Goal: Task Accomplishment & Management: Manage account settings

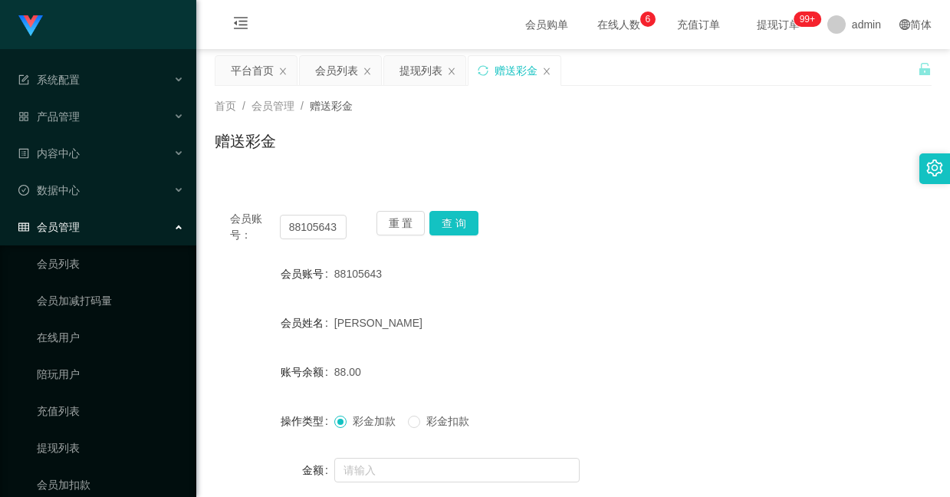
scroll to position [79, 0]
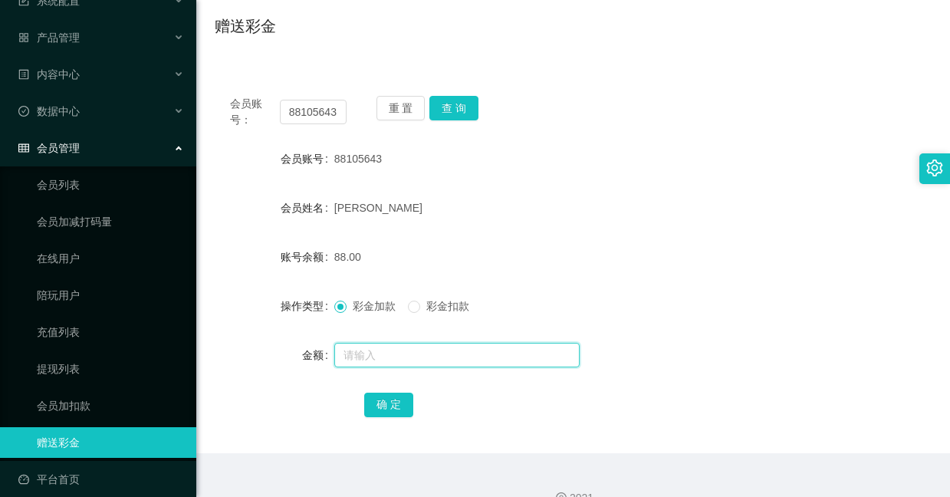
click at [412, 354] on input "text" at bounding box center [456, 355] width 245 height 25
type input "8"
click at [393, 403] on button "确 定" at bounding box center [388, 404] width 49 height 25
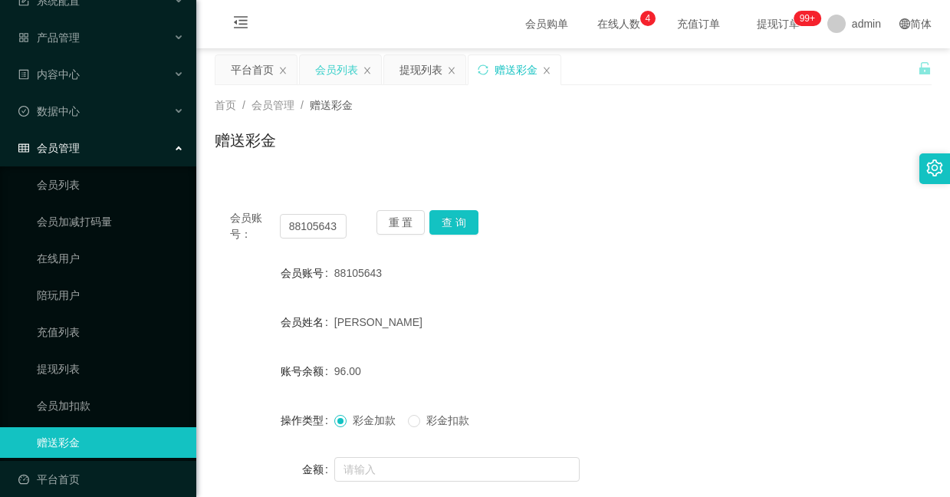
scroll to position [0, 0]
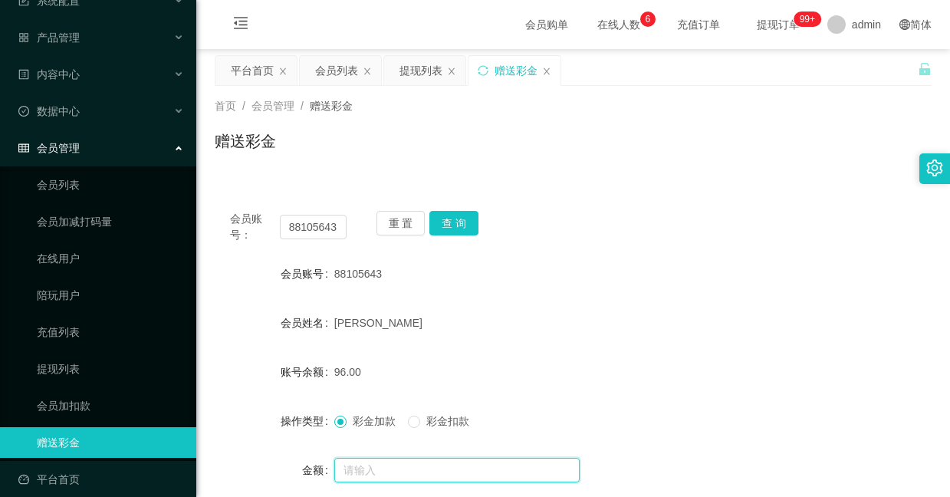
click at [396, 463] on input "text" at bounding box center [456, 470] width 245 height 25
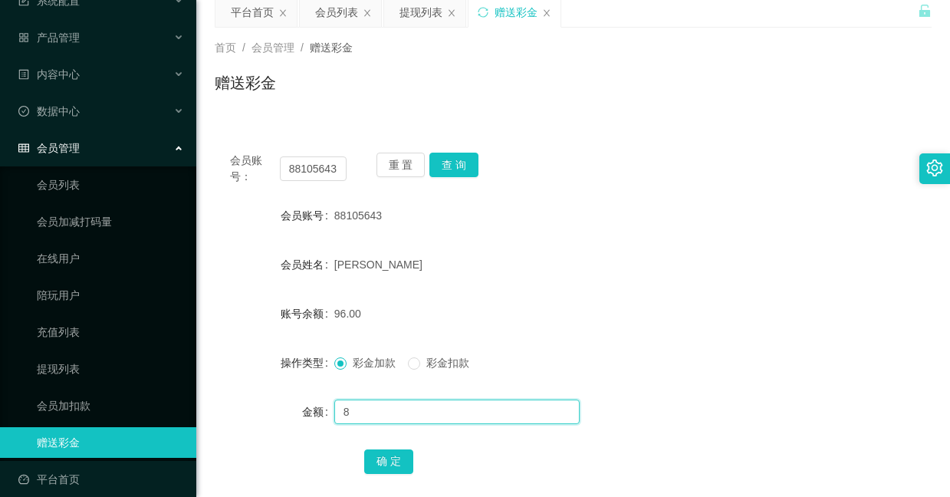
scroll to position [115, 0]
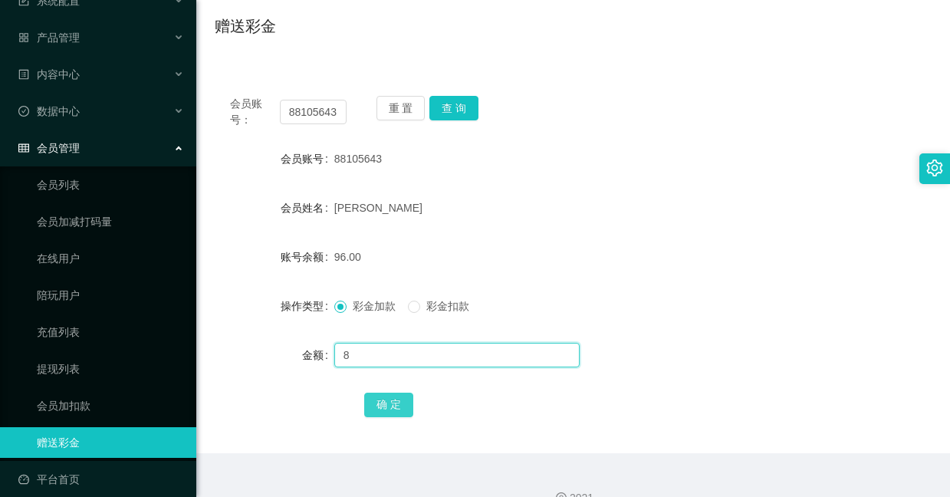
type input "8"
click at [396, 406] on button "确 定" at bounding box center [388, 404] width 49 height 25
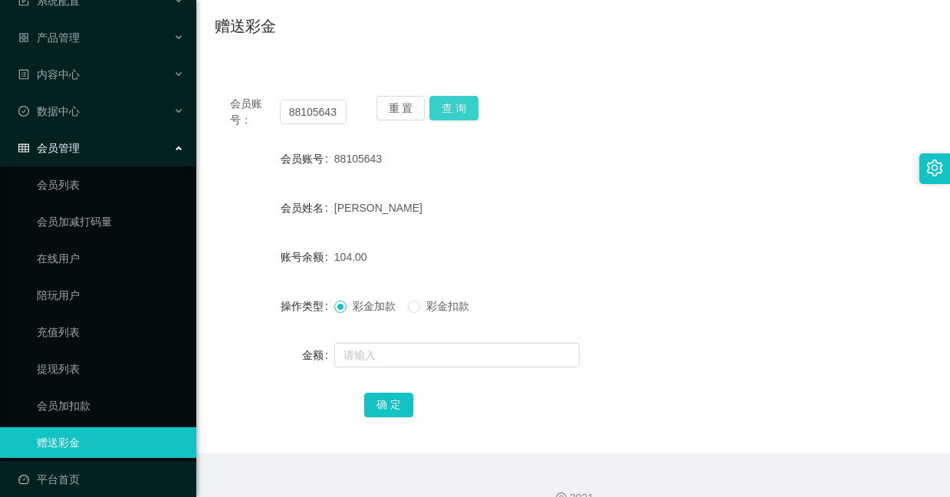
click at [463, 101] on button "查 询" at bounding box center [453, 108] width 49 height 25
click at [462, 117] on button "查 询" at bounding box center [453, 108] width 49 height 25
click at [394, 356] on input "text" at bounding box center [456, 355] width 245 height 25
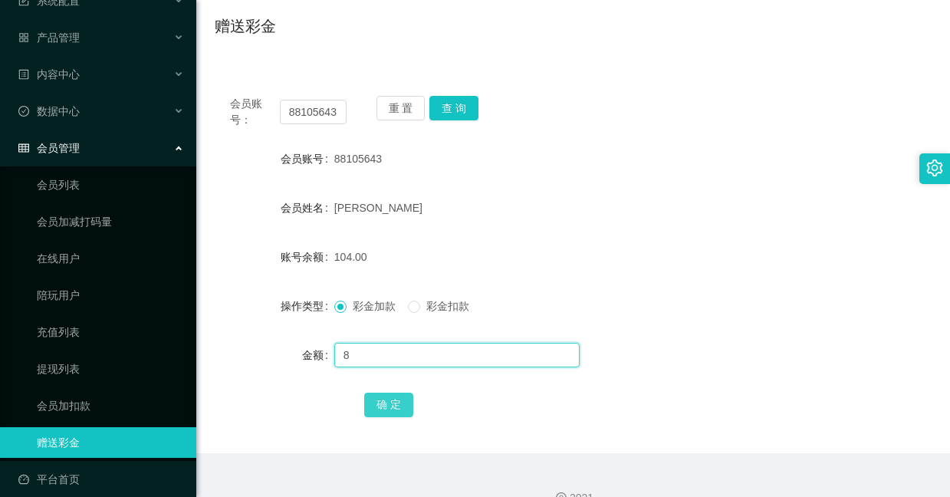
type input "8"
click at [402, 402] on button "确 定" at bounding box center [388, 404] width 49 height 25
click at [438, 350] on input "text" at bounding box center [456, 355] width 245 height 25
type input "8"
click at [400, 399] on button "确 定" at bounding box center [388, 404] width 49 height 25
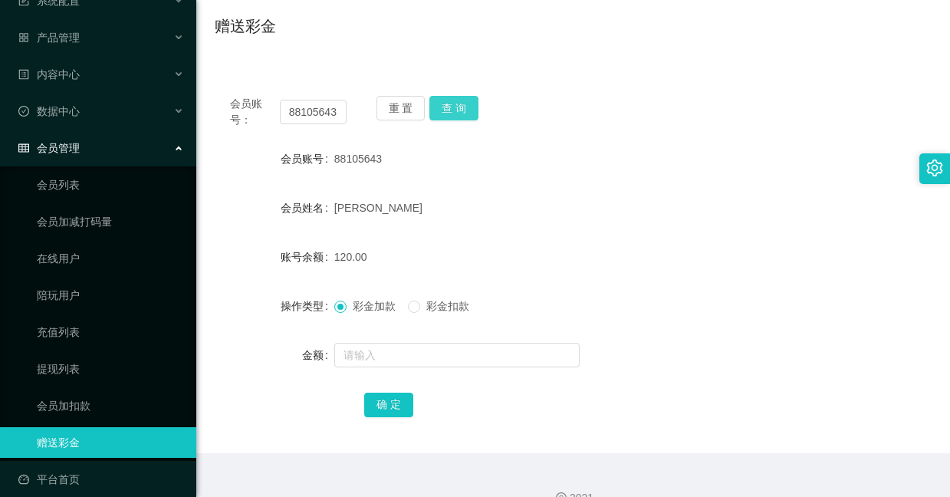
click at [470, 106] on button "查 询" at bounding box center [453, 108] width 49 height 25
click at [406, 348] on input "text" at bounding box center [456, 355] width 245 height 25
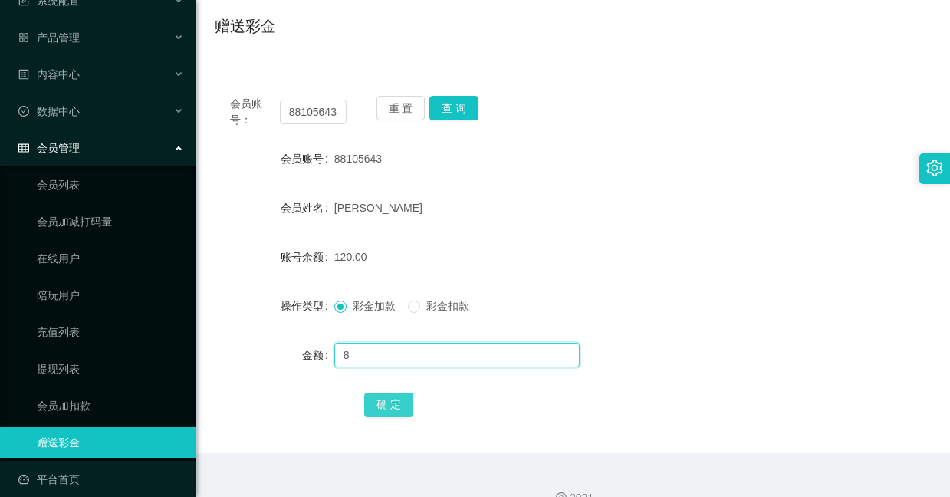
type input "8"
click at [394, 407] on button "确 定" at bounding box center [388, 404] width 49 height 25
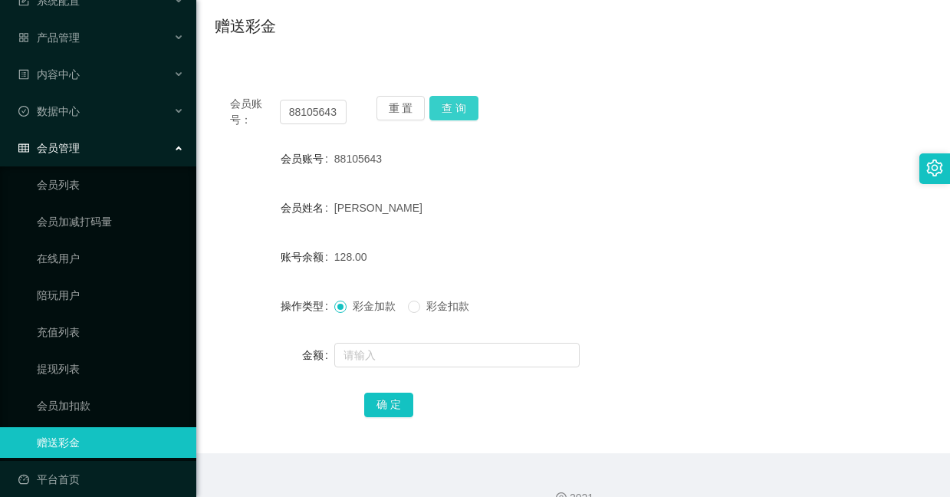
click at [453, 104] on button "查 询" at bounding box center [453, 108] width 49 height 25
click at [309, 113] on input "88105643" at bounding box center [313, 112] width 67 height 25
click at [400, 356] on input "text" at bounding box center [456, 355] width 245 height 25
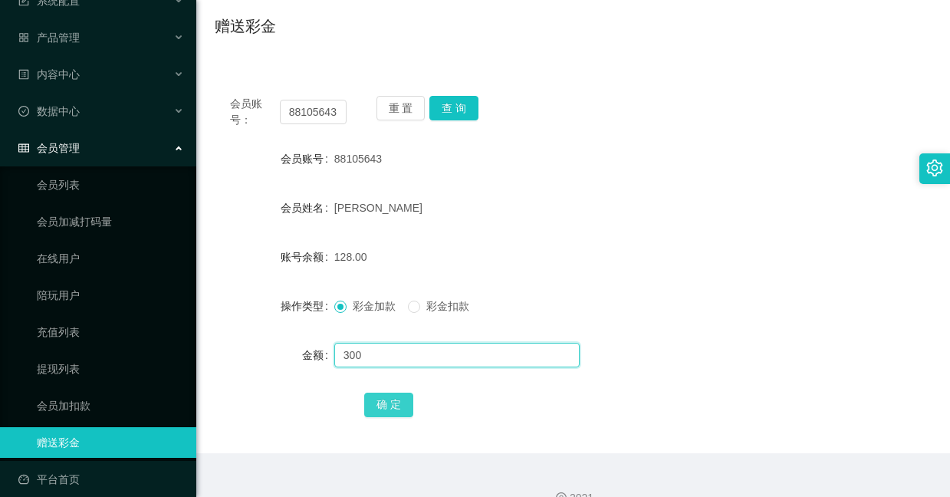
type input "300"
click at [389, 416] on button "确 定" at bounding box center [388, 404] width 49 height 25
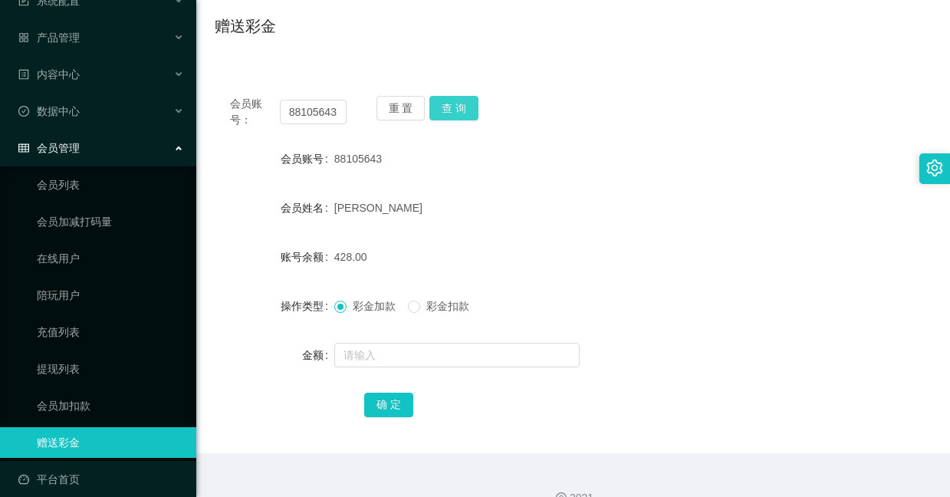
click at [451, 115] on button "查 询" at bounding box center [453, 108] width 49 height 25
click at [435, 103] on button "查 询" at bounding box center [453, 108] width 49 height 25
click at [426, 361] on input "text" at bounding box center [456, 355] width 245 height 25
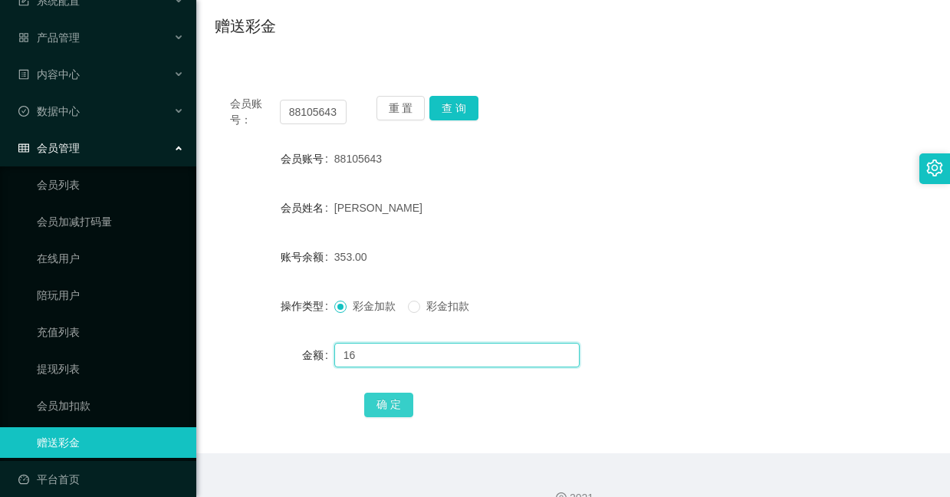
type input "16"
click at [403, 400] on button "确 定" at bounding box center [388, 404] width 49 height 25
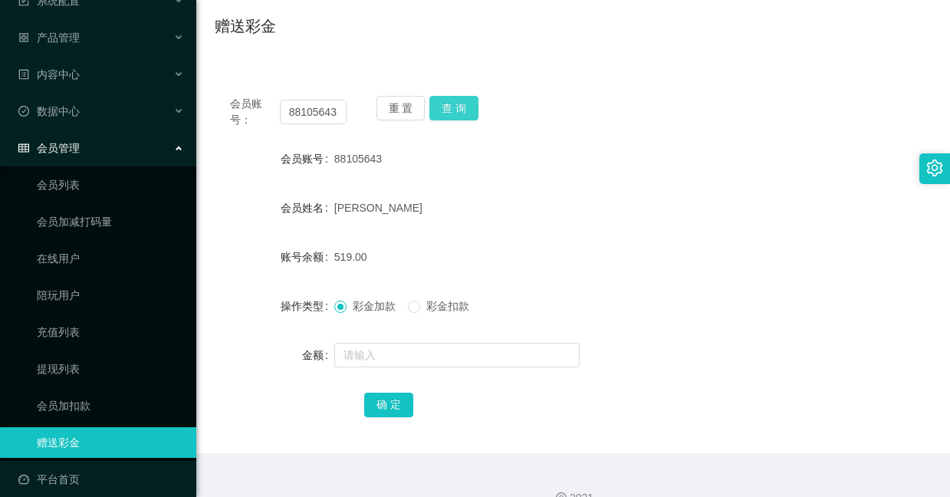
click at [469, 99] on button "查 询" at bounding box center [453, 108] width 49 height 25
click at [467, 96] on button "查 询" at bounding box center [453, 108] width 49 height 25
click at [458, 110] on button "查 询" at bounding box center [453, 108] width 49 height 25
click at [462, 101] on button "查 询" at bounding box center [453, 108] width 49 height 25
click at [439, 99] on button "查 询" at bounding box center [453, 108] width 49 height 25
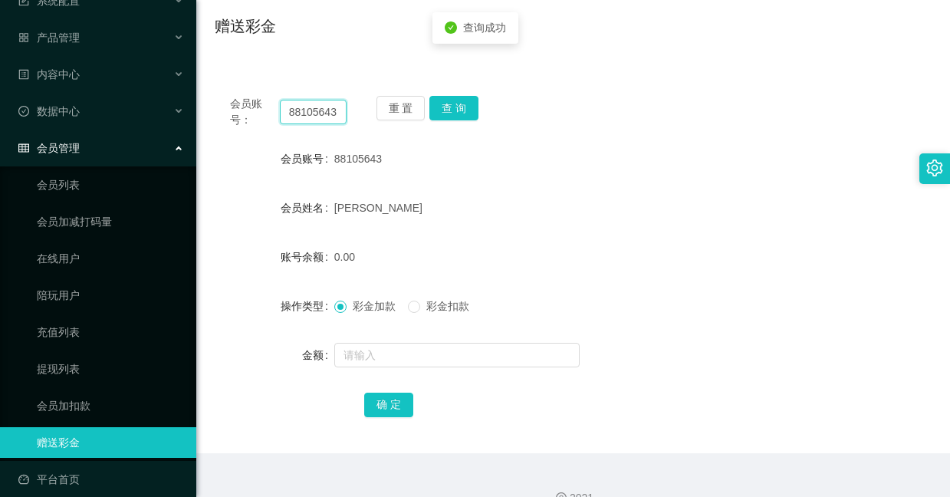
click at [318, 109] on input "88105643" at bounding box center [313, 112] width 67 height 25
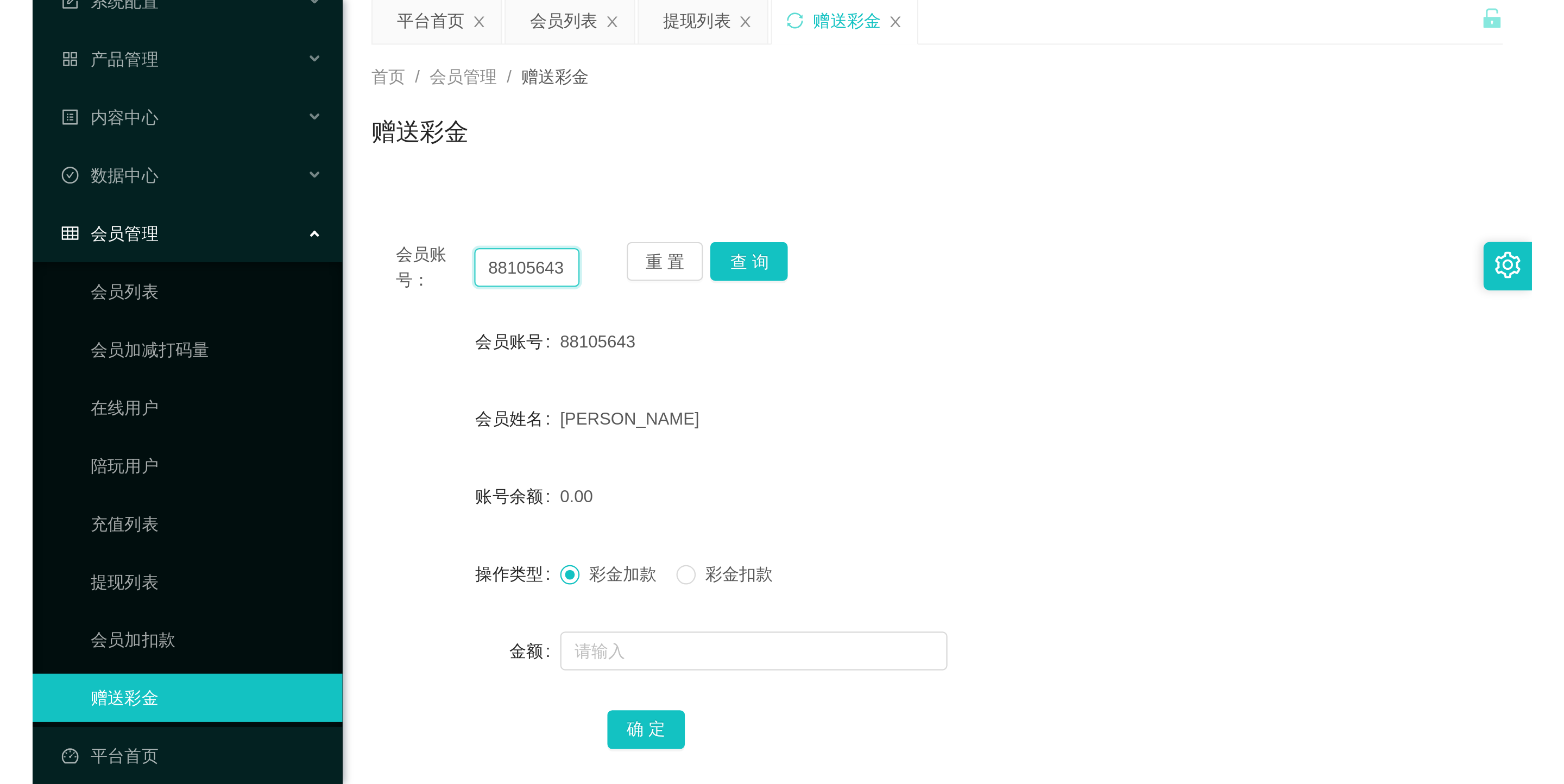
scroll to position [0, 0]
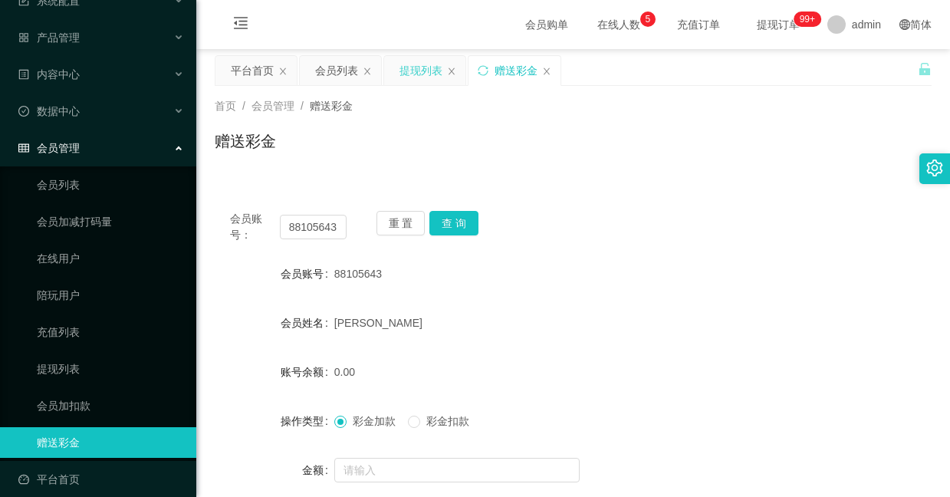
click at [416, 70] on div "提现列表" at bounding box center [420, 70] width 43 height 29
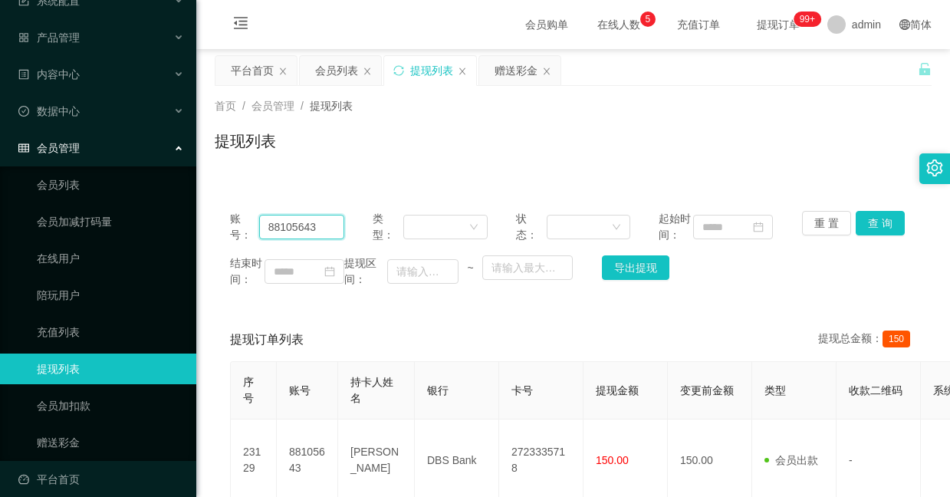
click at [325, 232] on input "88105643" at bounding box center [301, 227] width 85 height 25
click at [327, 231] on input "88105643" at bounding box center [301, 227] width 85 height 25
click at [856, 219] on button "查 询" at bounding box center [880, 223] width 49 height 25
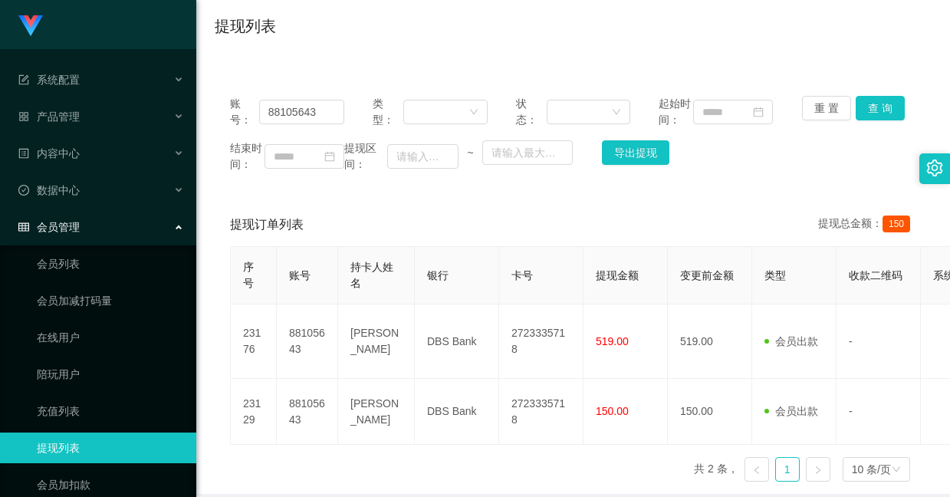
scroll to position [217, 0]
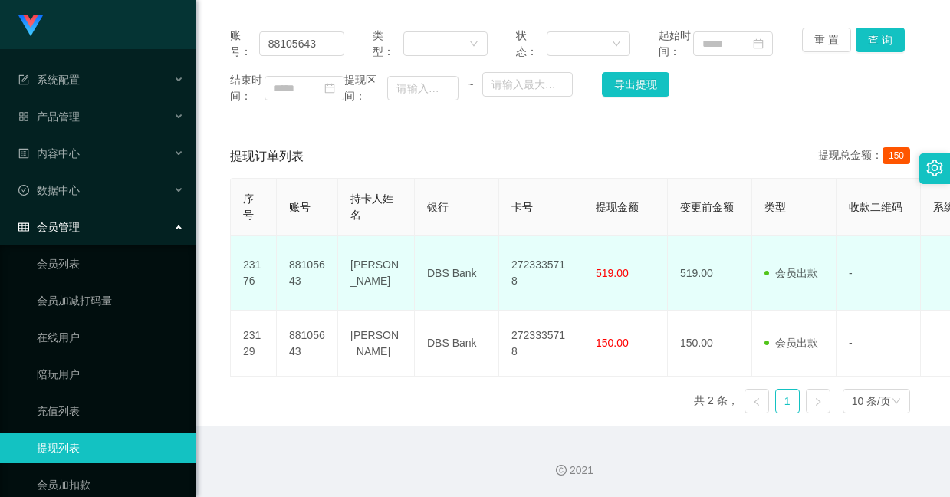
click at [539, 267] on td "2723335718" at bounding box center [541, 273] width 84 height 74
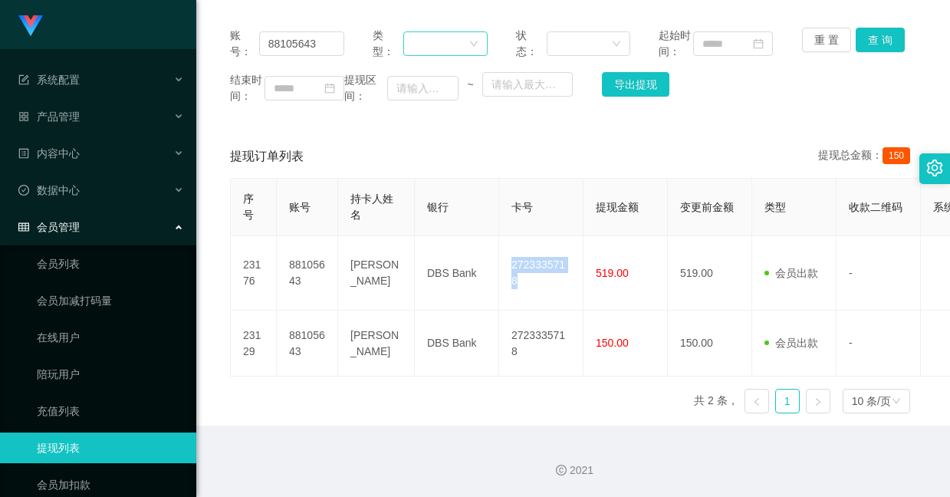
copy td "2723335718"
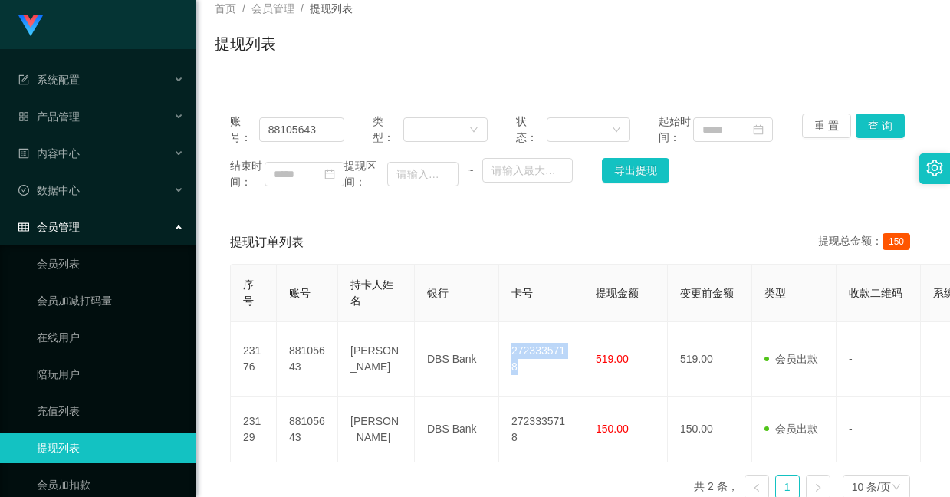
scroll to position [0, 0]
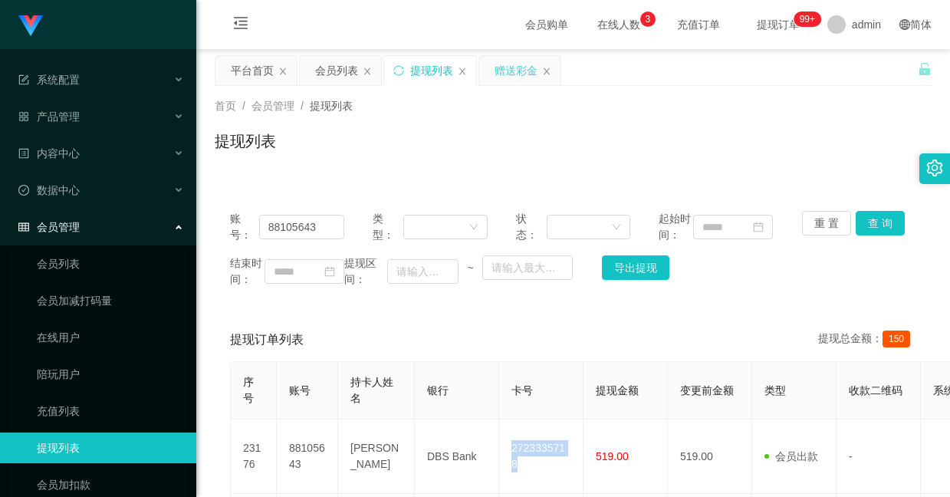
click at [508, 71] on div "赠送彩金" at bounding box center [515, 70] width 43 height 29
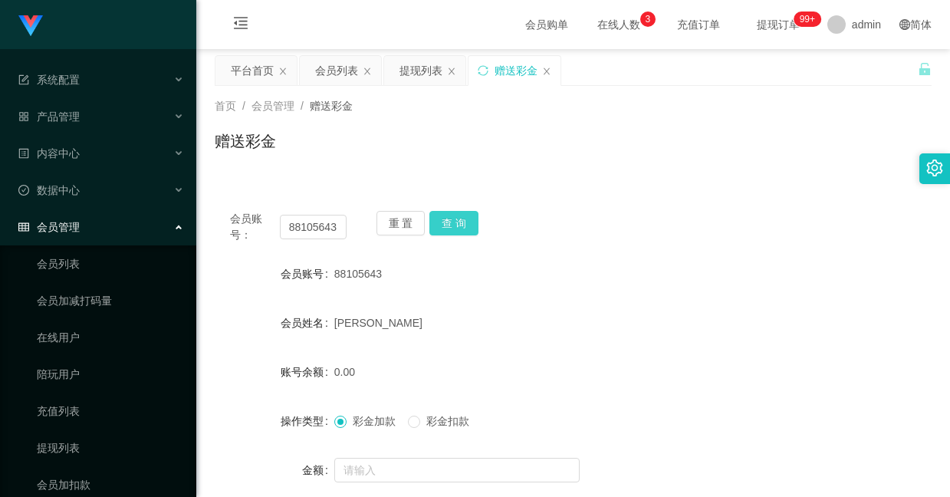
click at [467, 217] on button "查 询" at bounding box center [453, 223] width 49 height 25
click at [442, 217] on button "查 询" at bounding box center [453, 223] width 49 height 25
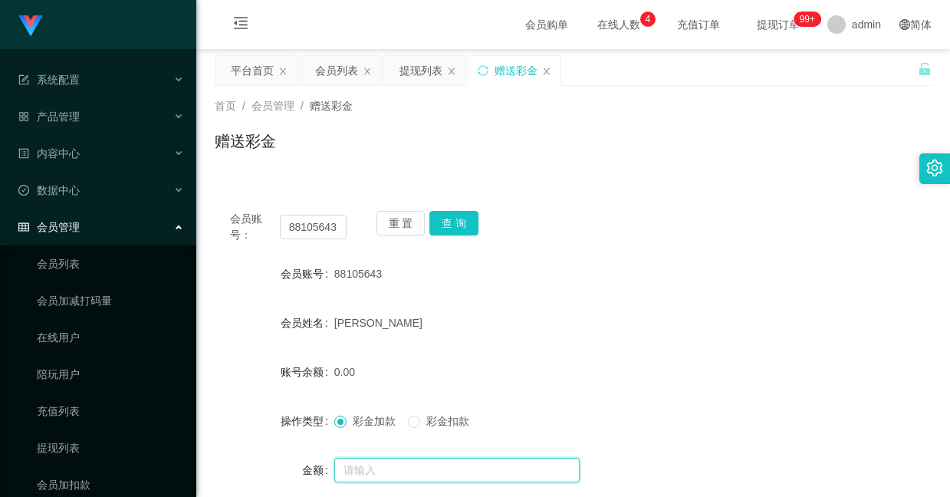
click at [447, 468] on input "text" at bounding box center [456, 470] width 245 height 25
type input "7"
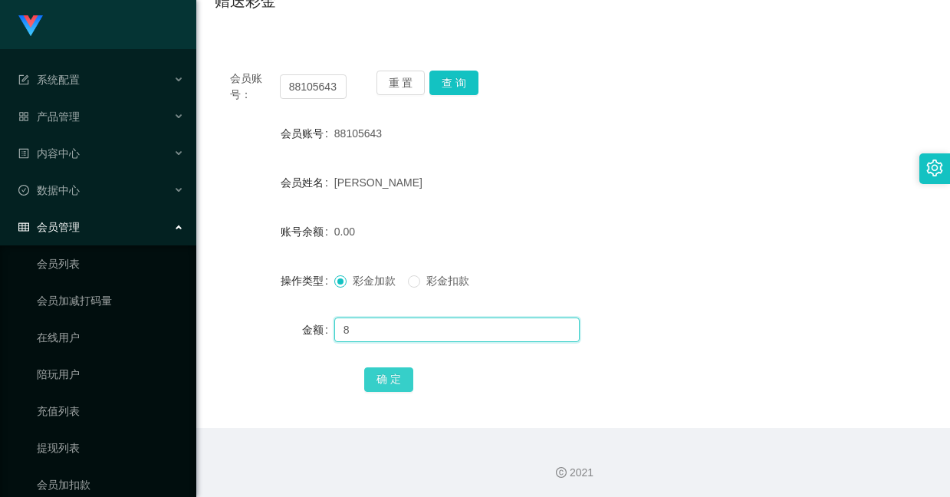
scroll to position [143, 0]
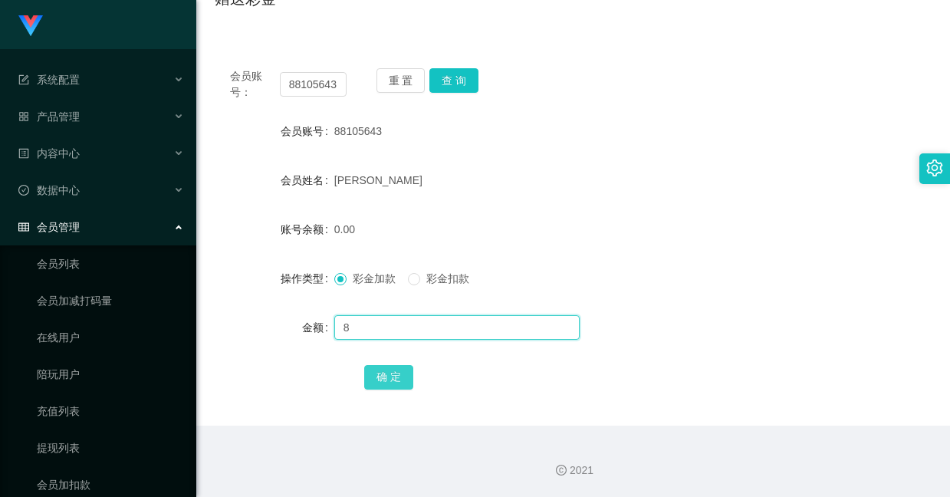
type input "8"
click at [399, 373] on button "确 定" at bounding box center [388, 377] width 49 height 25
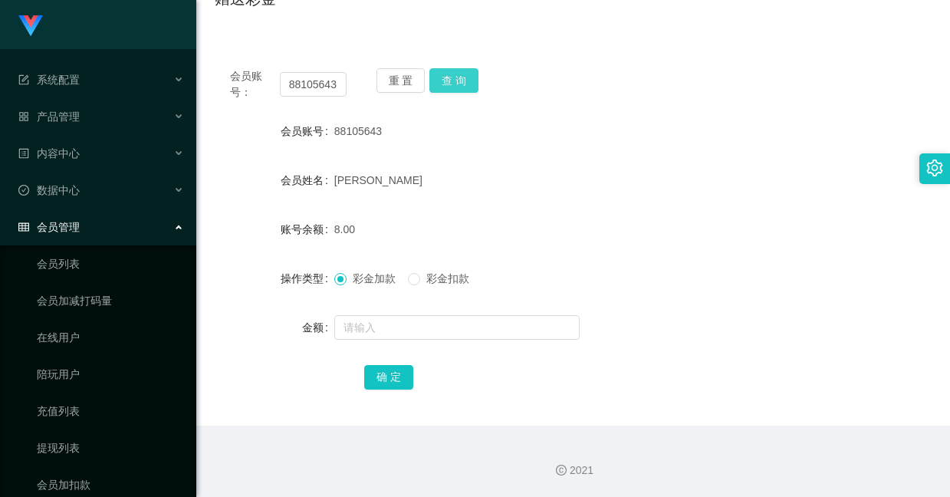
click at [468, 84] on button "查 询" at bounding box center [453, 80] width 49 height 25
click at [452, 81] on button "查 询" at bounding box center [453, 80] width 49 height 25
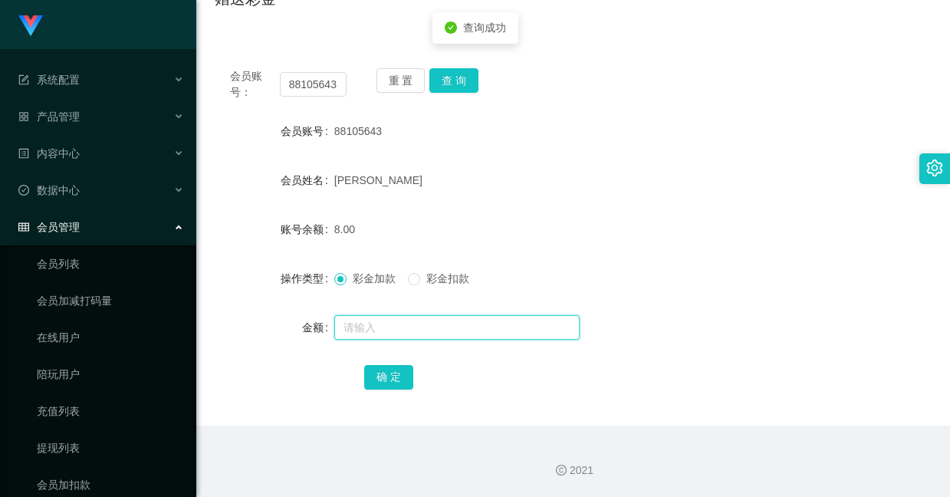
click at [433, 325] on input "text" at bounding box center [456, 327] width 245 height 25
type input "8"
drag, startPoint x: 391, startPoint y: 378, endPoint x: 359, endPoint y: 329, distance: 58.7
click at [391, 378] on button "确 定" at bounding box center [388, 377] width 49 height 25
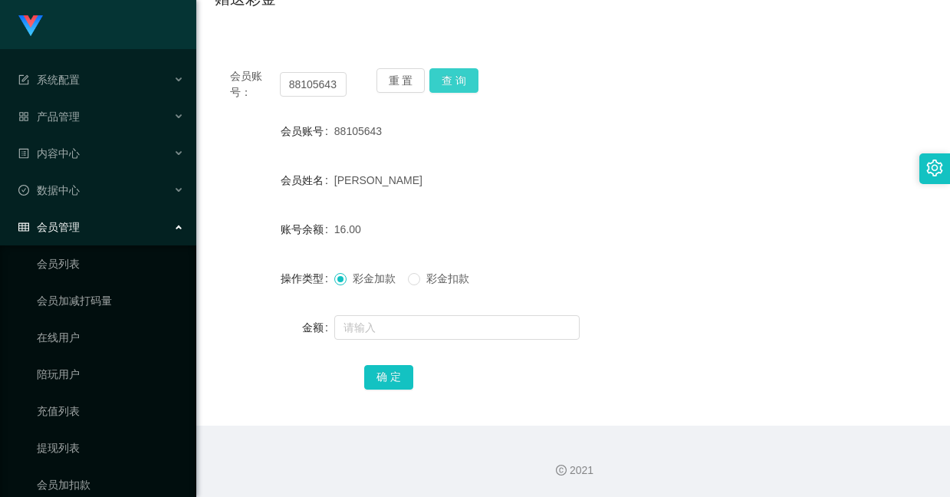
click at [442, 74] on button "查 询" at bounding box center [453, 80] width 49 height 25
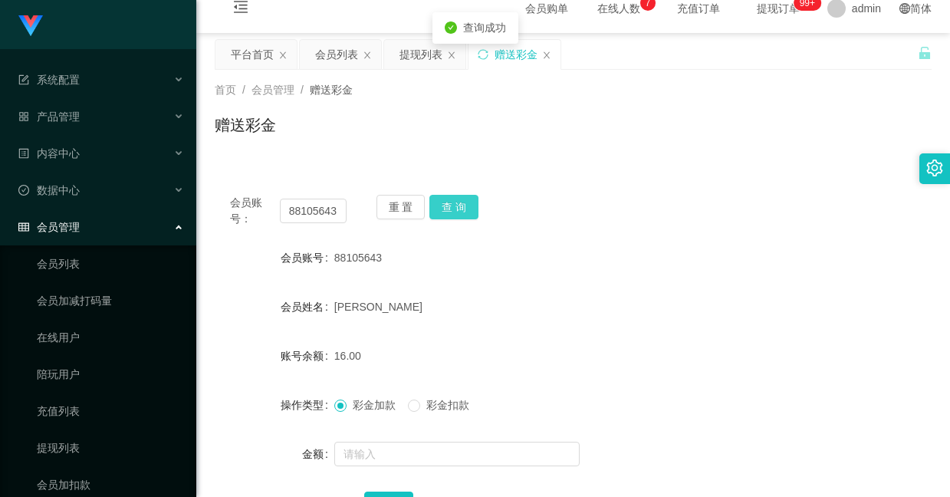
scroll to position [0, 0]
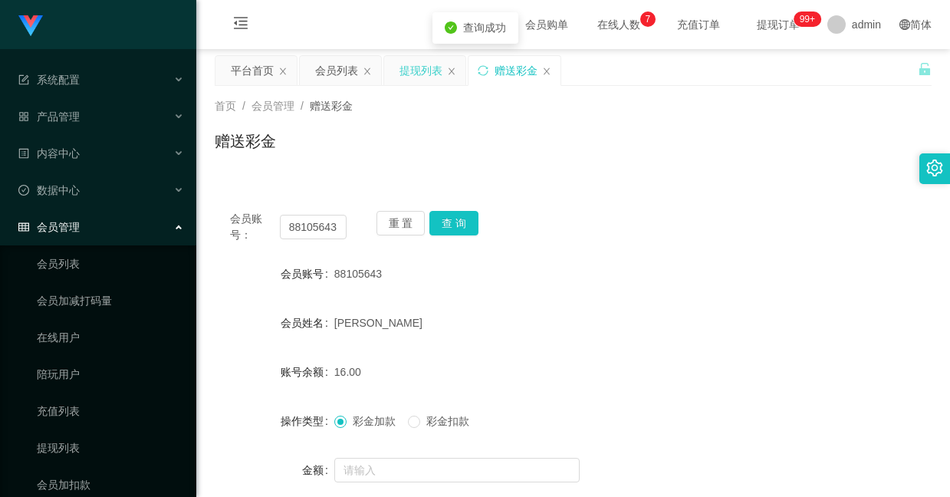
click at [410, 70] on div "提现列表" at bounding box center [420, 70] width 43 height 29
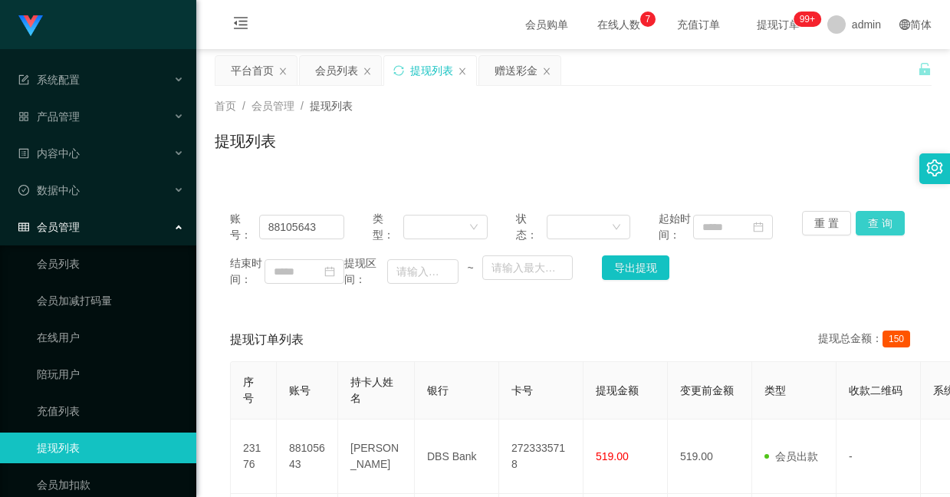
click at [872, 221] on button "查 询" at bounding box center [880, 223] width 49 height 25
click at [499, 69] on div "赠送彩金" at bounding box center [515, 70] width 43 height 29
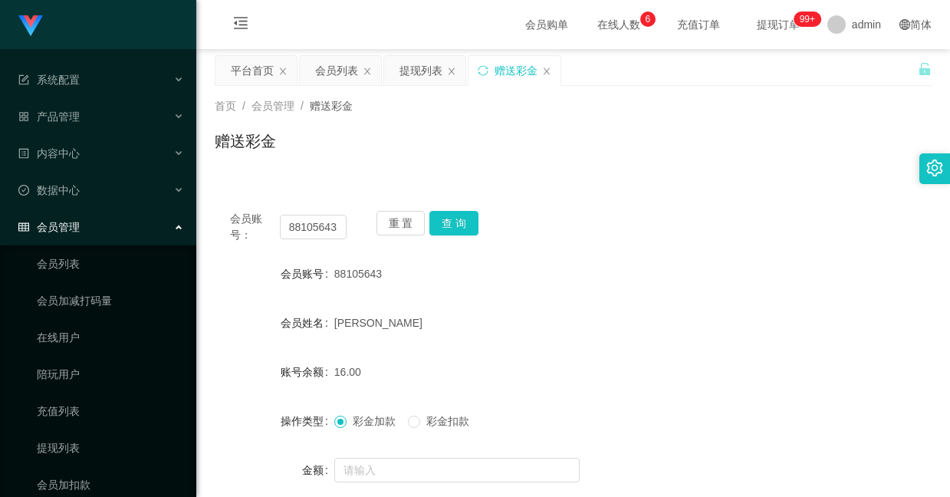
scroll to position [115, 0]
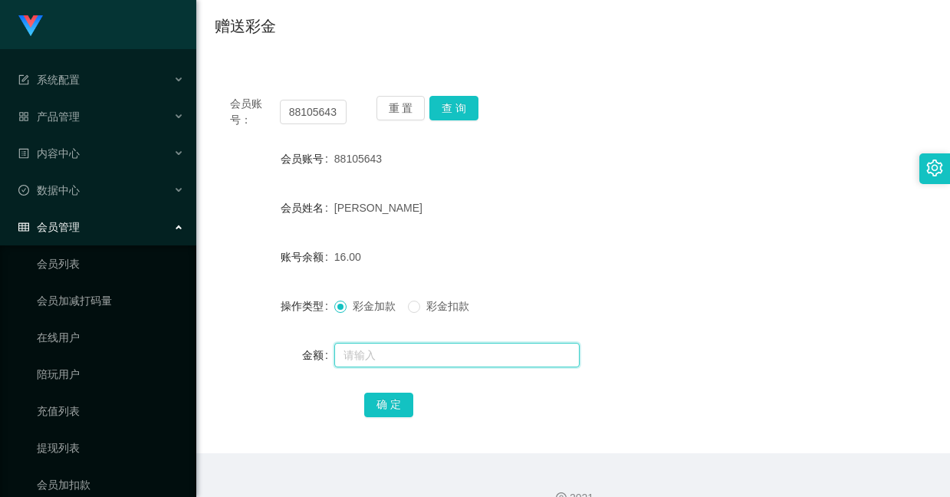
click at [417, 361] on input "text" at bounding box center [456, 355] width 245 height 25
type input "38"
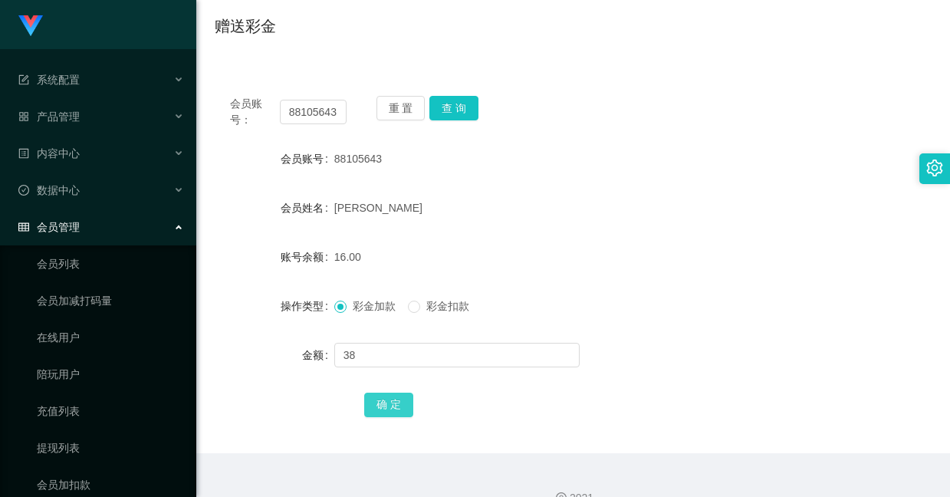
click at [396, 400] on button "确 定" at bounding box center [388, 404] width 49 height 25
click at [449, 106] on button "查 询" at bounding box center [453, 108] width 49 height 25
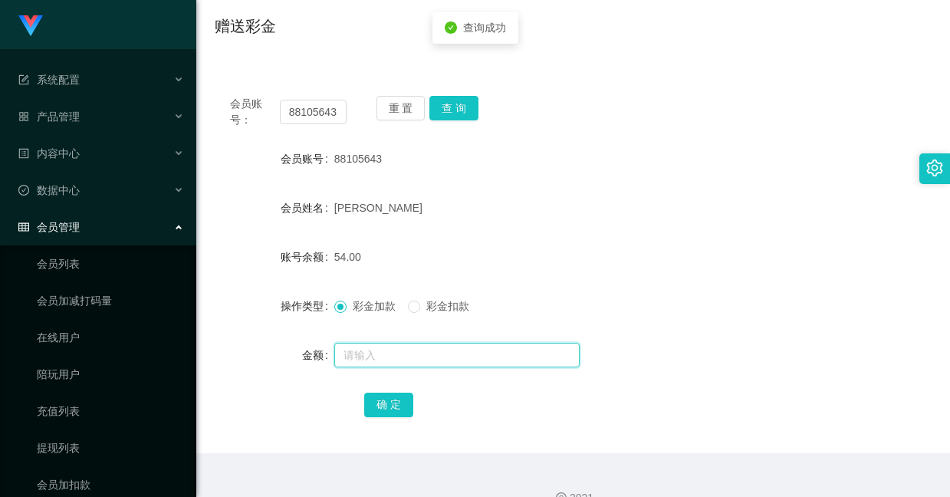
click at [425, 343] on input "text" at bounding box center [456, 355] width 245 height 25
type input "8"
click at [389, 409] on button "确 定" at bounding box center [388, 404] width 49 height 25
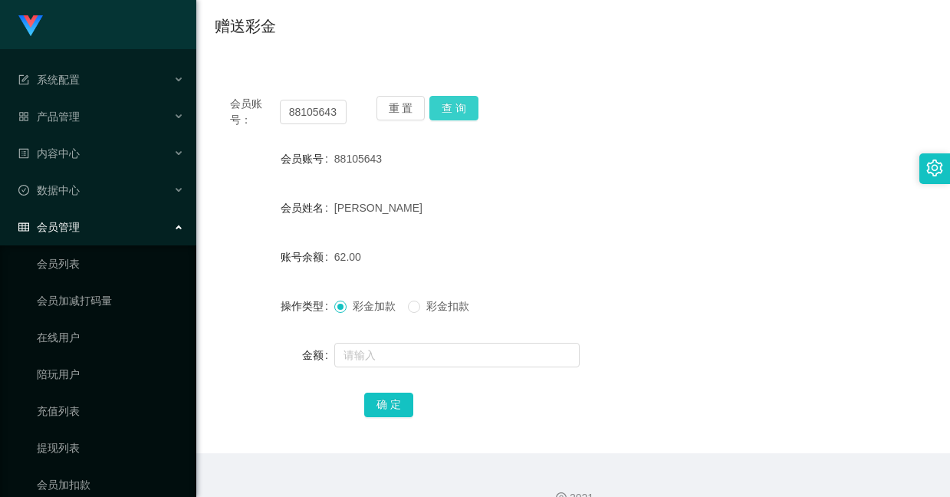
click at [456, 103] on button "查 询" at bounding box center [453, 108] width 49 height 25
click at [440, 109] on button "查 询" at bounding box center [453, 108] width 49 height 25
click at [467, 106] on button "查 询" at bounding box center [453, 108] width 49 height 25
click at [442, 109] on button "查 询" at bounding box center [453, 108] width 49 height 25
click at [539, 155] on div "88105643" at bounding box center [543, 158] width 418 height 31
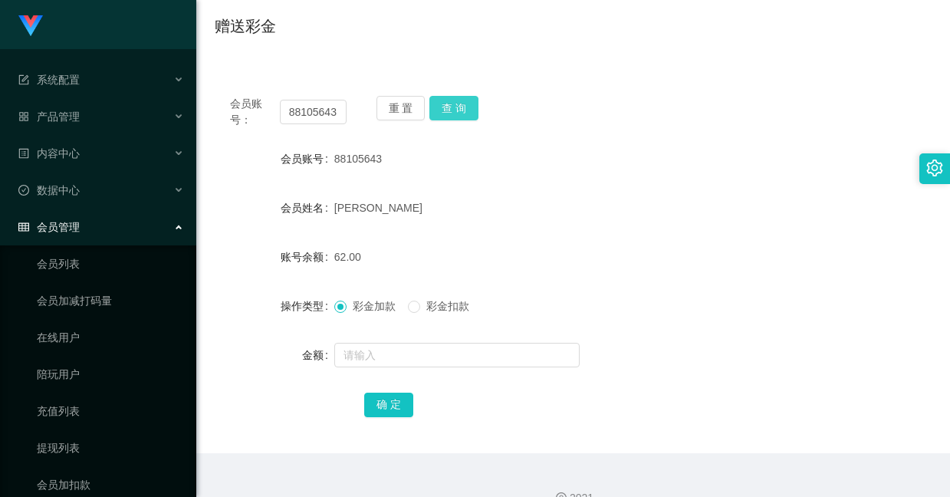
drag, startPoint x: 447, startPoint y: 108, endPoint x: 442, endPoint y: 146, distance: 37.8
click at [447, 108] on button "查 询" at bounding box center [453, 108] width 49 height 25
click at [425, 355] on input "text" at bounding box center [456, 355] width 245 height 25
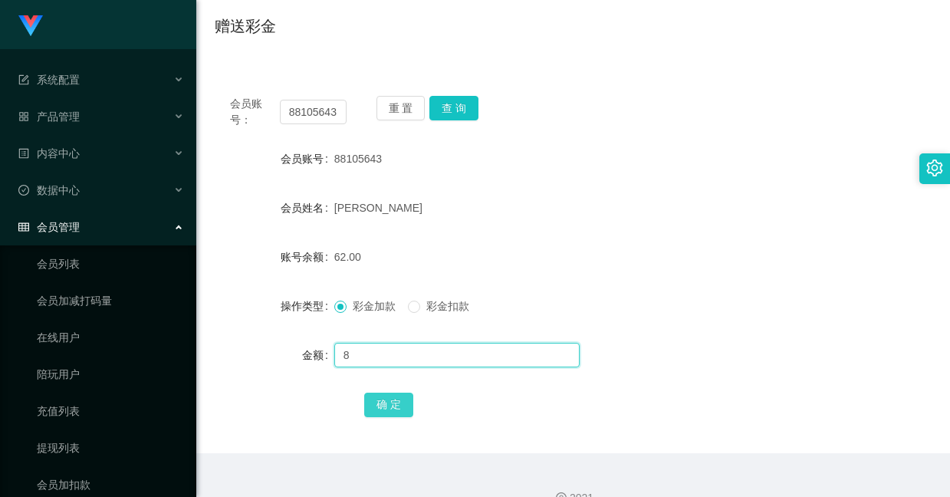
type input "8"
click at [389, 396] on button "确 定" at bounding box center [388, 404] width 49 height 25
click at [410, 357] on input "text" at bounding box center [456, 355] width 245 height 25
type input "8"
click at [394, 403] on button "确 定" at bounding box center [388, 404] width 49 height 25
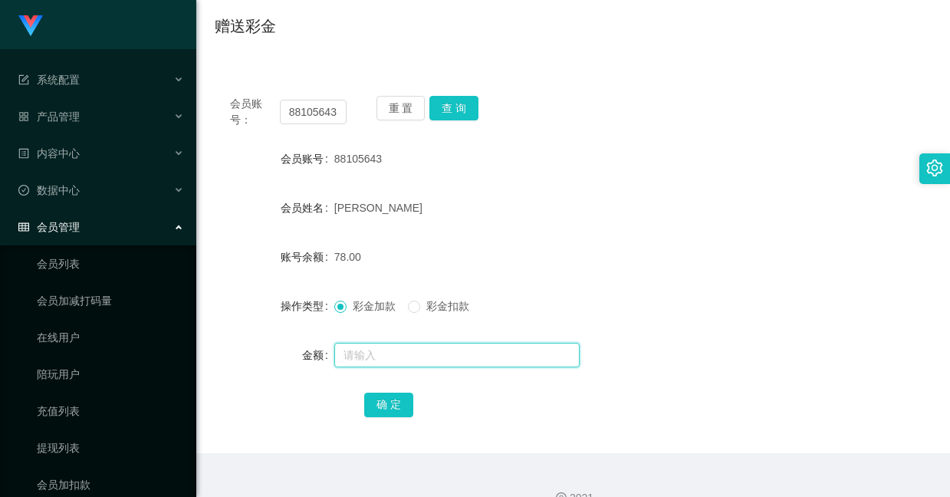
click at [433, 350] on input "text" at bounding box center [456, 355] width 245 height 25
type input "8"
click at [387, 402] on button "确 定" at bounding box center [388, 404] width 49 height 25
click at [455, 113] on button "查 询" at bounding box center [453, 108] width 49 height 25
click at [448, 348] on input "text" at bounding box center [456, 355] width 245 height 25
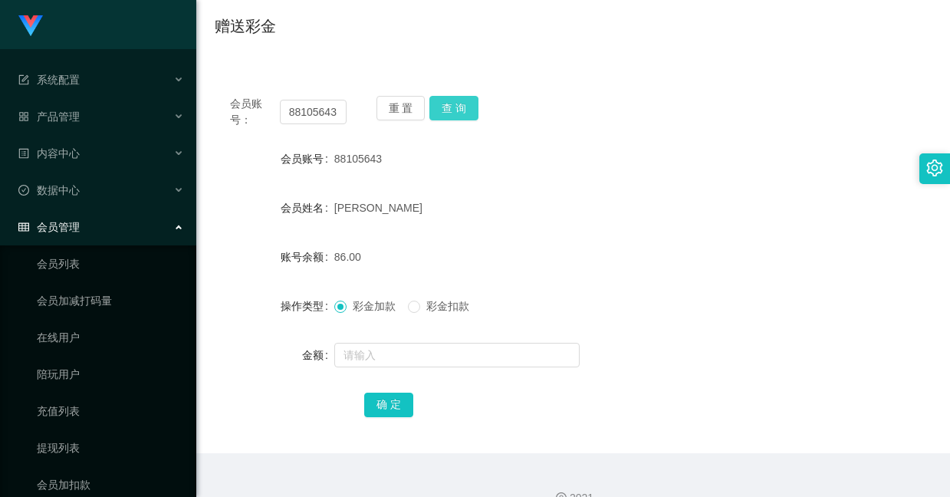
click at [447, 117] on button "查 询" at bounding box center [453, 108] width 49 height 25
click at [452, 110] on button "查 询" at bounding box center [453, 108] width 49 height 25
click at [446, 347] on input "text" at bounding box center [456, 355] width 245 height 25
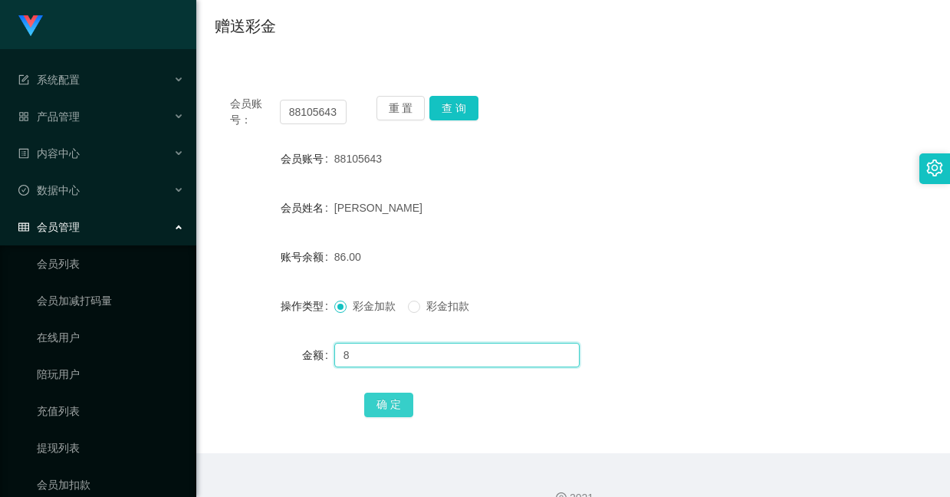
type input "8"
click at [399, 402] on button "确 定" at bounding box center [388, 404] width 49 height 25
click at [406, 359] on input "text" at bounding box center [456, 355] width 245 height 25
type input "8"
click at [391, 419] on div "确 定" at bounding box center [573, 404] width 418 height 31
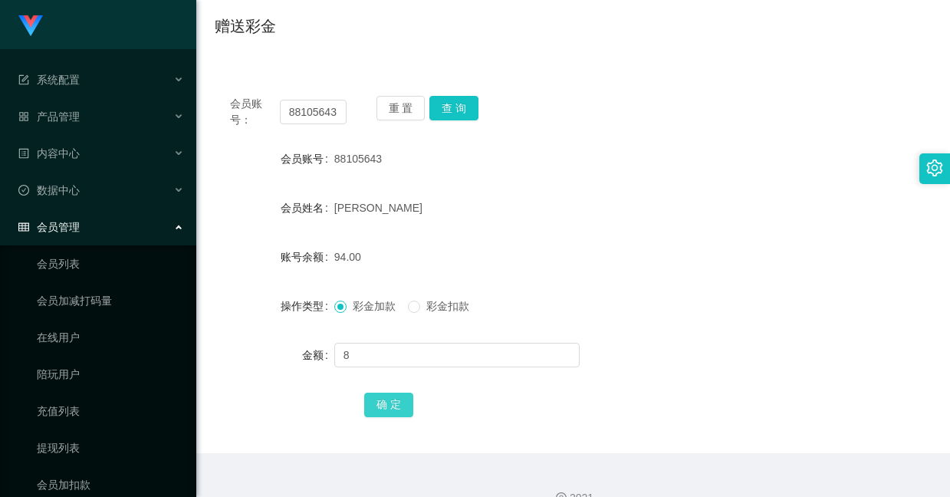
click at [396, 402] on button "确 定" at bounding box center [388, 404] width 49 height 25
click at [446, 110] on button "查 询" at bounding box center [453, 108] width 49 height 25
click at [455, 100] on button "查 询" at bounding box center [453, 108] width 49 height 25
click at [460, 107] on button "查 询" at bounding box center [453, 108] width 49 height 25
click at [456, 113] on button "查 询" at bounding box center [453, 108] width 49 height 25
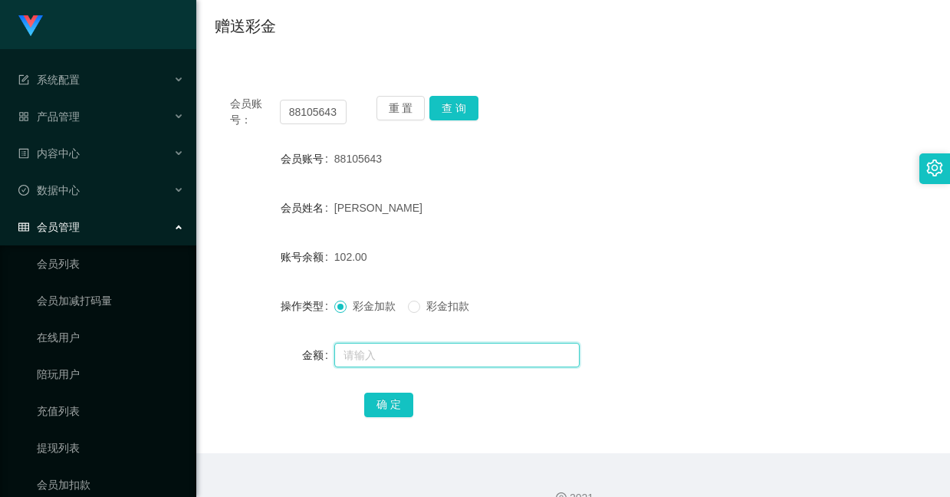
click at [446, 347] on input "text" at bounding box center [456, 355] width 245 height 25
type input "8"
click at [394, 399] on button "确 定" at bounding box center [388, 404] width 49 height 25
click at [461, 109] on button "查 询" at bounding box center [453, 108] width 49 height 25
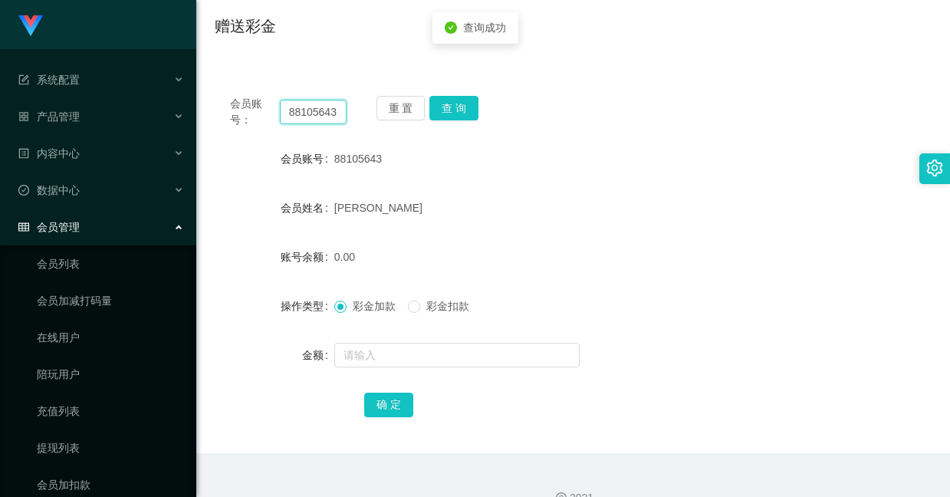
click at [325, 111] on input "88105643" at bounding box center [313, 112] width 67 height 25
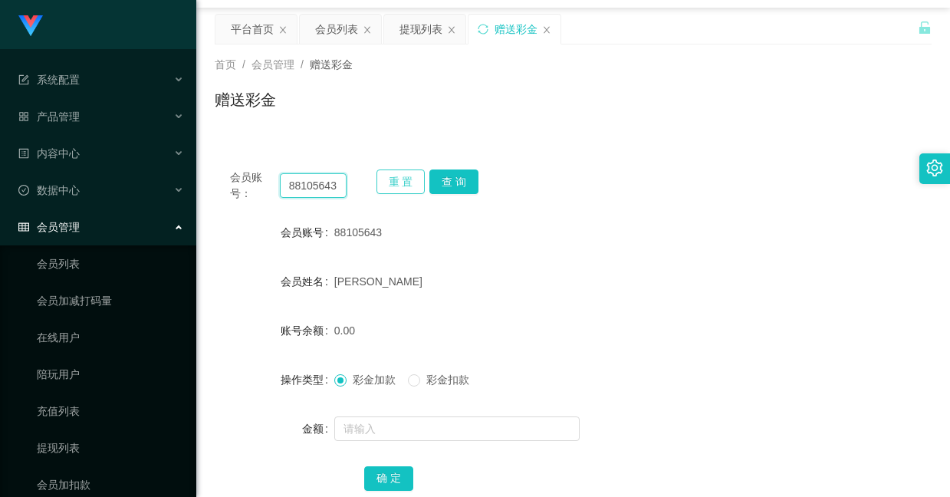
scroll to position [0, 0]
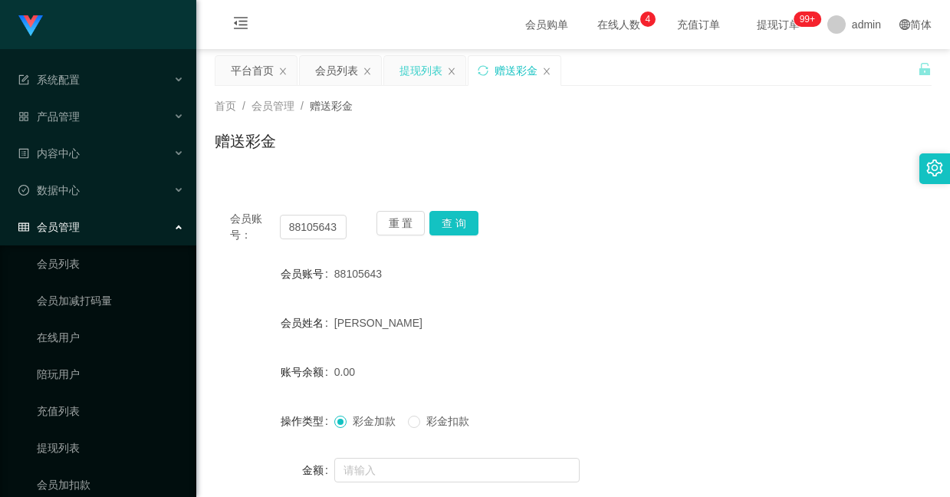
click at [408, 64] on div "提现列表" at bounding box center [420, 70] width 43 height 29
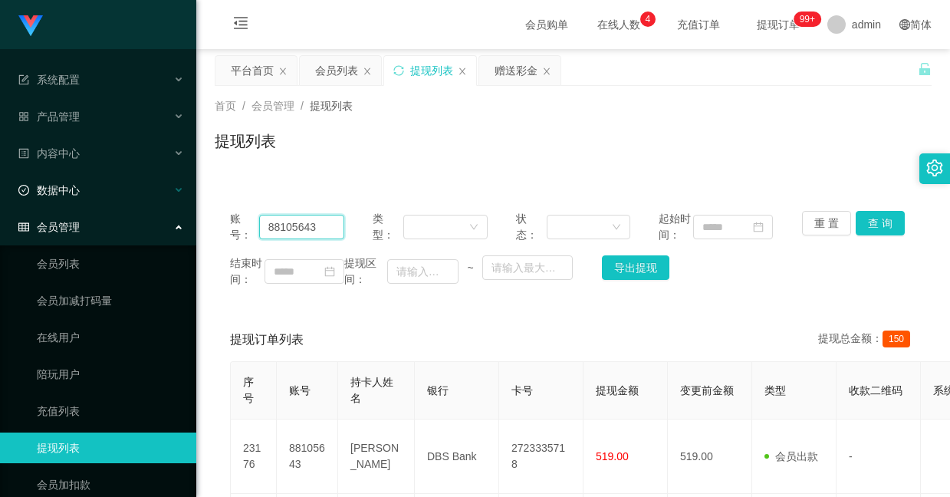
drag, startPoint x: 330, startPoint y: 232, endPoint x: 30, endPoint y: 171, distance: 305.9
click at [30, 171] on section "系统配置 产品管理 内容中心 数据中心 会员管理 会员列表 会员加减打码量 在线用户 陪玩用户 充值列表 提现列表 会员加扣款 赠送彩金 平台首页 保存配置 …" at bounding box center [475, 340] width 950 height 680
click at [877, 223] on button "查 询" at bounding box center [880, 223] width 49 height 25
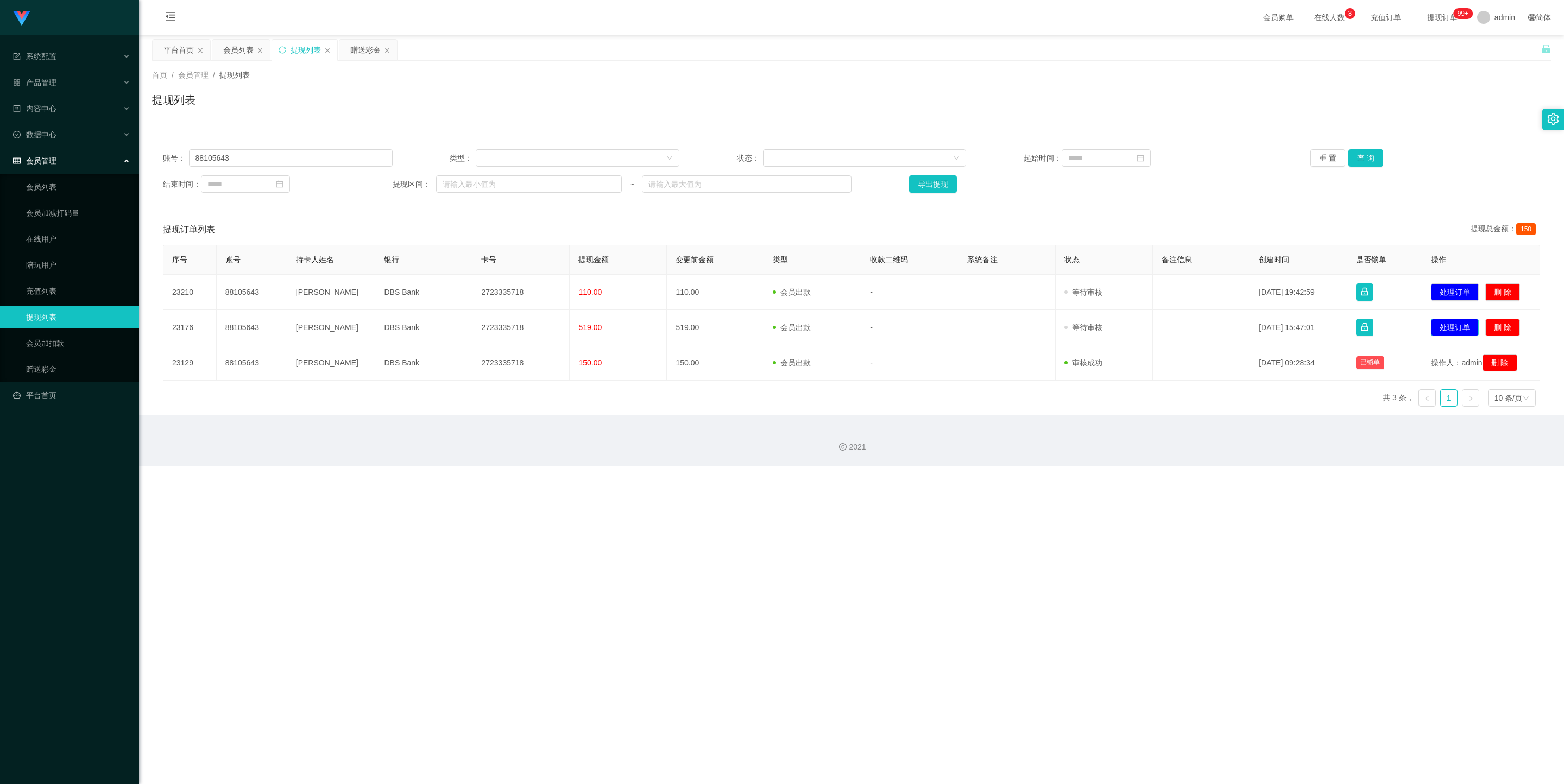
click at [672, 327] on button "处理订单" at bounding box center [1454, 327] width 47 height 18
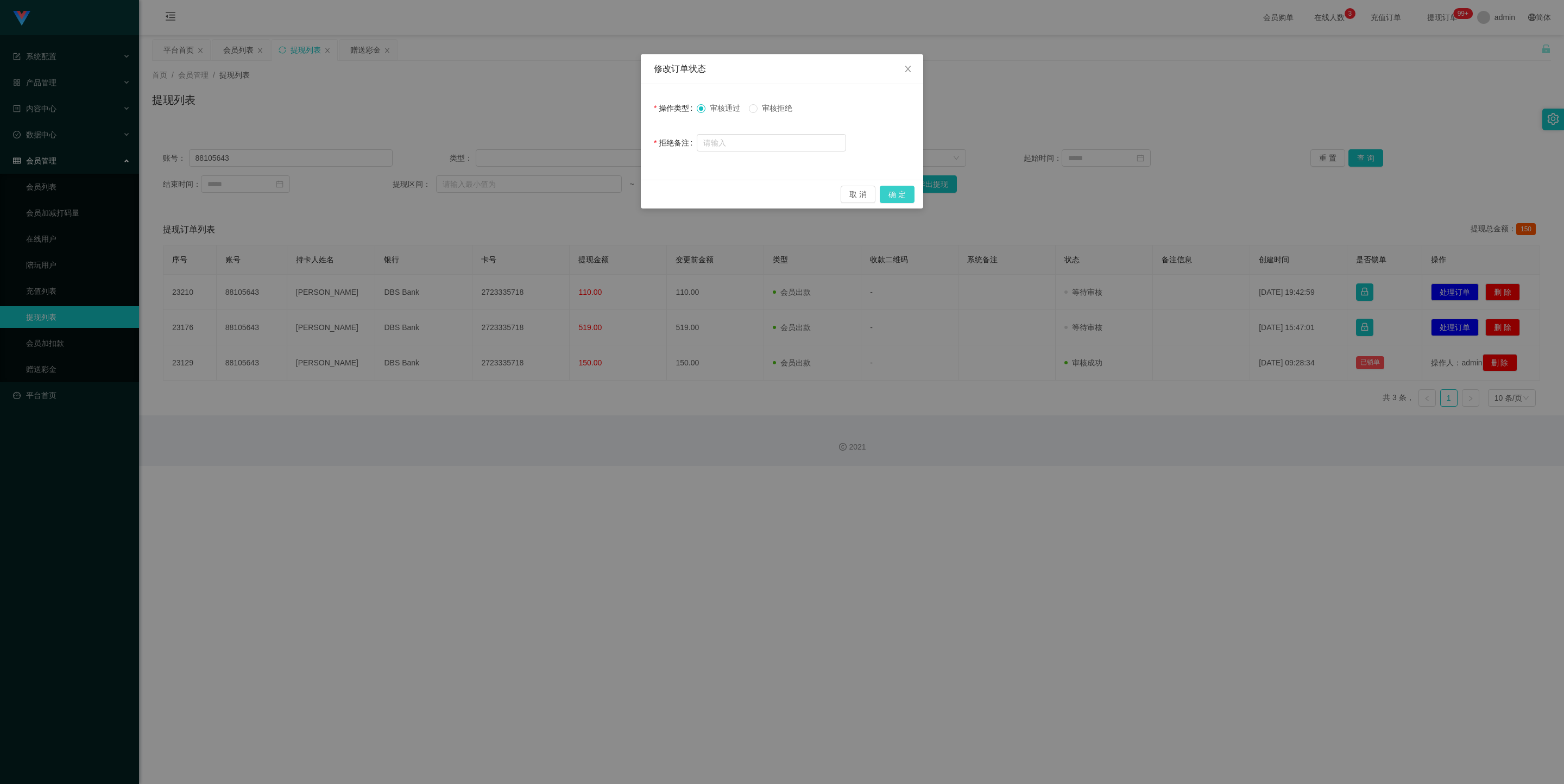
click at [672, 195] on button "确 定" at bounding box center [897, 194] width 35 height 18
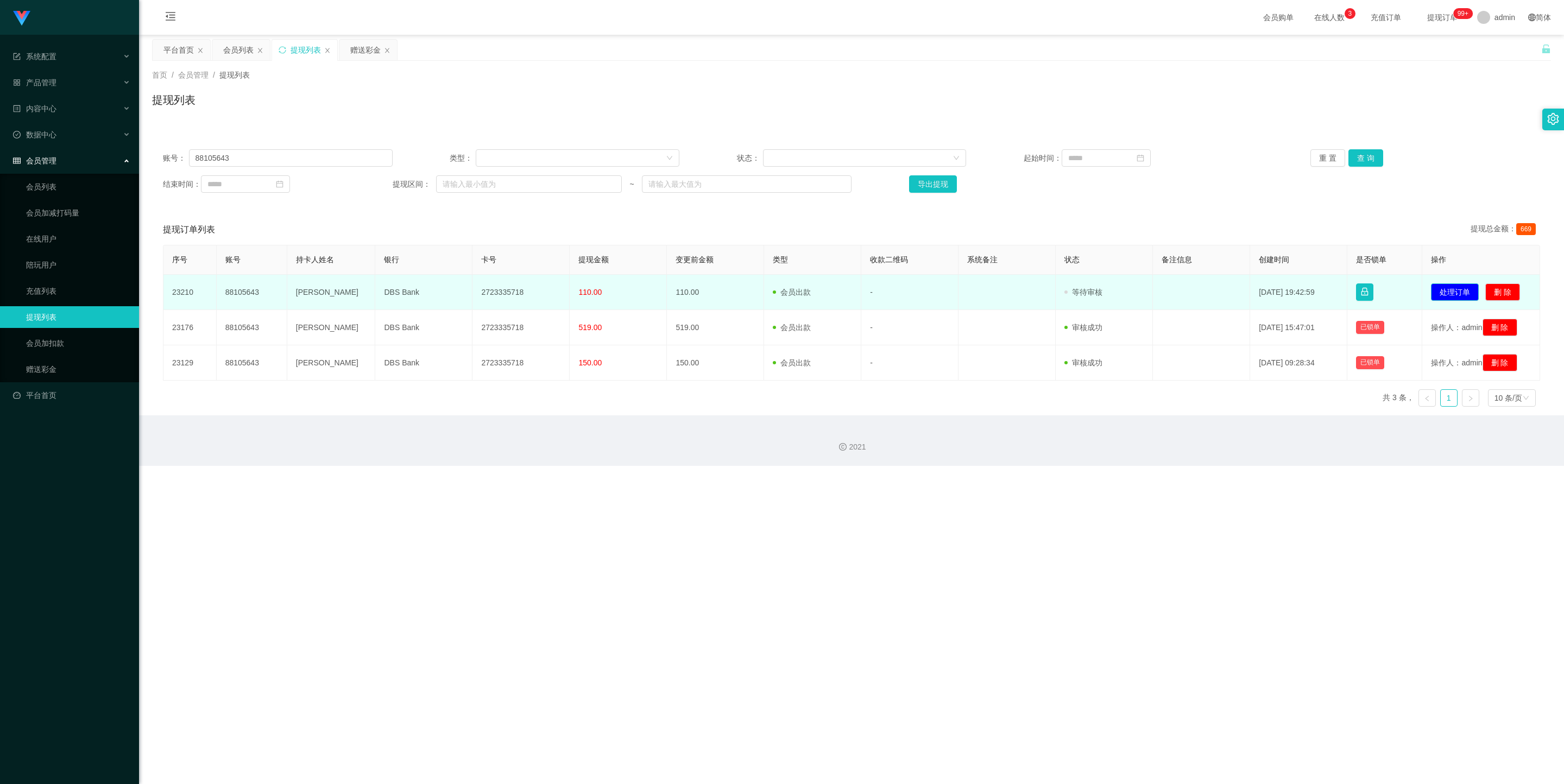
click at [672, 290] on button "处理订单" at bounding box center [1454, 292] width 47 height 18
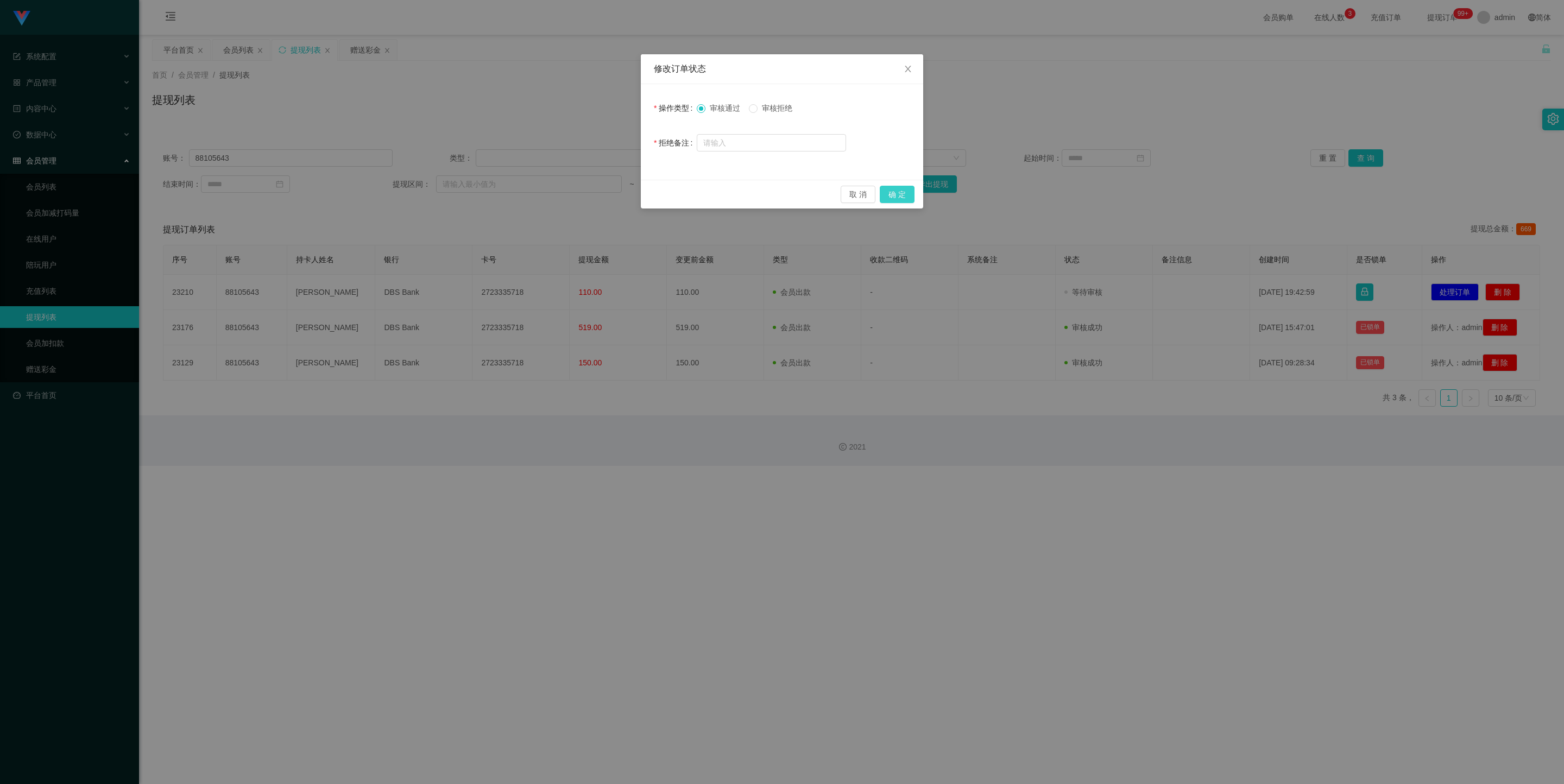
click at [672, 191] on button "确 定" at bounding box center [897, 194] width 35 height 18
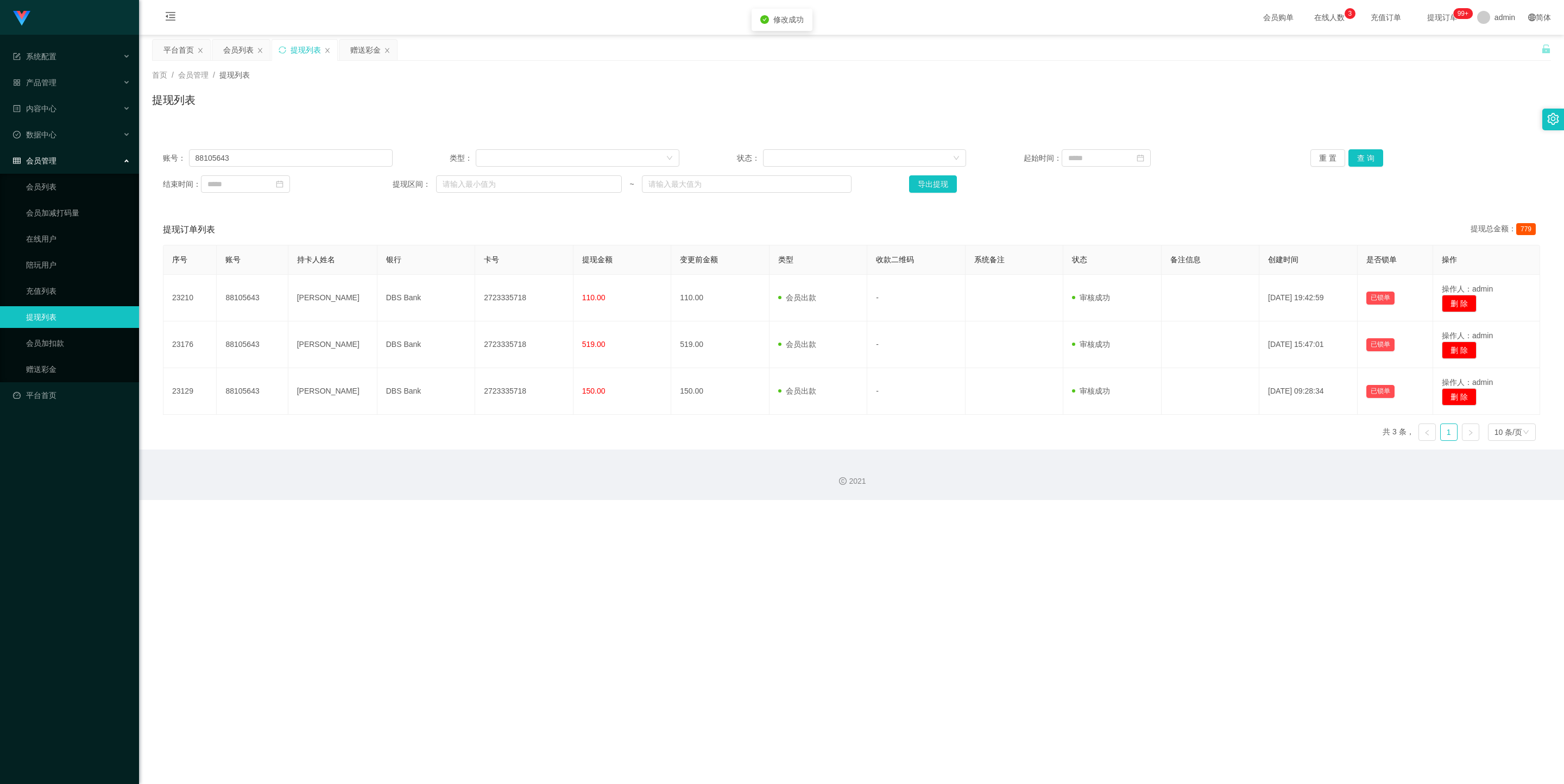
click at [672, 351] on div "系统配置 产品管理 内容中心 数据中心 会员管理 会员列表 会员加减打码量 在线用户 陪玩用户 充值列表 提现列表 会员加扣款 赠送彩金 平台首页 保存配置 …" at bounding box center [782, 392] width 1564 height 784
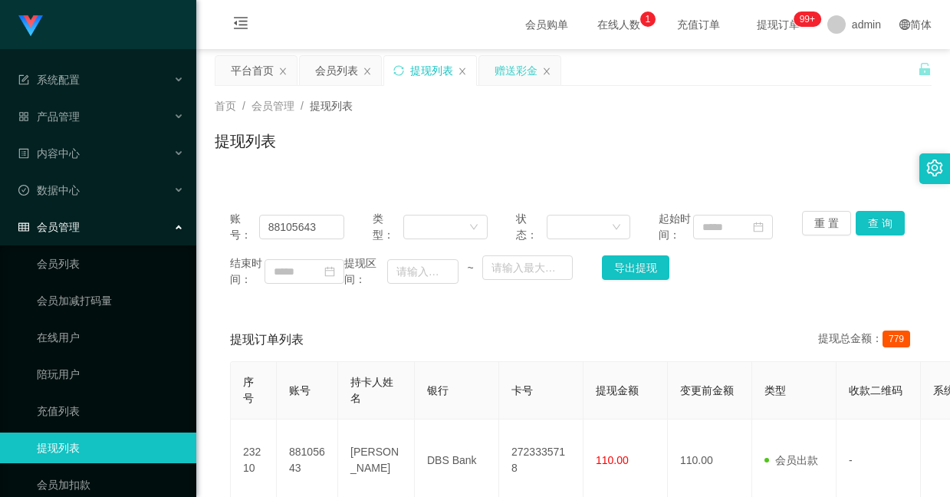
click at [515, 77] on div "赠送彩金" at bounding box center [515, 70] width 43 height 29
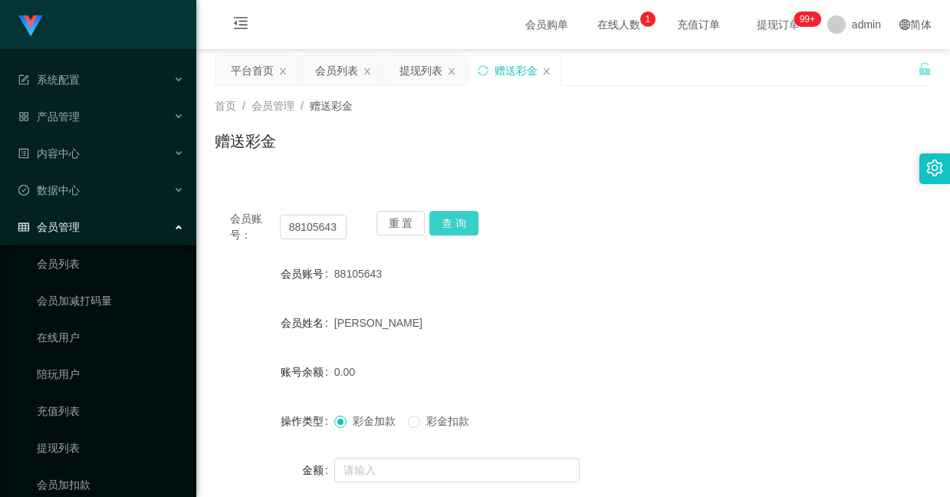
click at [455, 217] on button "查 询" at bounding box center [453, 223] width 49 height 25
click at [462, 226] on button "查 询" at bounding box center [453, 223] width 49 height 25
click at [454, 224] on button "查 询" at bounding box center [453, 223] width 49 height 25
click at [454, 212] on button "查 询" at bounding box center [453, 223] width 49 height 25
click at [458, 221] on button "查 询" at bounding box center [453, 223] width 49 height 25
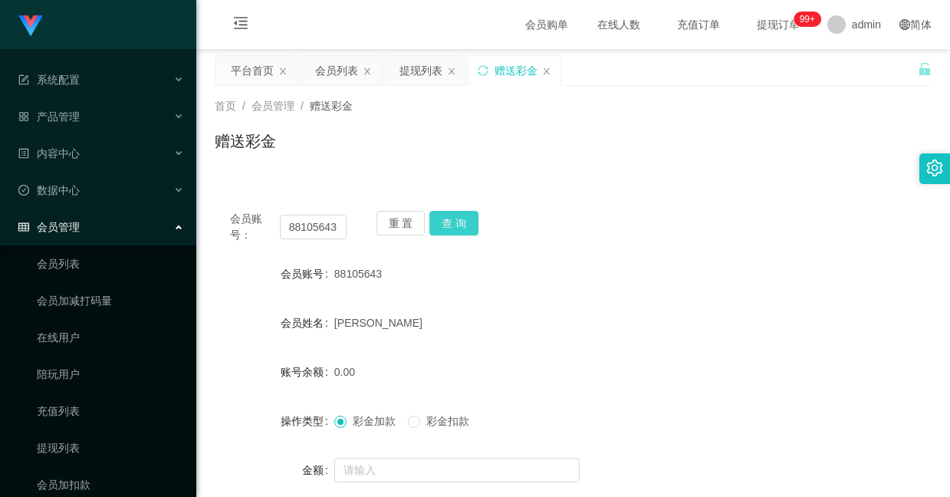
click at [465, 221] on button "查 询" at bounding box center [453, 223] width 49 height 25
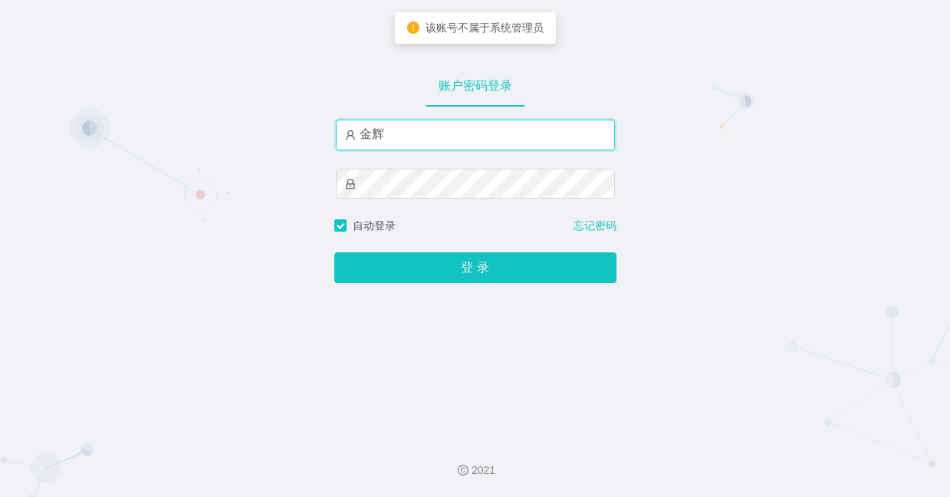
drag, startPoint x: 438, startPoint y: 136, endPoint x: 14, endPoint y: 44, distance: 433.8
click at [28, 47] on div "账户密码登录 [PERSON_NAME] 自动登录 忘记密码 登 录" at bounding box center [475, 212] width 950 height 425
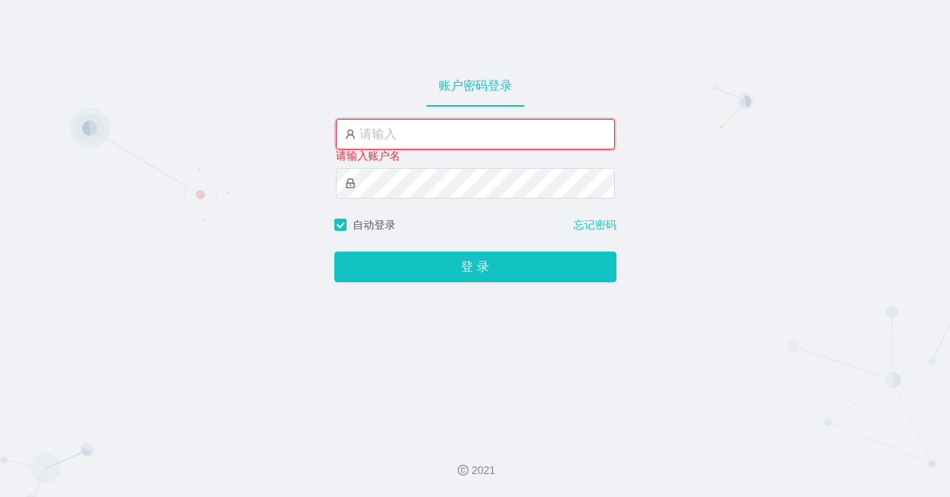
click at [417, 136] on input "text" at bounding box center [475, 134] width 279 height 31
paste input "admin"
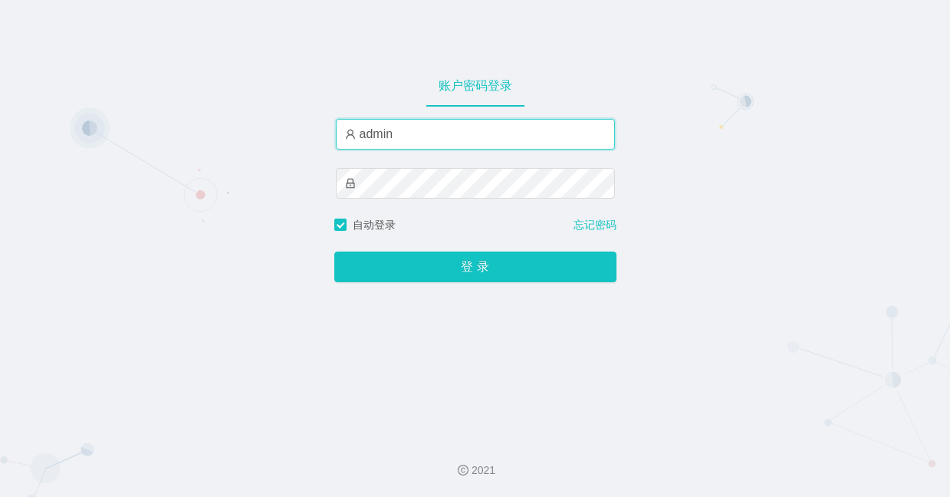
type input "admin"
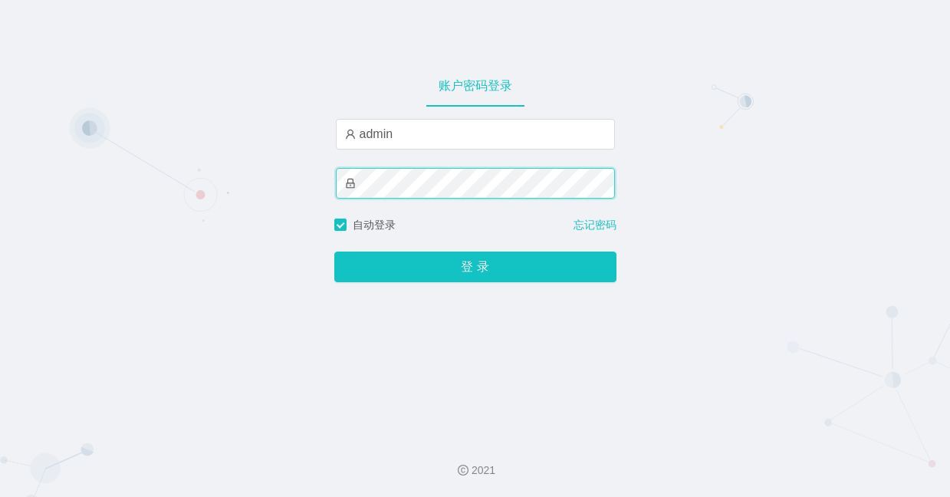
click at [74, 134] on div "账户密码登录 admin 自动登录 忘记密码 登 录" at bounding box center [475, 212] width 950 height 425
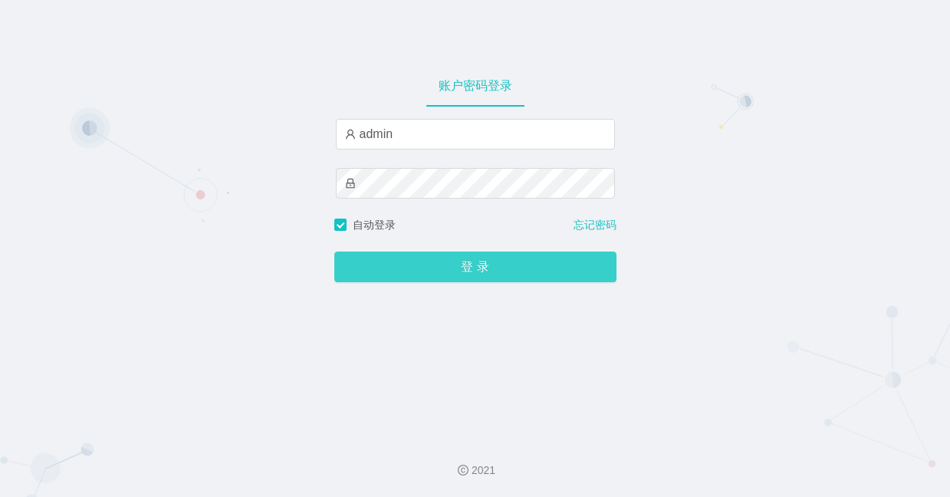
click at [412, 271] on button "登 录" at bounding box center [475, 266] width 282 height 31
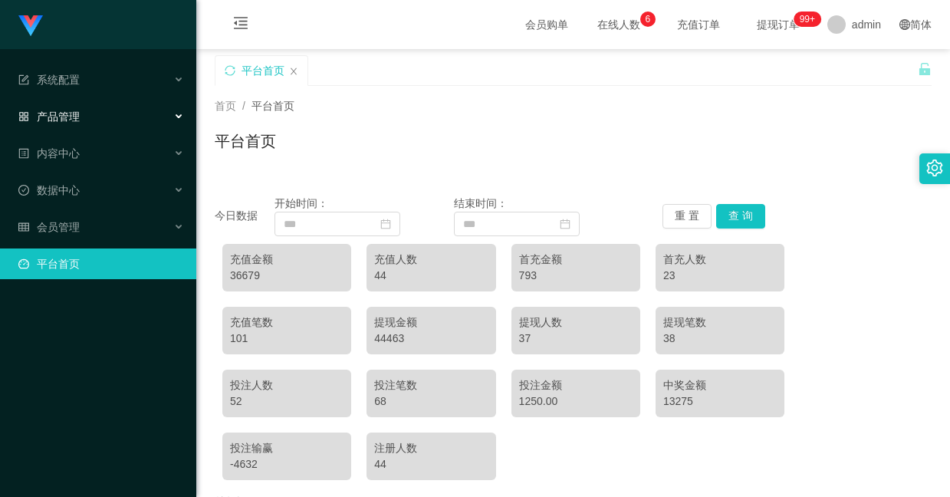
click at [81, 124] on div "产品管理" at bounding box center [98, 116] width 196 height 31
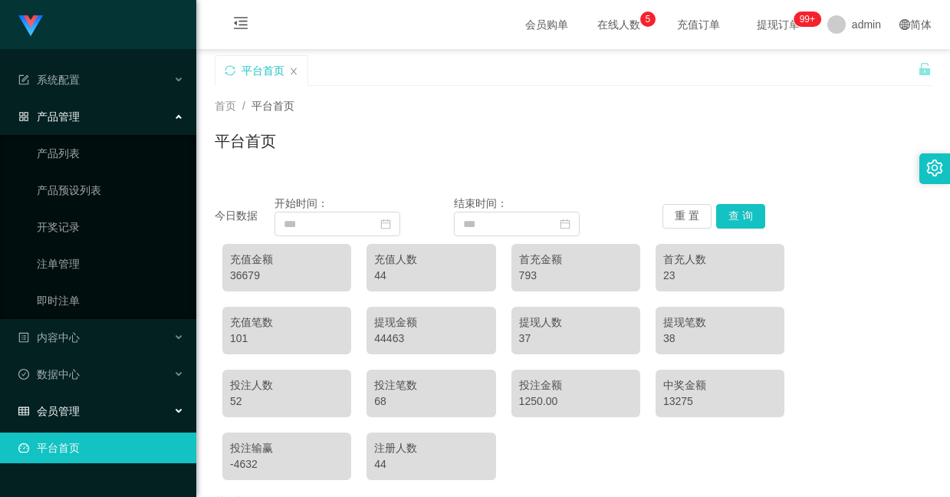
click at [78, 396] on div "会员管理" at bounding box center [98, 411] width 196 height 31
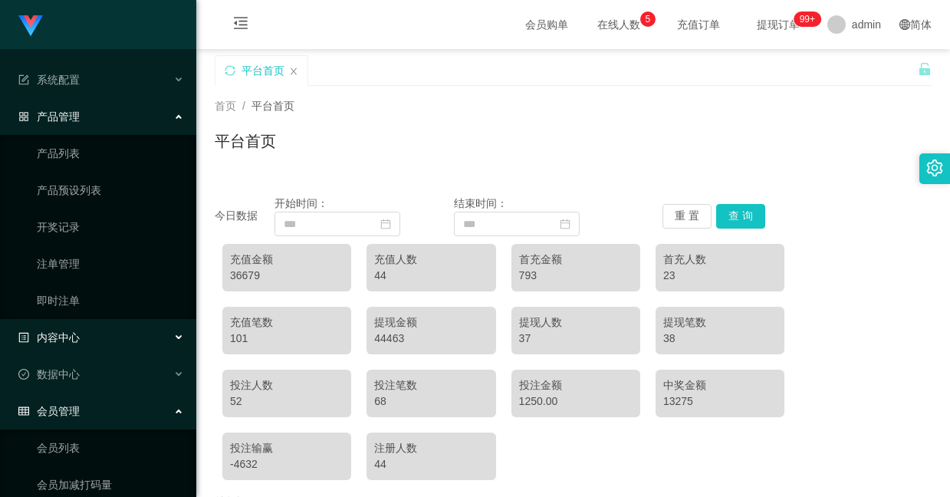
scroll to position [230, 0]
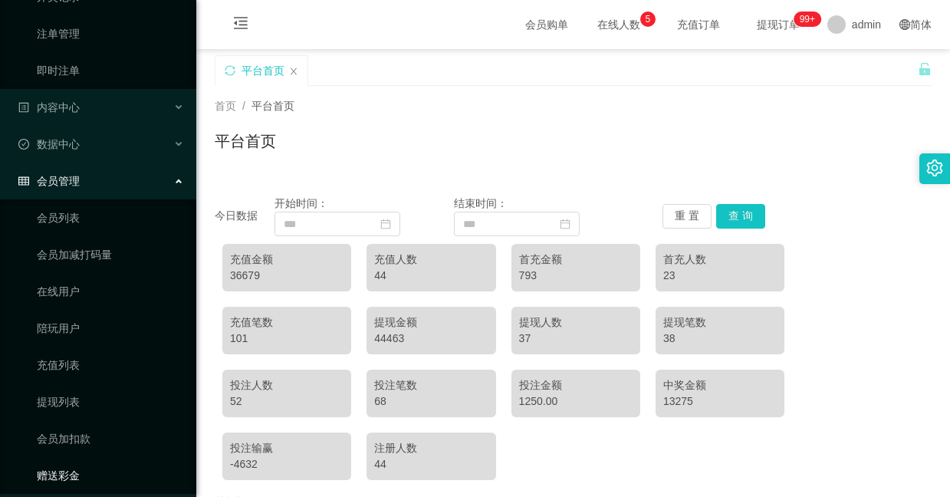
click at [83, 460] on link "赠送彩金" at bounding box center [110, 475] width 147 height 31
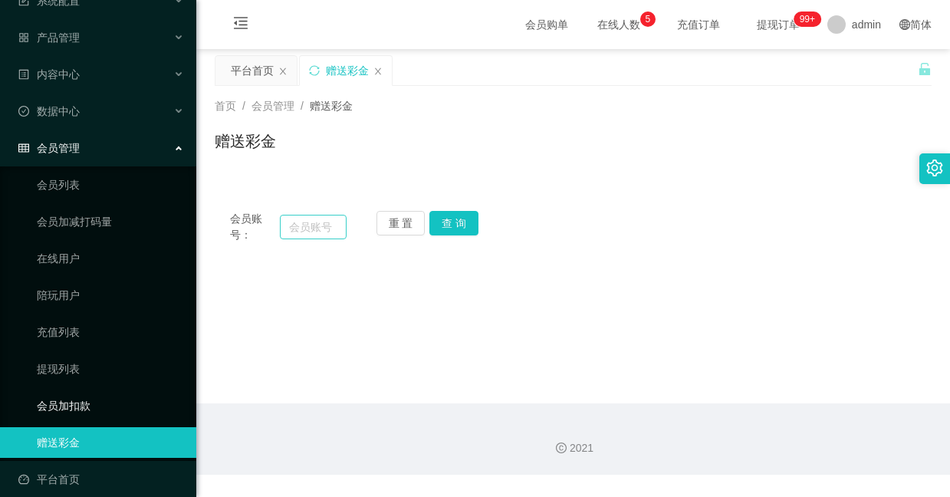
scroll to position [79, 0]
click at [320, 235] on input "text" at bounding box center [313, 227] width 67 height 25
type input "Ada"
click at [437, 211] on button "查 询" at bounding box center [453, 223] width 49 height 25
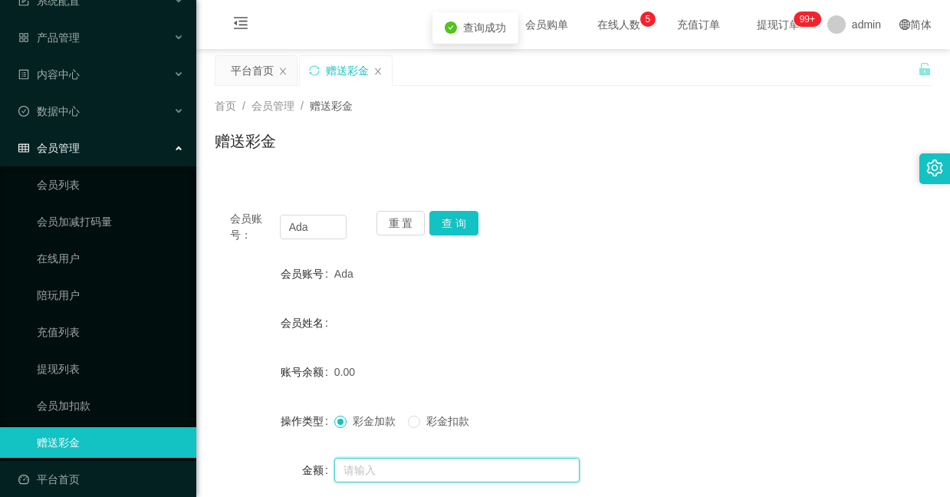
click at [371, 465] on input "text" at bounding box center [456, 470] width 245 height 25
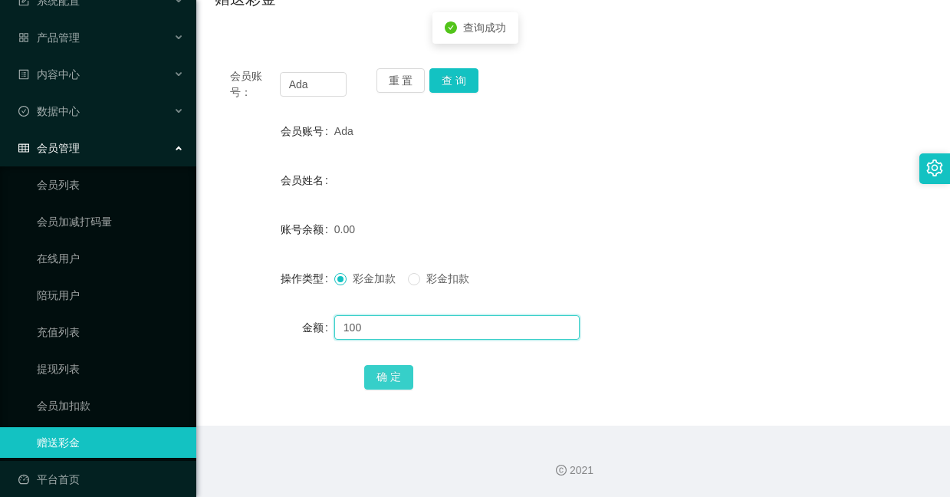
type input "100"
click at [377, 376] on button "确 定" at bounding box center [388, 377] width 49 height 25
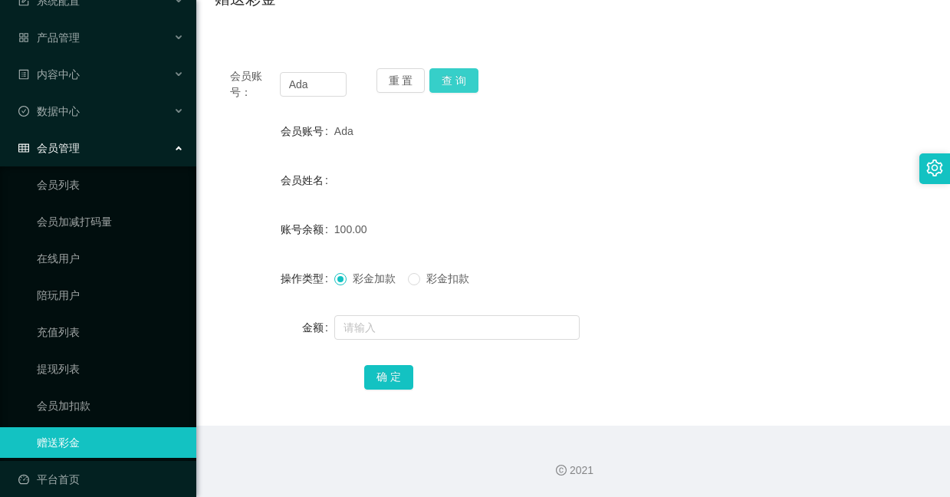
click at [452, 71] on button "查 询" at bounding box center [453, 80] width 49 height 25
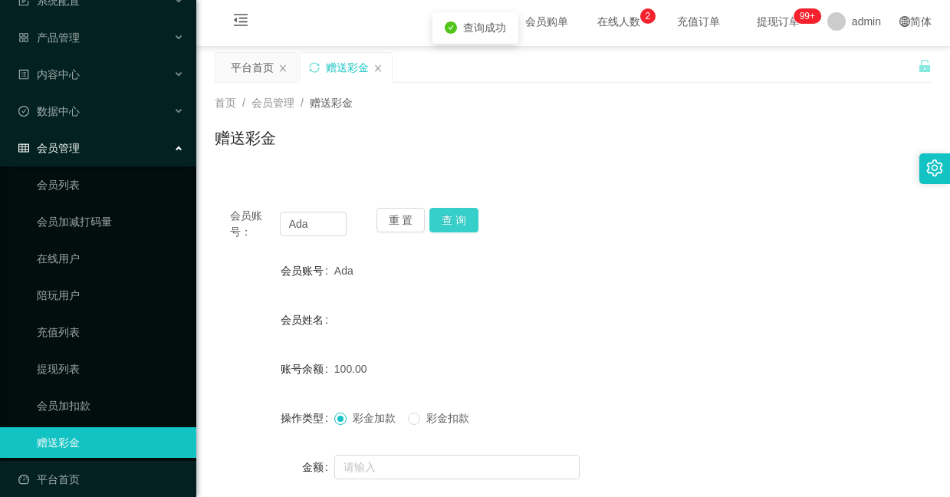
scroll to position [0, 0]
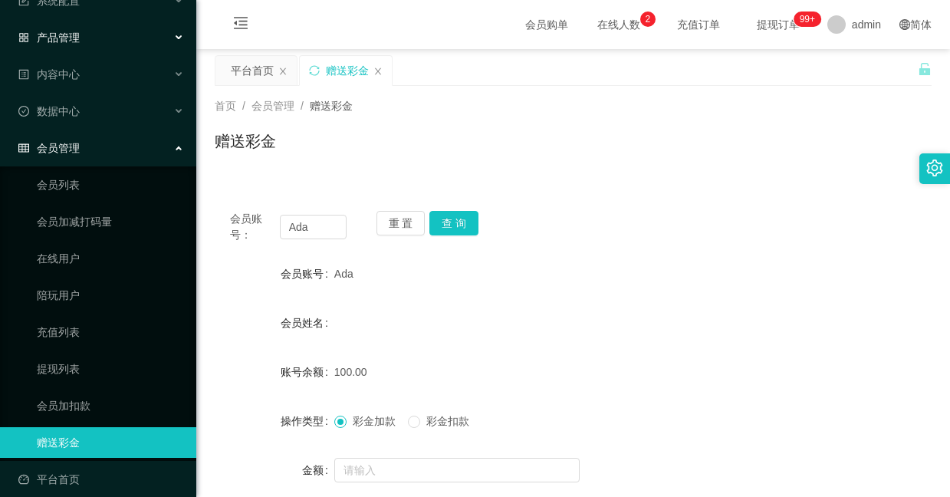
click at [108, 32] on div "产品管理" at bounding box center [98, 37] width 196 height 31
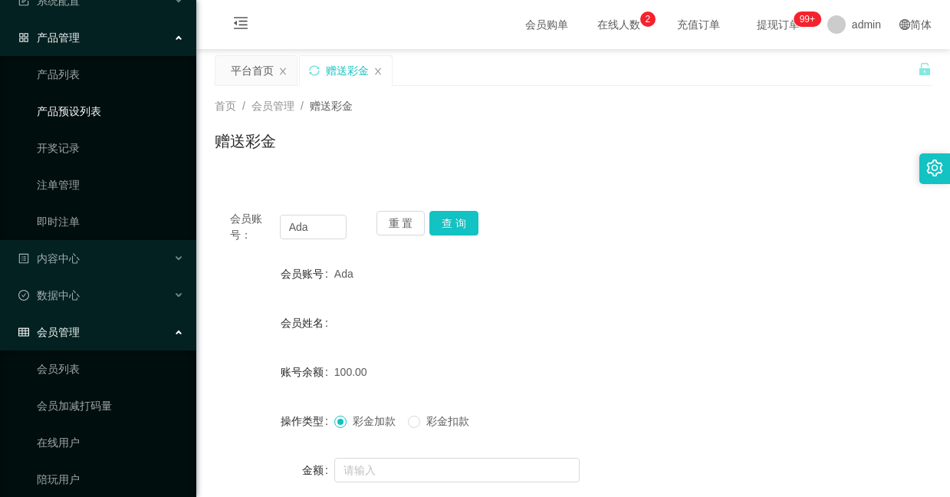
click at [92, 115] on link "产品预设列表" at bounding box center [110, 111] width 147 height 31
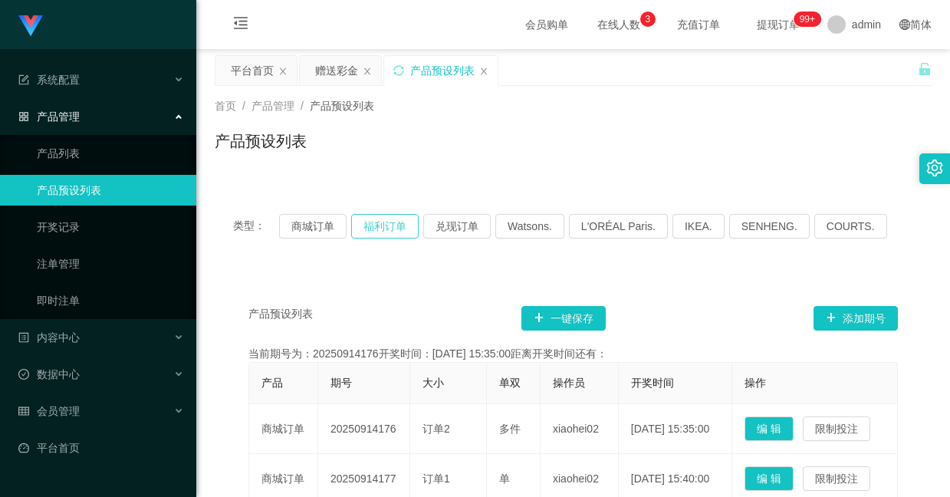
click at [389, 218] on button "福利订单" at bounding box center [384, 226] width 67 height 25
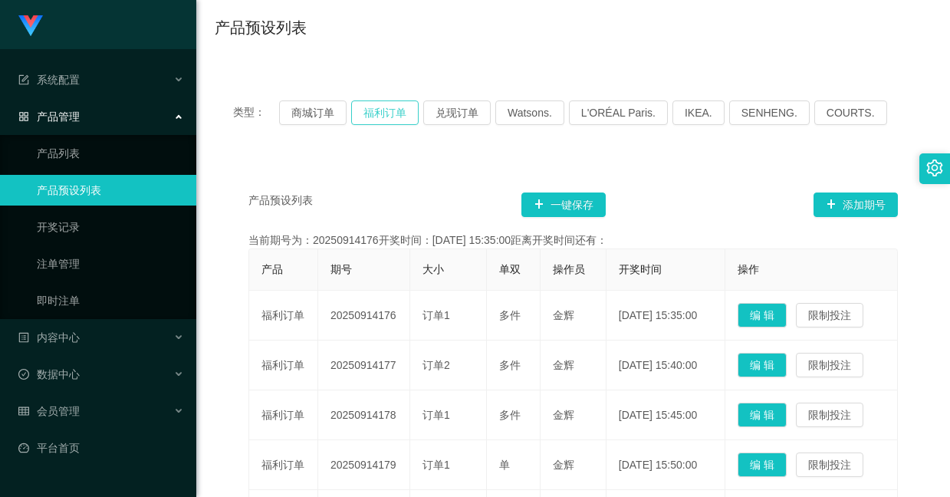
scroll to position [115, 0]
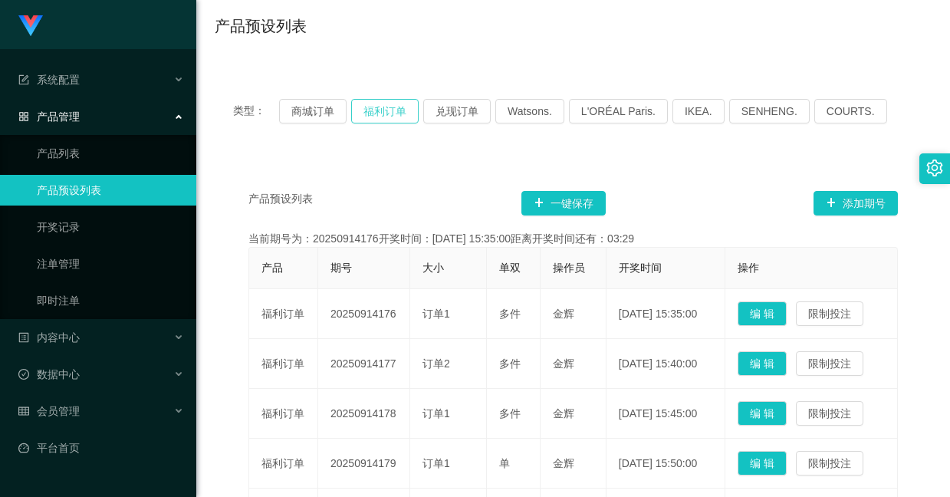
click at [401, 101] on button "福利订单" at bounding box center [384, 111] width 67 height 25
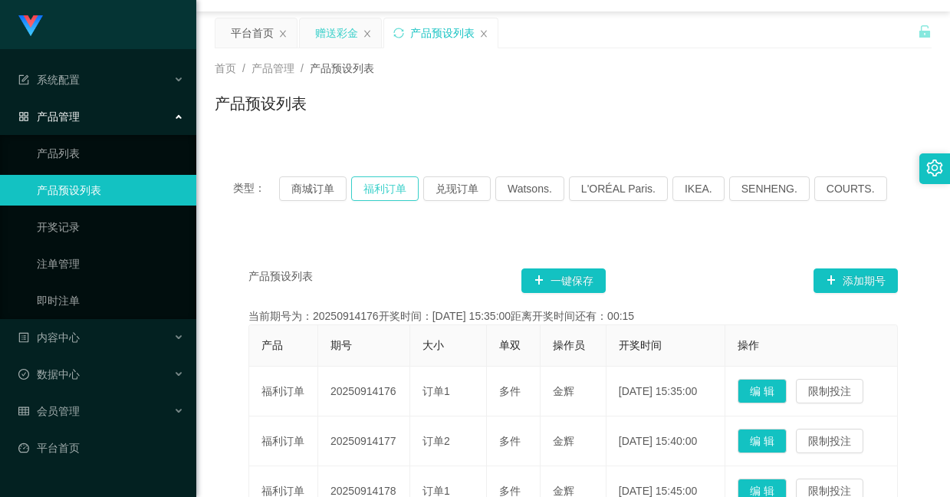
scroll to position [0, 0]
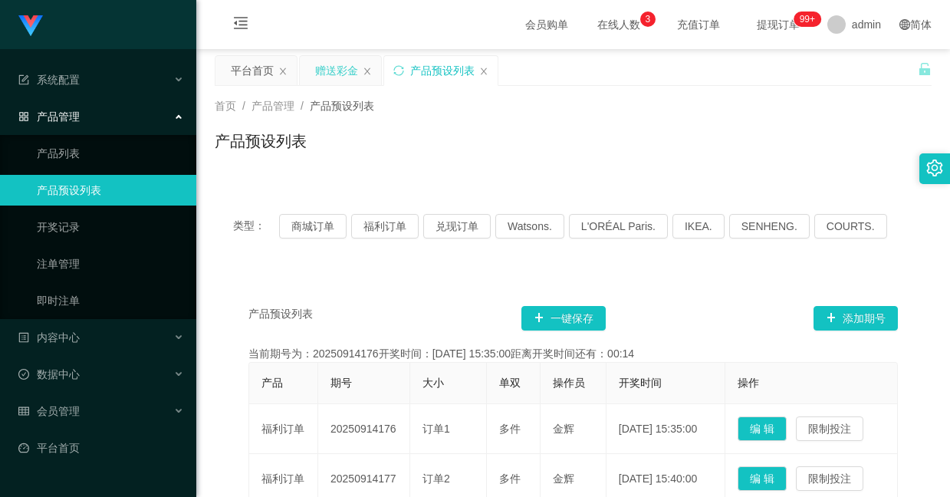
click at [330, 67] on div "赠送彩金" at bounding box center [336, 70] width 43 height 29
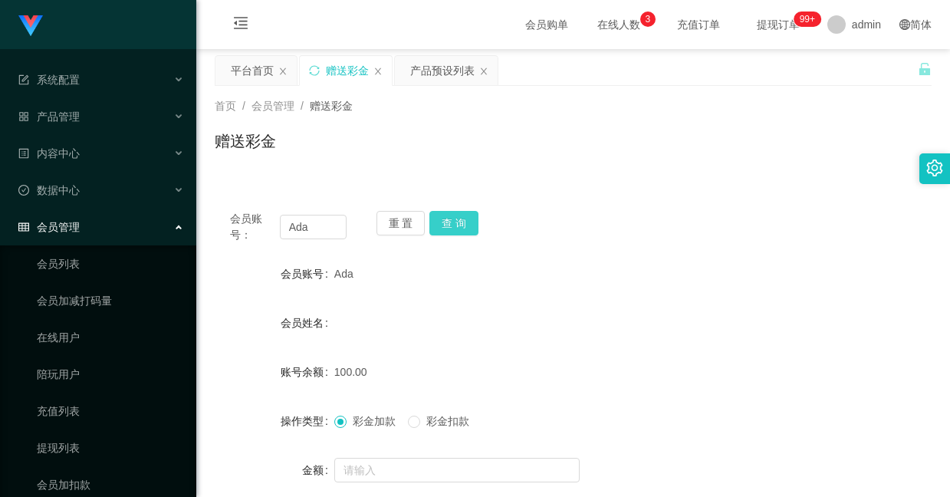
click at [452, 218] on button "查 询" at bounding box center [453, 223] width 49 height 25
click at [453, 222] on button "查 询" at bounding box center [453, 223] width 49 height 25
click at [445, 428] on label "彩金扣款" at bounding box center [441, 421] width 67 height 16
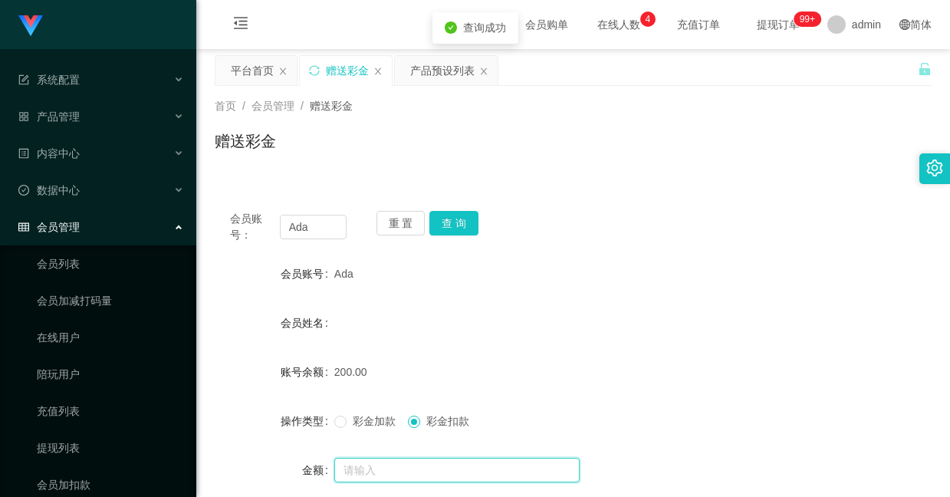
click at [451, 467] on input "text" at bounding box center [456, 470] width 245 height 25
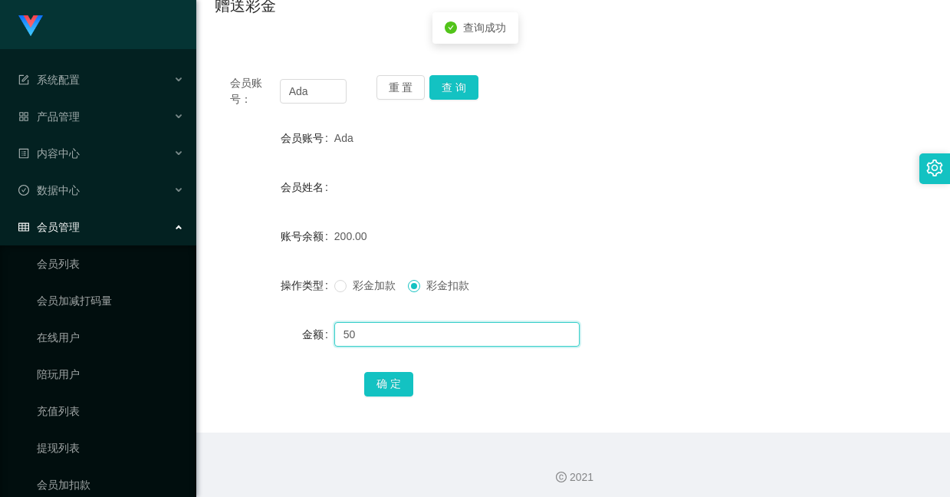
scroll to position [143, 0]
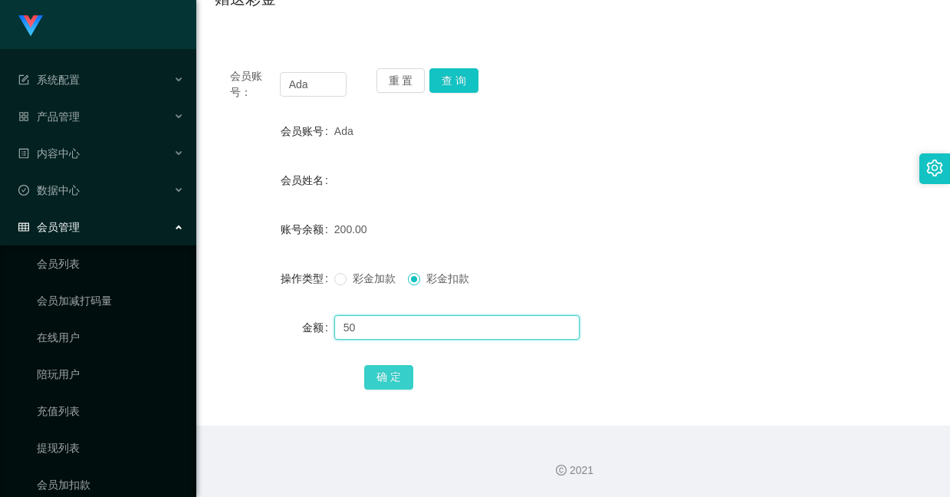
type input "50"
click at [369, 369] on button "确 定" at bounding box center [388, 377] width 49 height 25
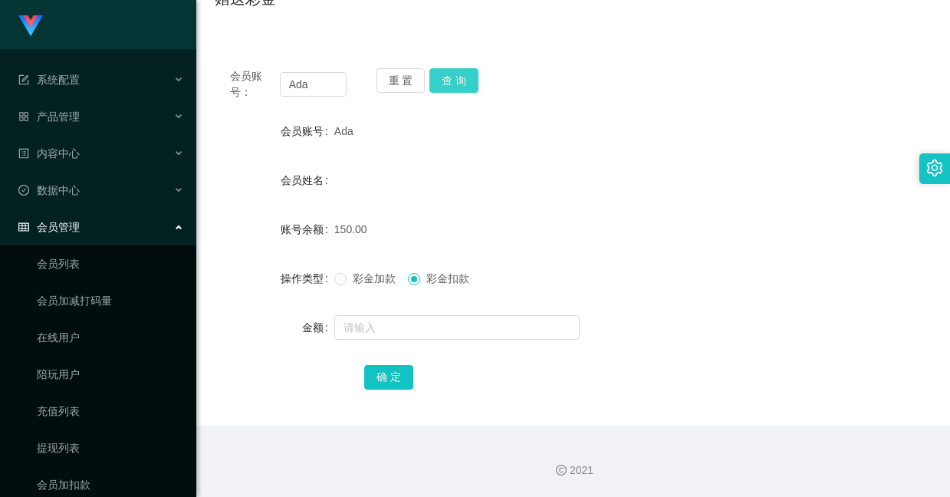
click at [451, 79] on button "查 询" at bounding box center [453, 80] width 49 height 25
click at [469, 83] on button "查 询" at bounding box center [453, 80] width 49 height 25
click at [455, 68] on button "查 询" at bounding box center [453, 80] width 49 height 25
click at [451, 83] on button "查 询" at bounding box center [453, 80] width 49 height 25
click at [479, 191] on div "Fenglin" at bounding box center [543, 180] width 418 height 31
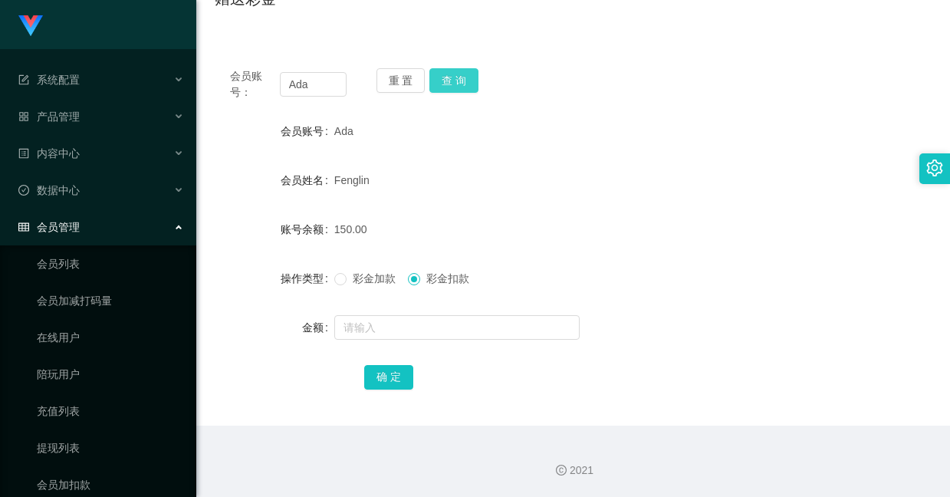
click at [461, 86] on button "查 询" at bounding box center [453, 80] width 49 height 25
drag, startPoint x: 309, startPoint y: 87, endPoint x: 281, endPoint y: 76, distance: 29.9
click at [281, 76] on input "Ada" at bounding box center [313, 84] width 67 height 25
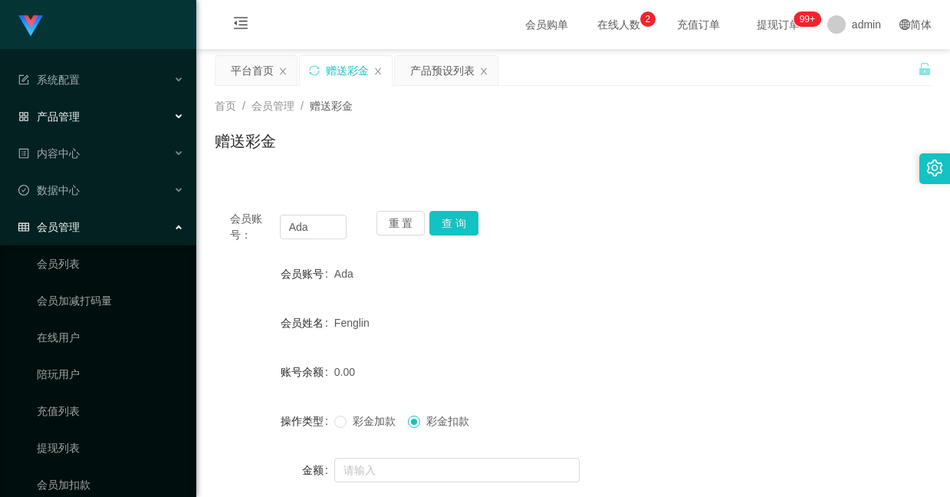
click at [87, 120] on div "产品管理" at bounding box center [98, 116] width 196 height 31
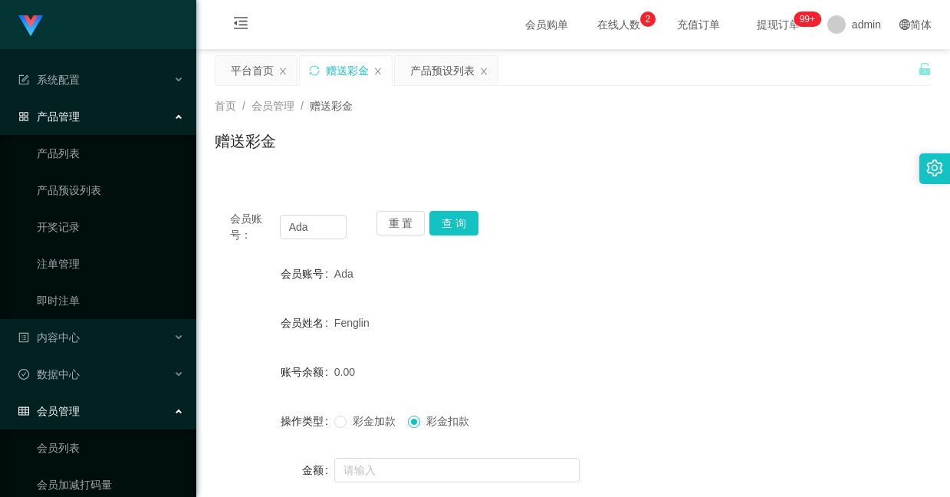
click at [773, 24] on span "提现订单 99+" at bounding box center [778, 24] width 58 height 11
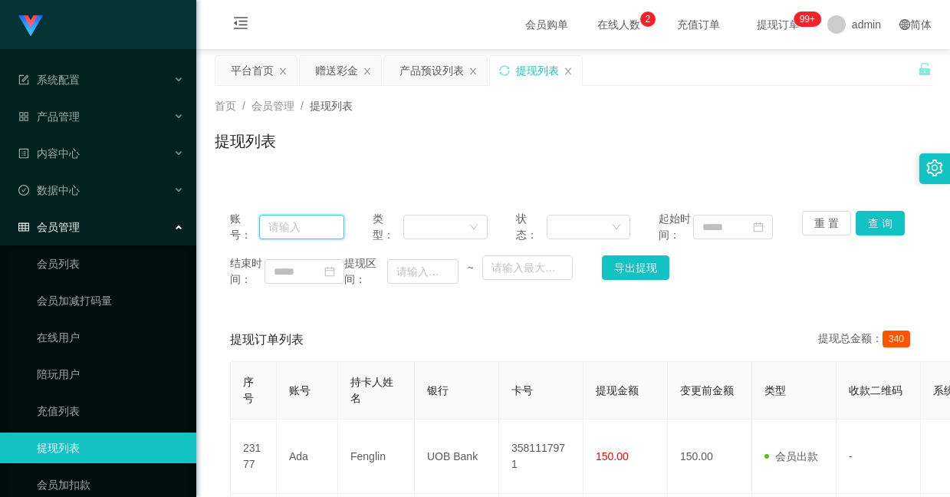
click at [302, 228] on input "text" at bounding box center [301, 227] width 85 height 25
paste input "Ada"
type input "Ada"
click at [858, 217] on button "查 询" at bounding box center [880, 223] width 49 height 25
click at [341, 78] on div "赠送彩金" at bounding box center [336, 70] width 43 height 29
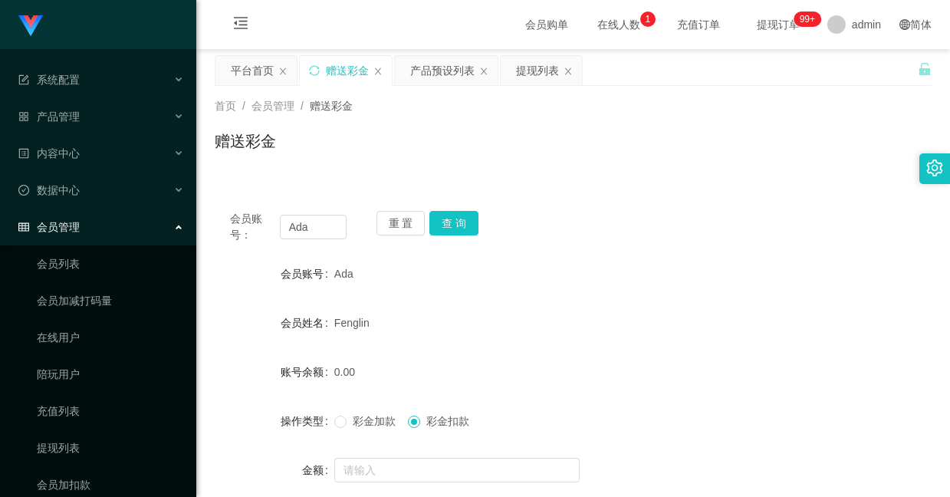
click at [368, 428] on label "彩金加款" at bounding box center [367, 421] width 67 height 16
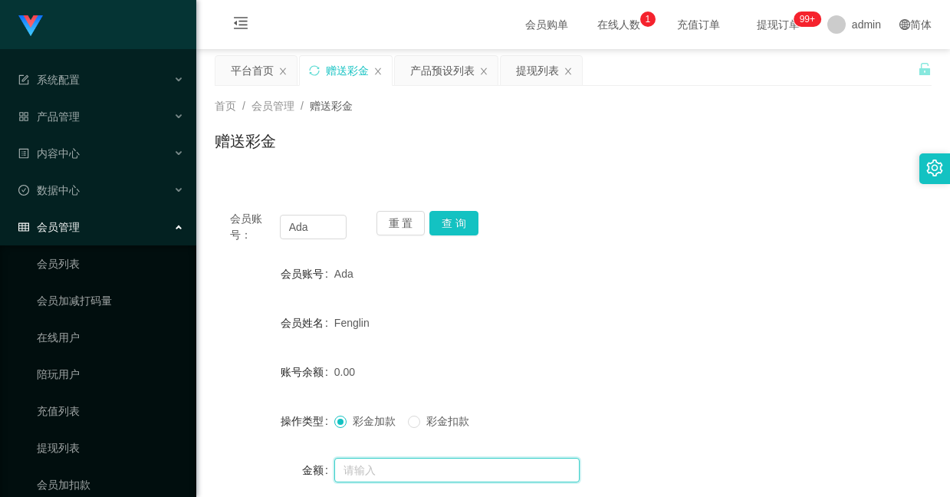
click at [389, 462] on input "text" at bounding box center [456, 470] width 245 height 25
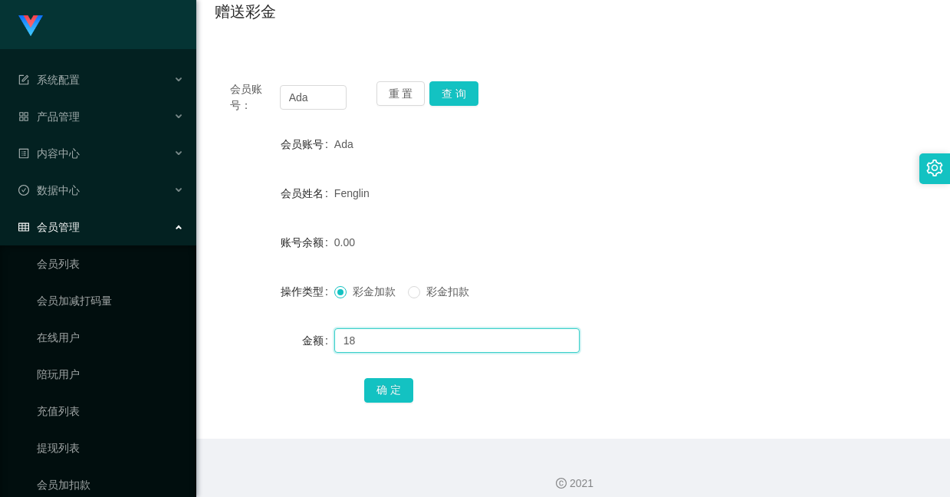
scroll to position [143, 0]
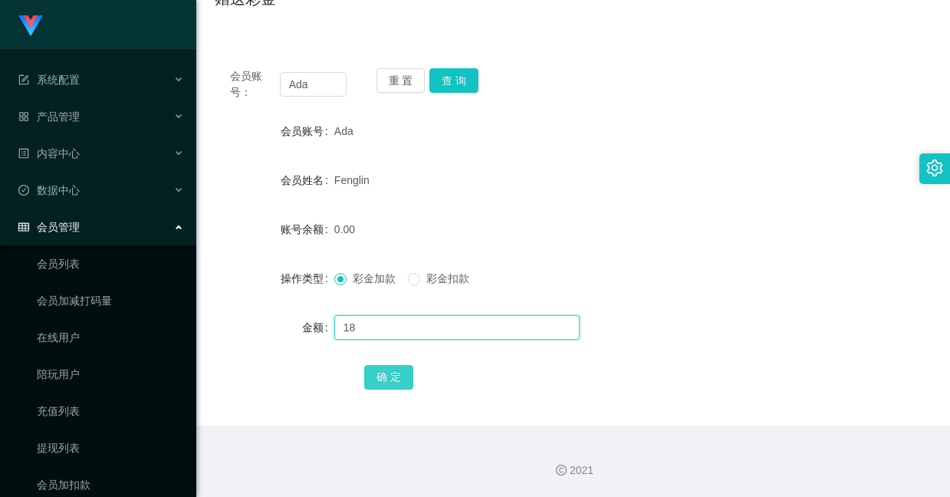
type input "18"
click at [383, 368] on button "确 定" at bounding box center [388, 377] width 49 height 25
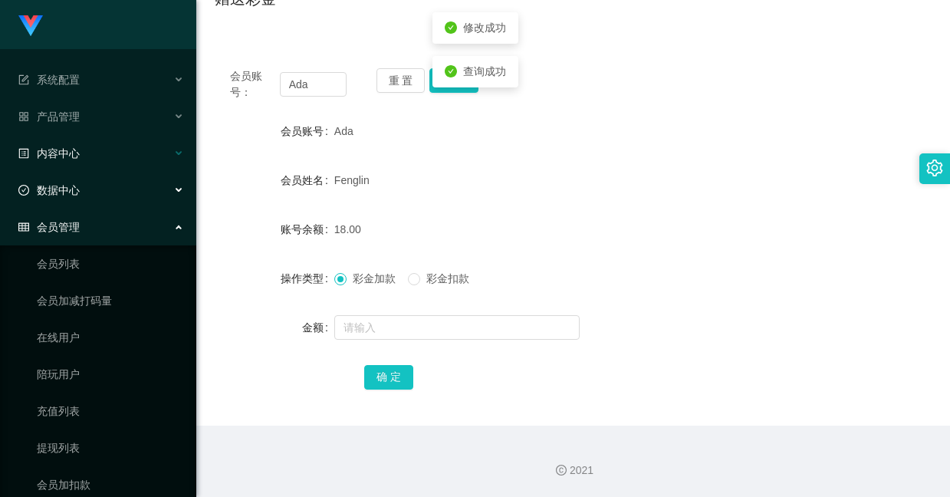
click at [14, 161] on div "内容中心" at bounding box center [98, 153] width 196 height 31
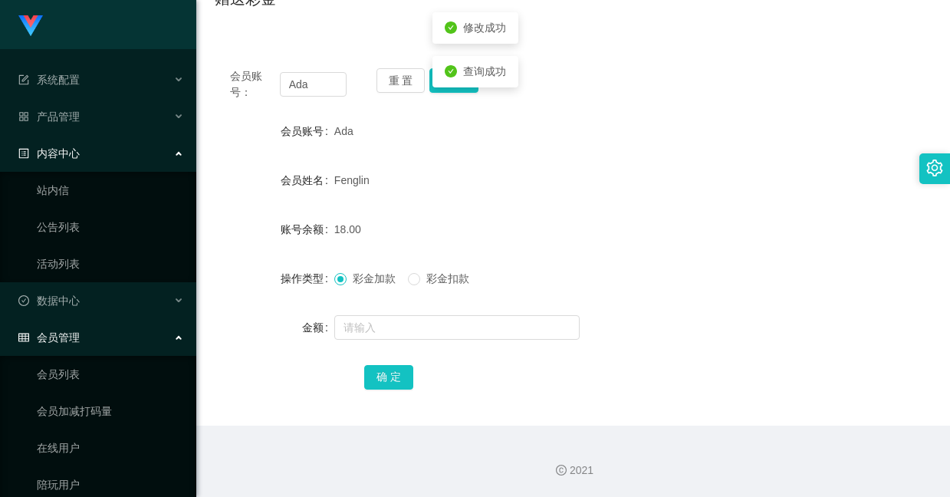
click at [86, 159] on div "内容中心" at bounding box center [98, 153] width 196 height 31
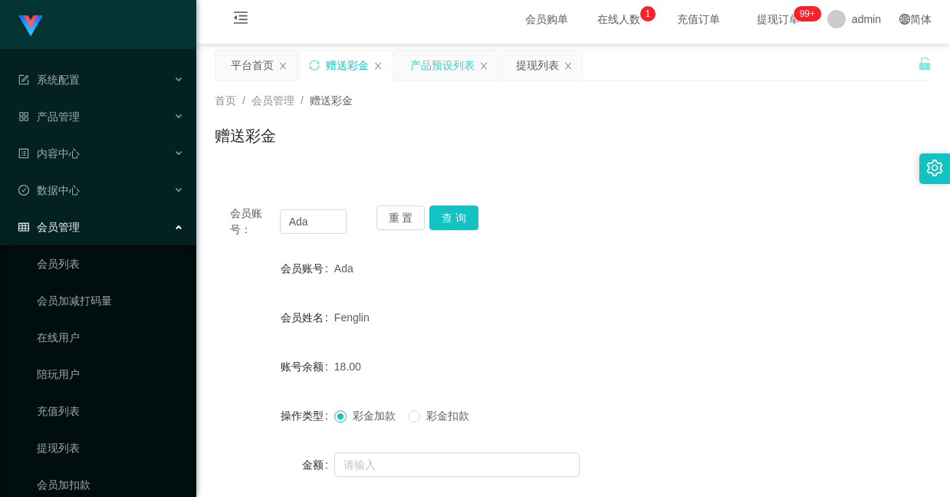
scroll to position [0, 0]
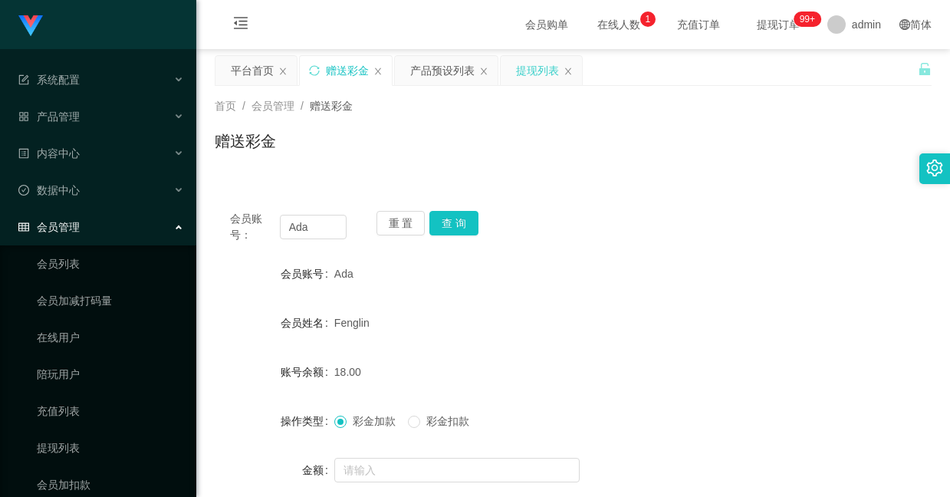
click at [527, 65] on div "提现列表" at bounding box center [537, 70] width 43 height 29
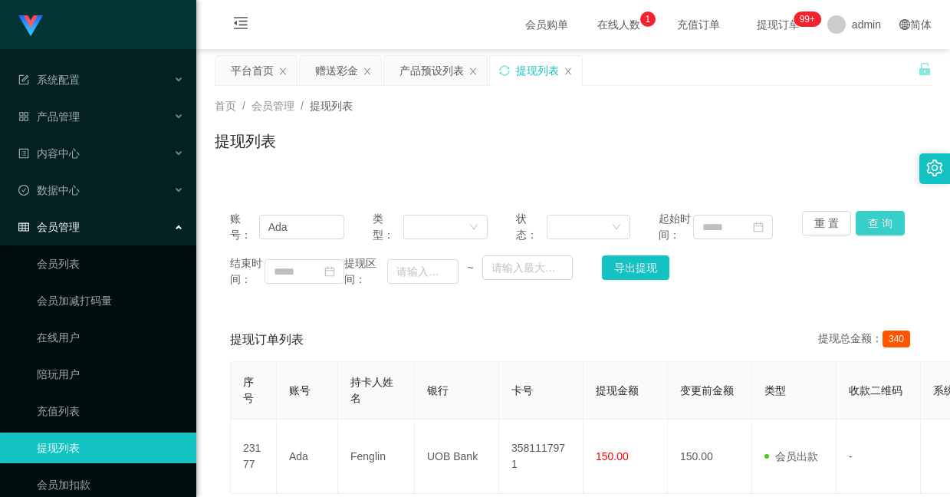
click at [870, 223] on button "查 询" at bounding box center [880, 223] width 49 height 25
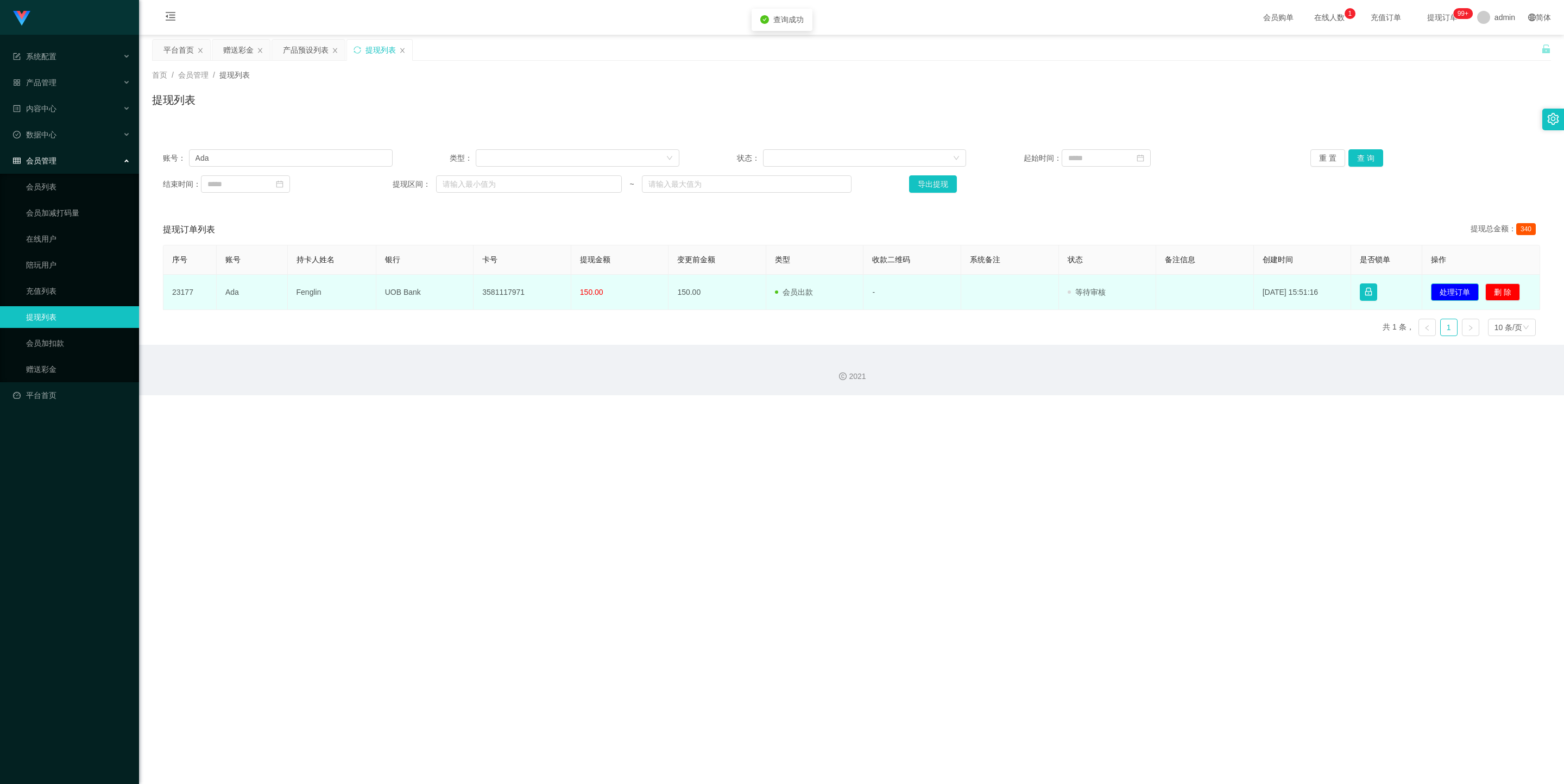
click at [672, 289] on button "处理订单" at bounding box center [1454, 292] width 47 height 18
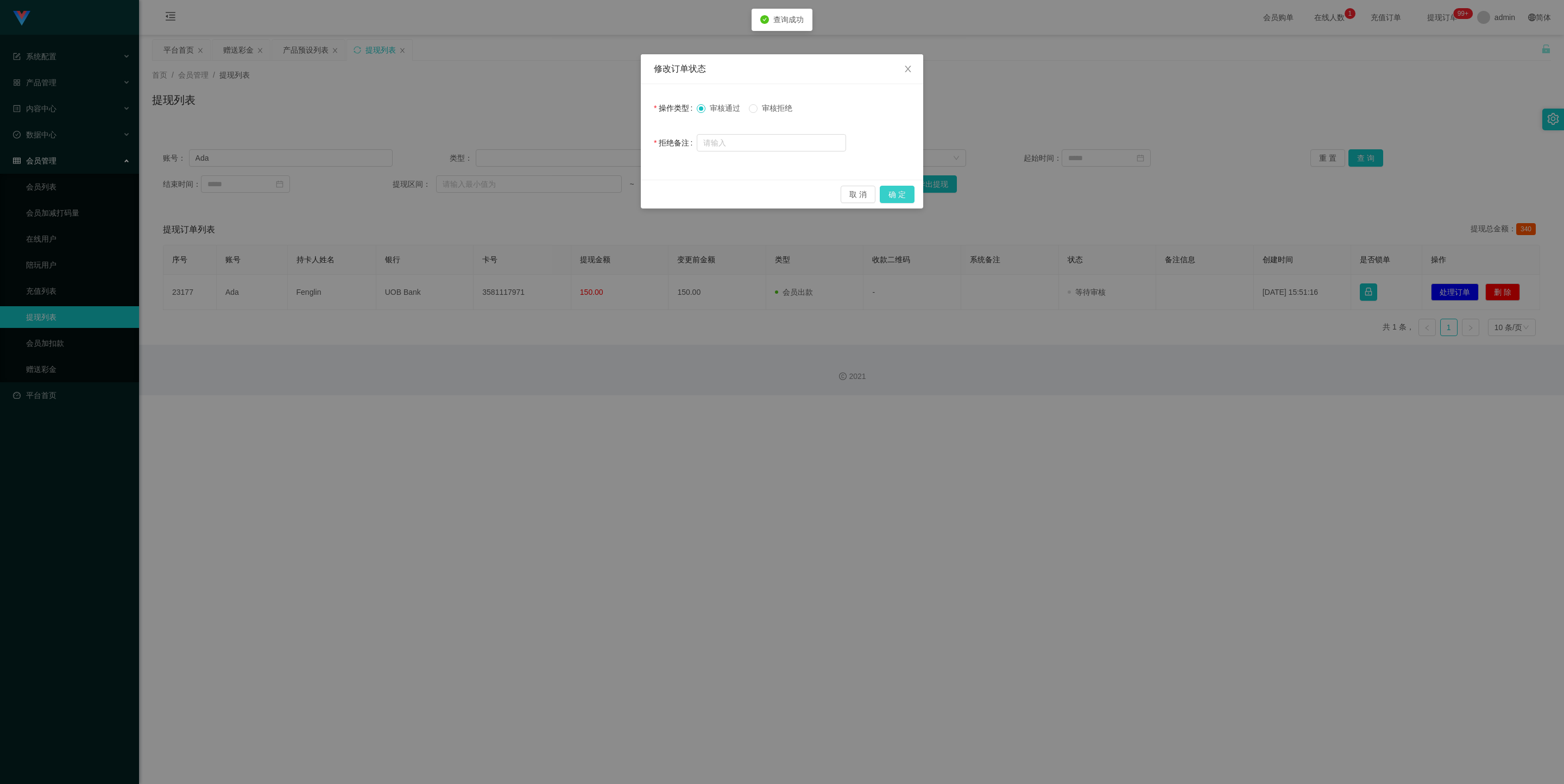
click at [672, 191] on button "确 定" at bounding box center [897, 194] width 35 height 18
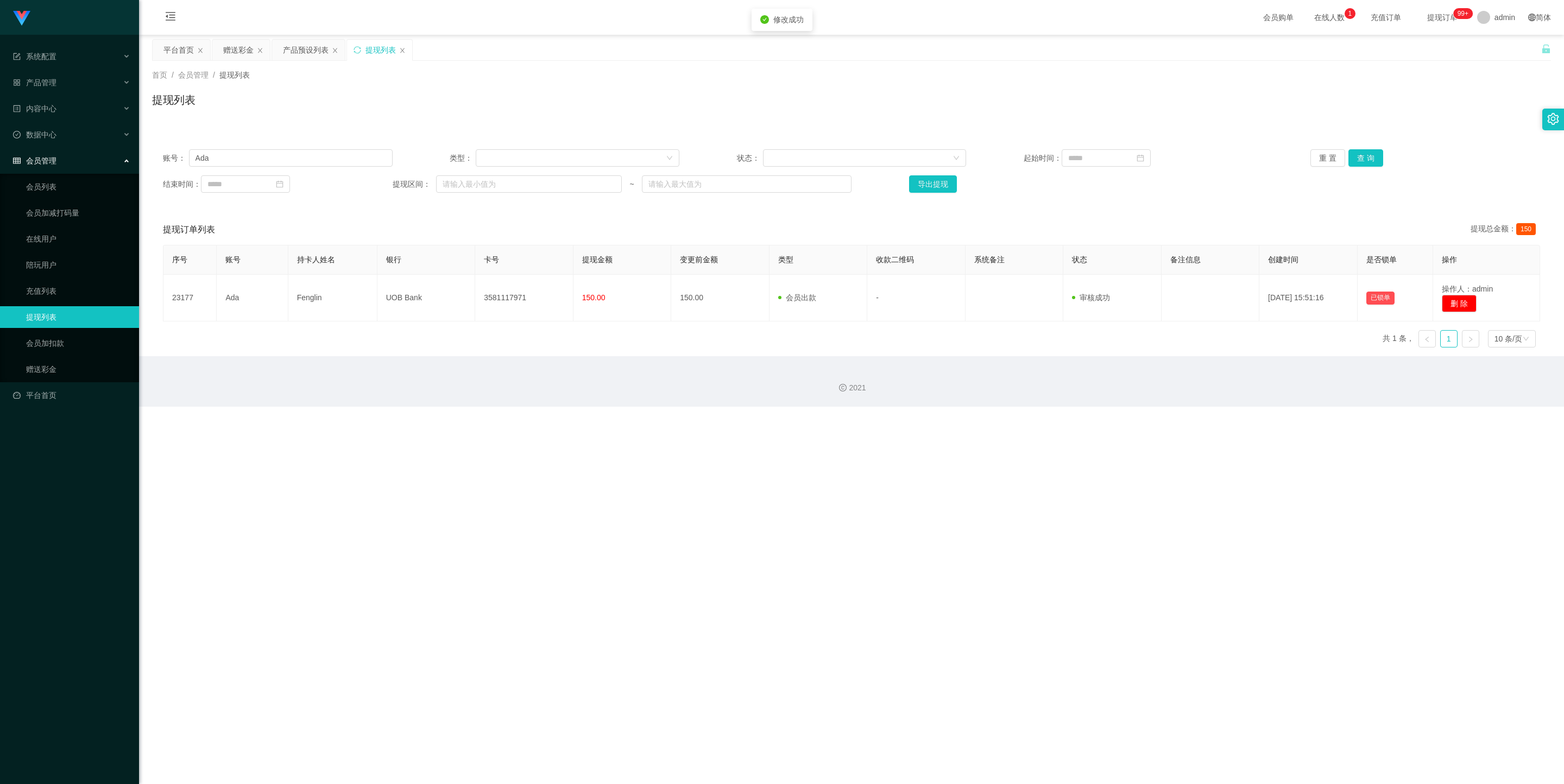
click at [672, 351] on div "系统配置 产品管理 产品列表 产品预设列表 开奖记录 注单管理 即时注单 内容中心 站内信 公告列表 活动列表 数据中心 会员管理 会员列表 会员加减打码量 …" at bounding box center [782, 392] width 1564 height 784
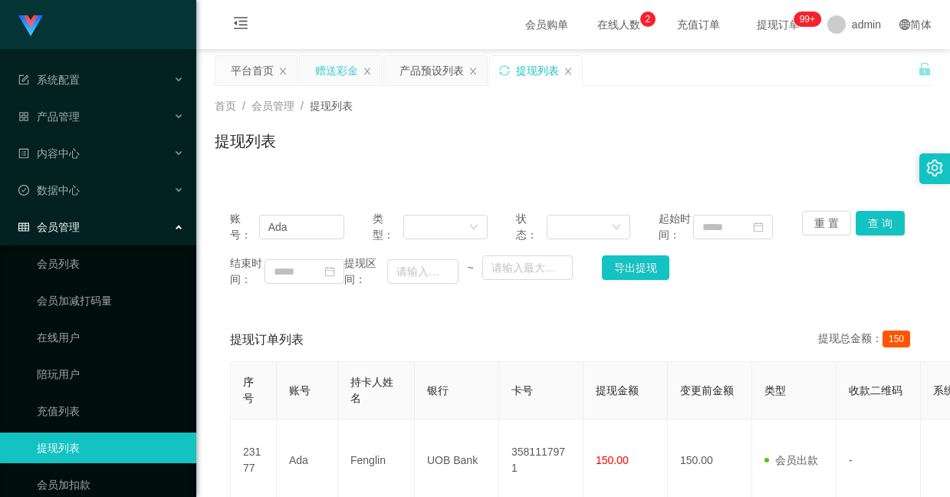
click at [339, 69] on div "赠送彩金" at bounding box center [336, 70] width 43 height 29
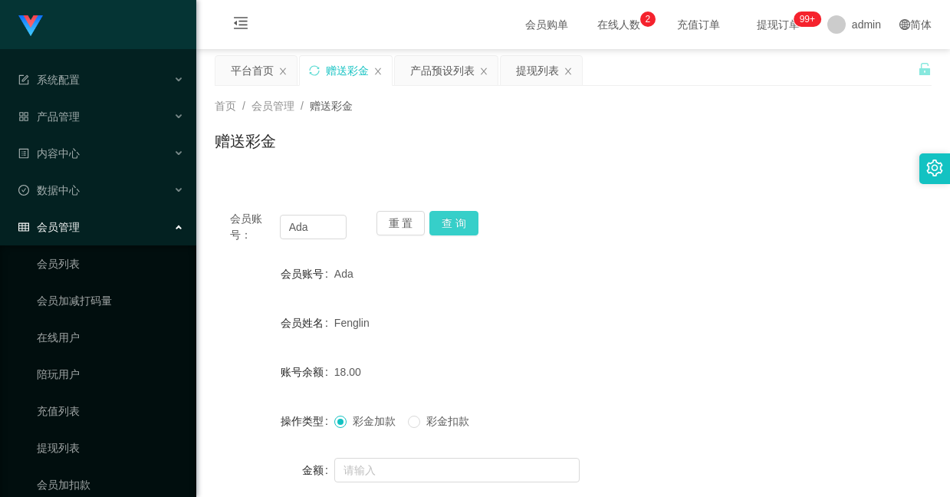
click at [456, 223] on button "查 询" at bounding box center [453, 223] width 49 height 25
click at [471, 316] on div "Fenglin" at bounding box center [543, 322] width 418 height 31
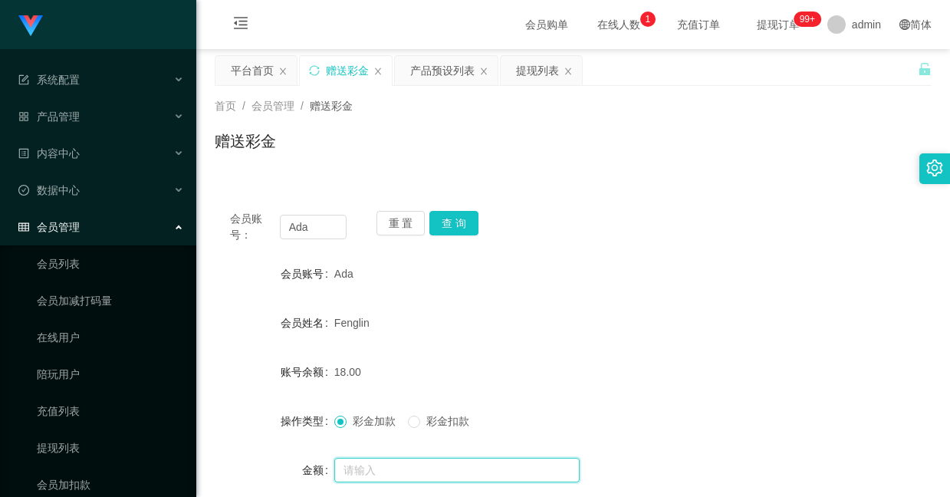
click at [353, 463] on input "text" at bounding box center [456, 470] width 245 height 25
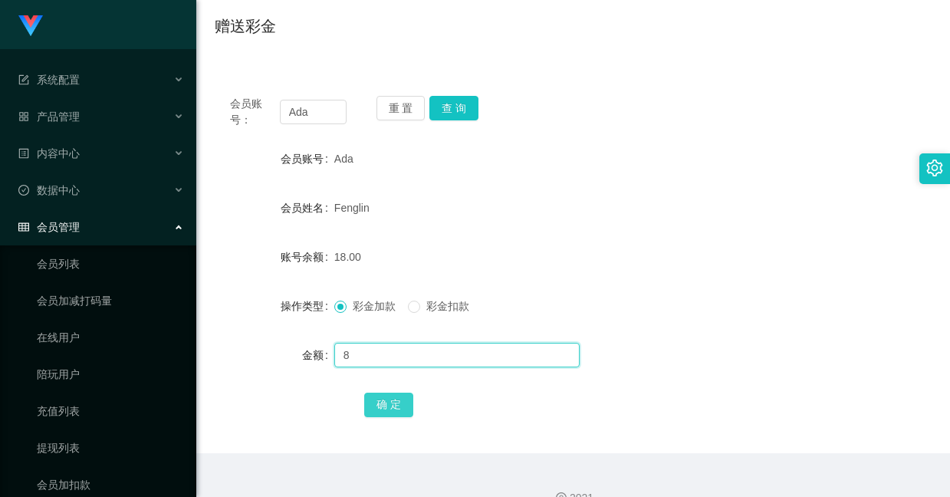
type input "8"
click at [389, 398] on button "确 定" at bounding box center [388, 404] width 49 height 25
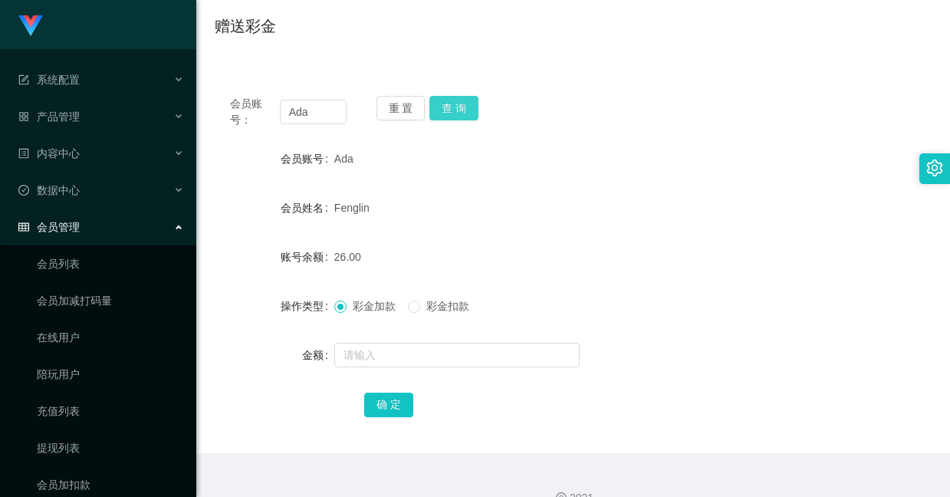
click at [463, 102] on button "查 询" at bounding box center [453, 108] width 49 height 25
click at [493, 207] on div "Fenglin" at bounding box center [543, 207] width 418 height 31
drag, startPoint x: 318, startPoint y: 115, endPoint x: 232, endPoint y: 90, distance: 89.3
click at [232, 90] on div "会员账号： [PERSON_NAME] 重 置 查 询 会员账号 Ada 会员姓名 [PERSON_NAME] 账号余额 26.00 操作类型 彩金加款 彩金…" at bounding box center [573, 266] width 717 height 373
click at [401, 359] on input "text" at bounding box center [456, 355] width 245 height 25
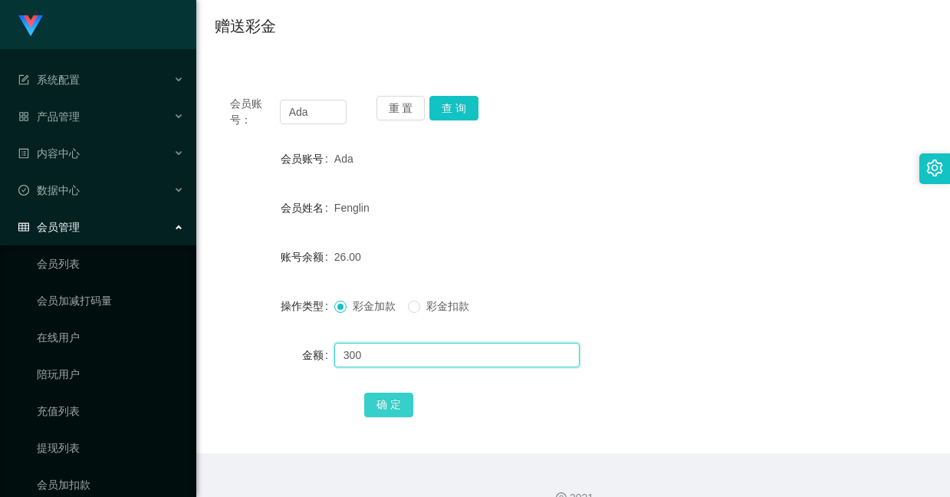
type input "300"
click at [379, 406] on button "确 定" at bounding box center [388, 404] width 49 height 25
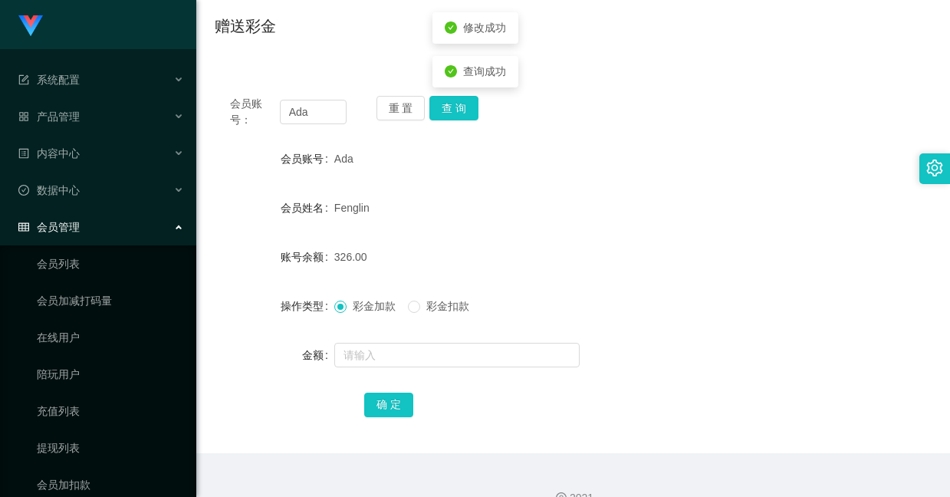
click at [433, 256] on div "326.00" at bounding box center [543, 256] width 418 height 31
click at [456, 106] on button "查 询" at bounding box center [453, 108] width 49 height 25
click at [518, 149] on div "Ada" at bounding box center [543, 158] width 418 height 31
click at [451, 111] on button "查 询" at bounding box center [453, 108] width 49 height 25
click at [465, 107] on button "查 询" at bounding box center [453, 108] width 49 height 25
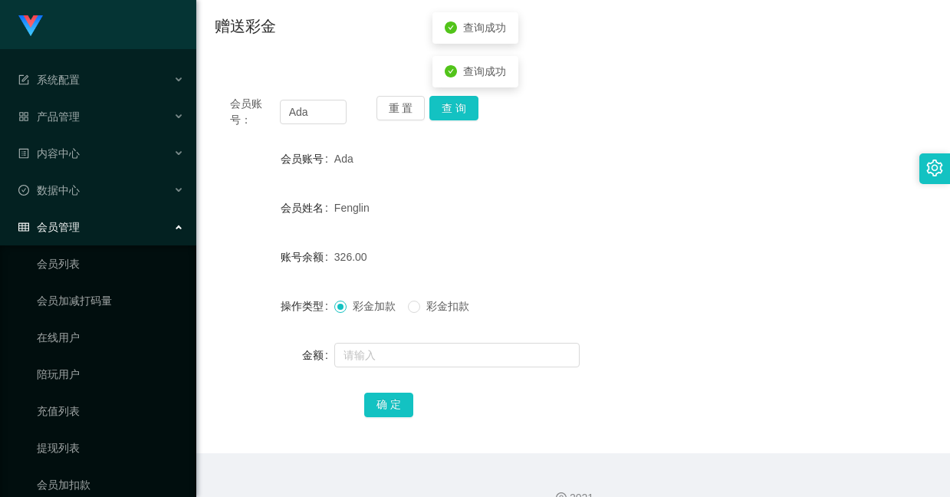
click at [467, 168] on div "Ada" at bounding box center [543, 158] width 418 height 31
click at [460, 108] on button "查 询" at bounding box center [453, 108] width 49 height 25
click at [449, 111] on button "查 询" at bounding box center [453, 108] width 49 height 25
click at [479, 205] on div "Fenglin" at bounding box center [543, 207] width 418 height 31
click at [444, 102] on button "查 询" at bounding box center [453, 108] width 49 height 25
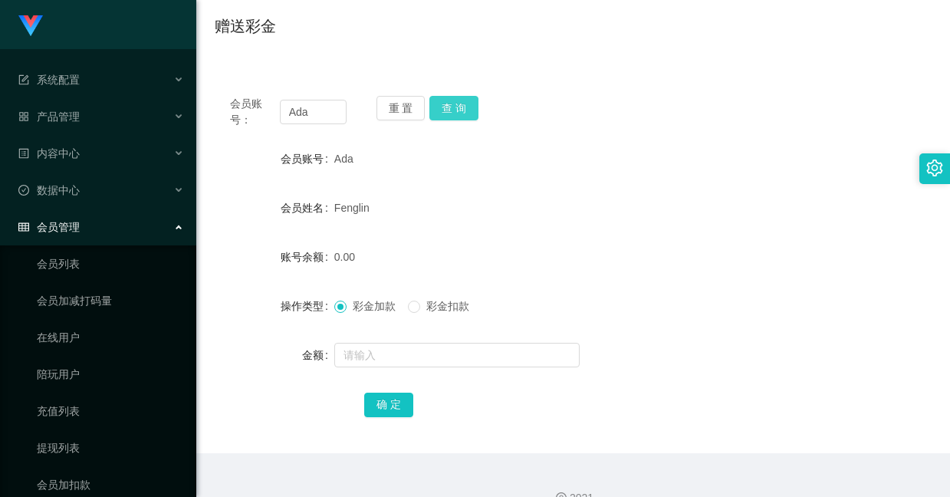
scroll to position [0, 0]
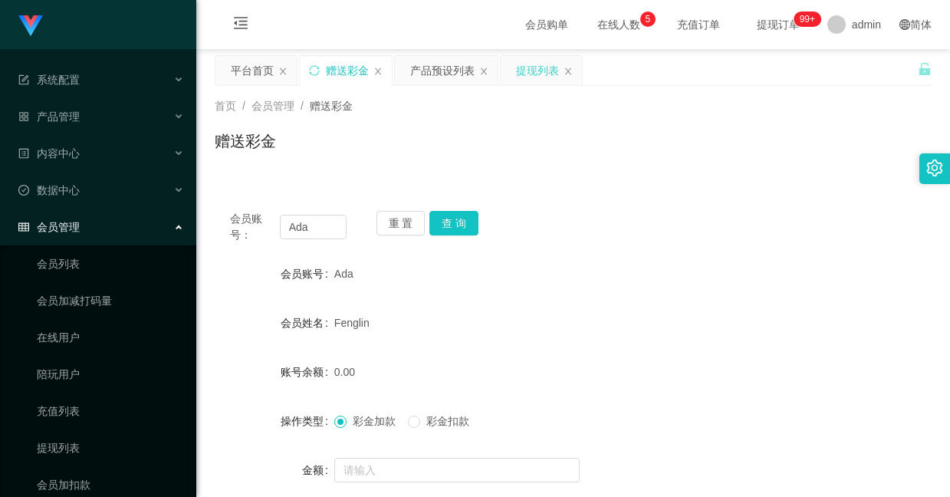
click at [540, 69] on div "提现列表" at bounding box center [537, 70] width 43 height 29
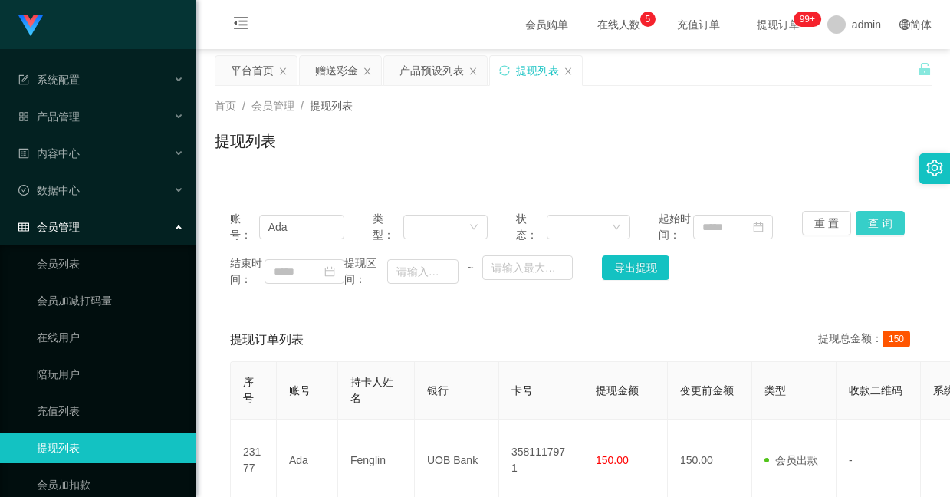
click at [885, 221] on button "查 询" at bounding box center [880, 223] width 49 height 25
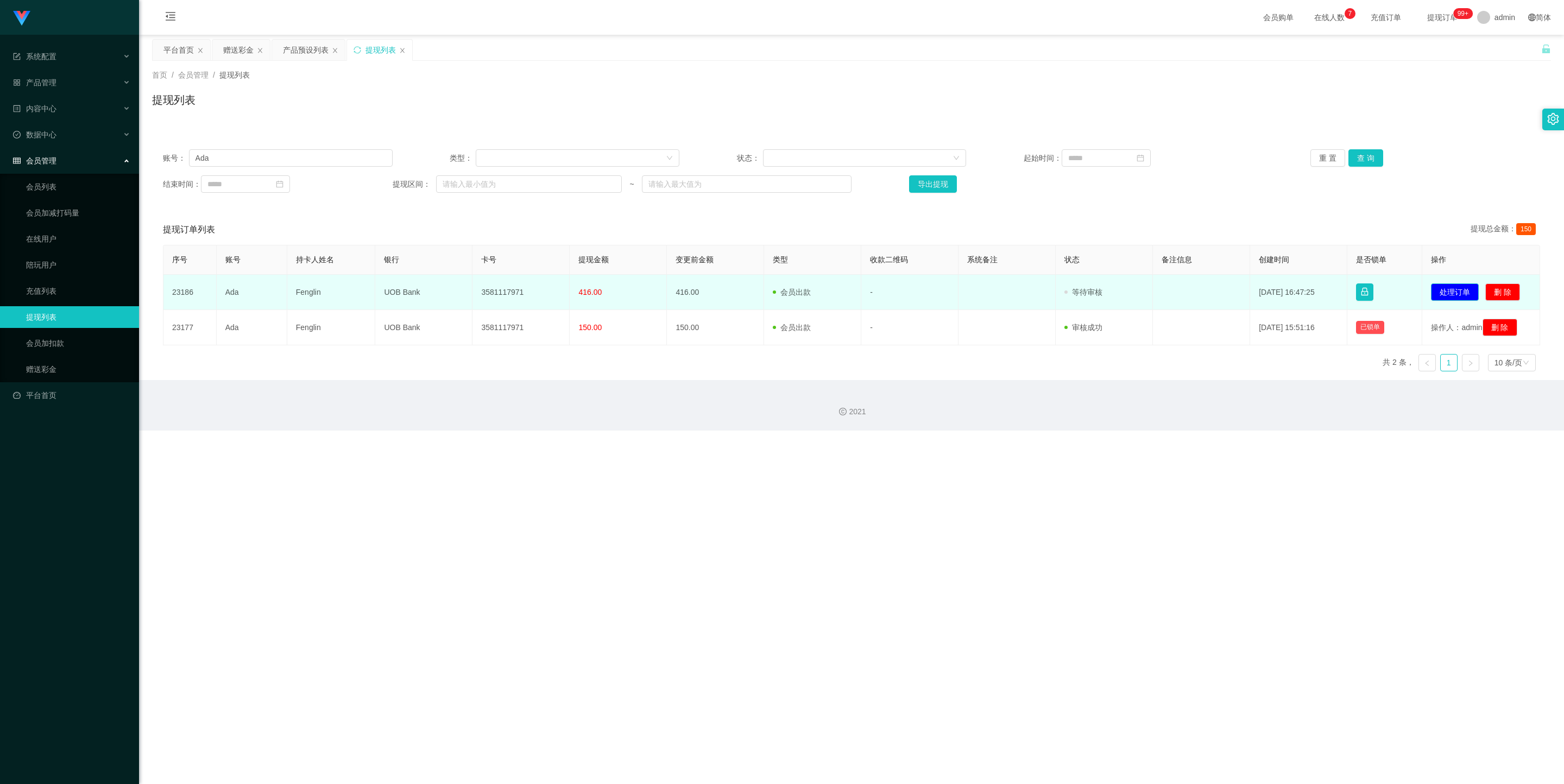
click at [672, 289] on button "处理订单" at bounding box center [1454, 292] width 47 height 18
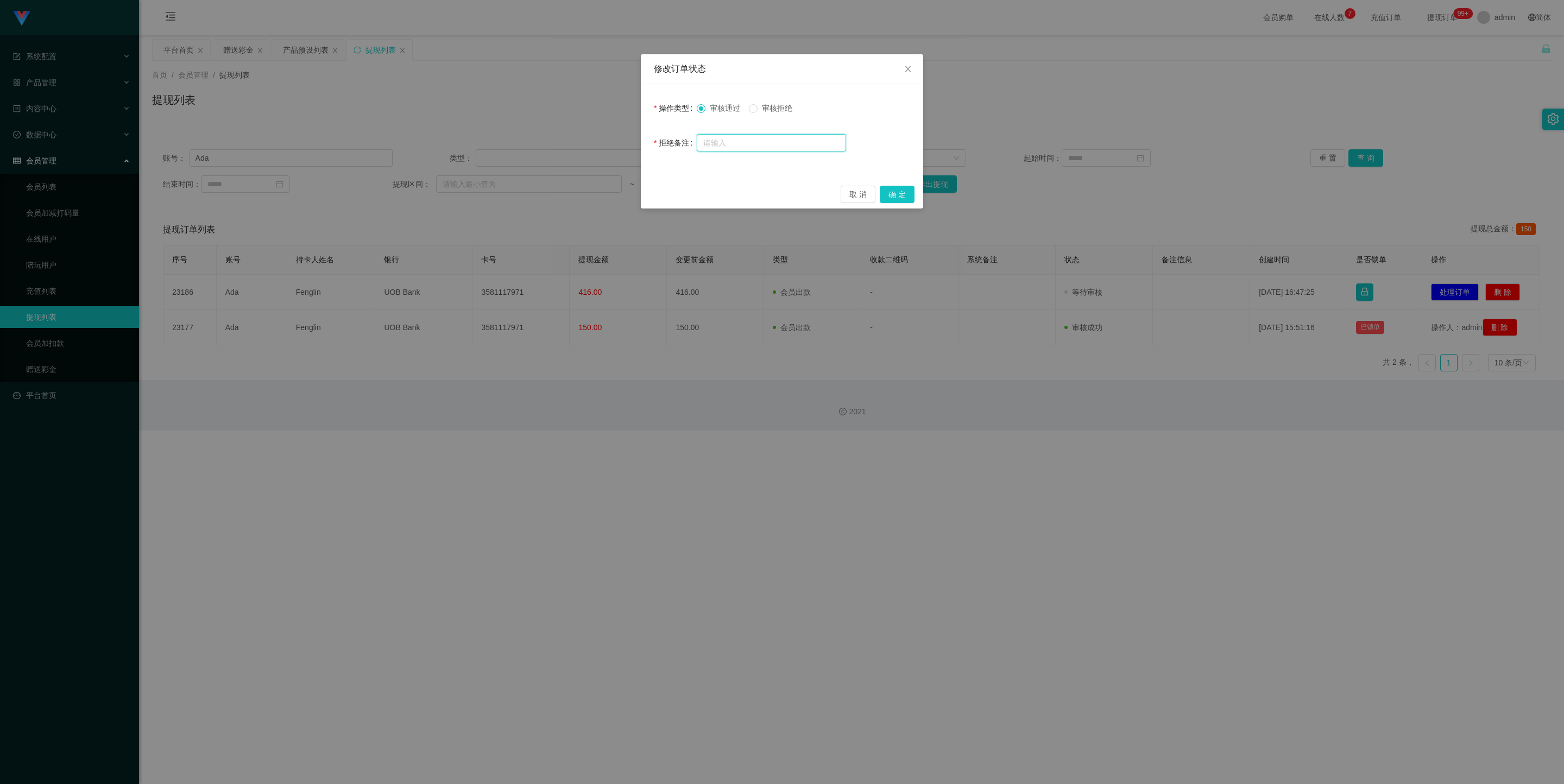
click at [672, 144] on input "text" at bounding box center [771, 142] width 149 height 18
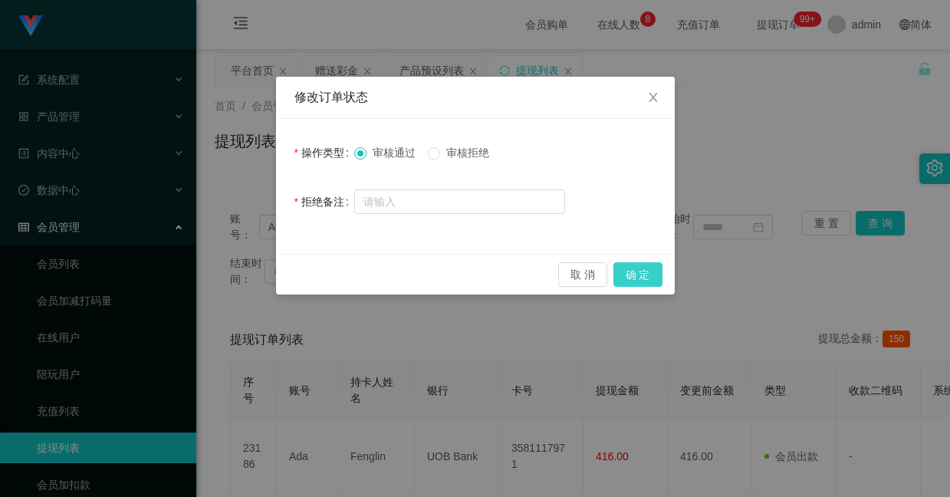
click at [652, 277] on button "确 定" at bounding box center [637, 274] width 49 height 25
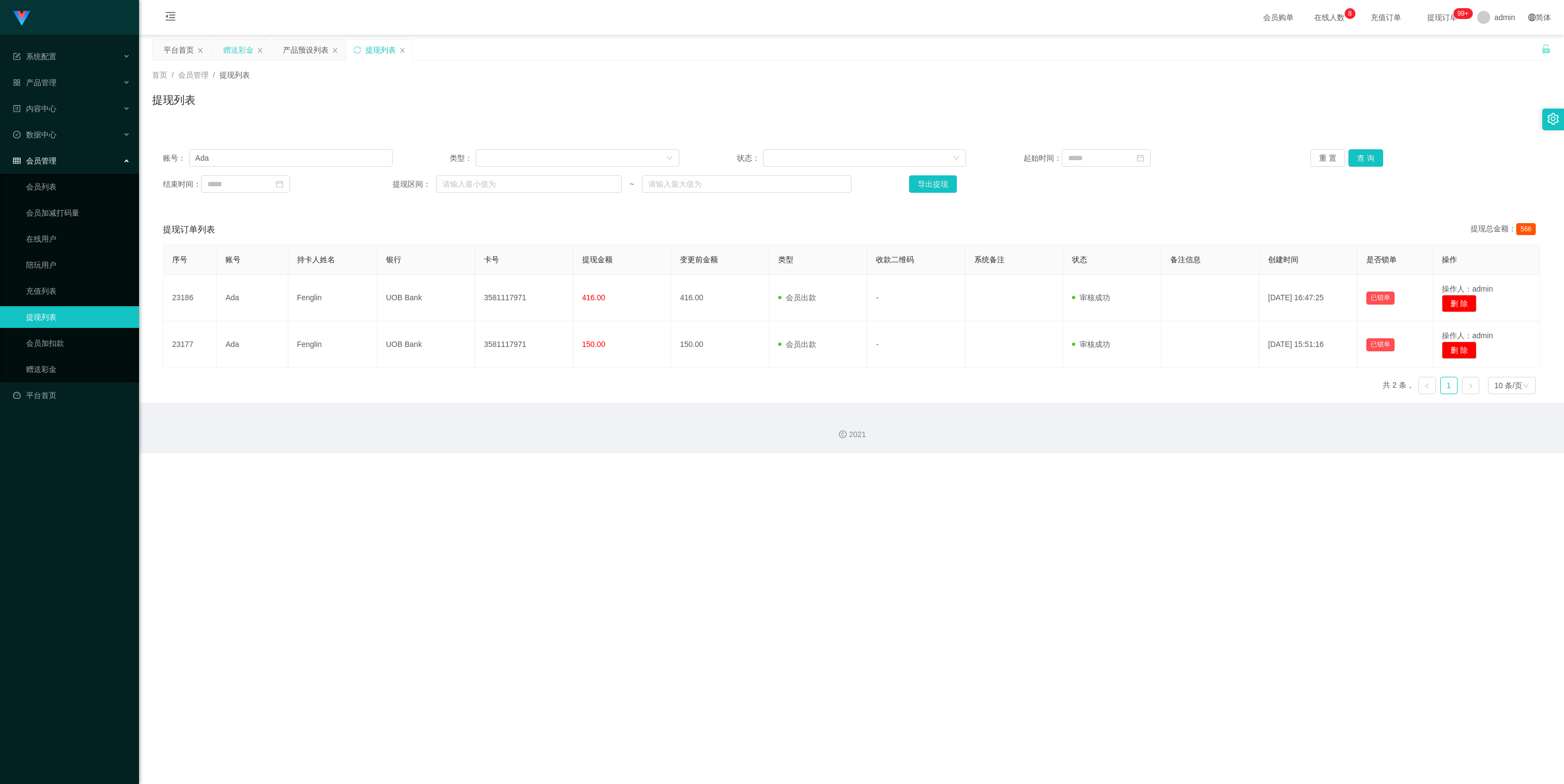
click at [238, 55] on div "赠送彩金" at bounding box center [238, 50] width 30 height 21
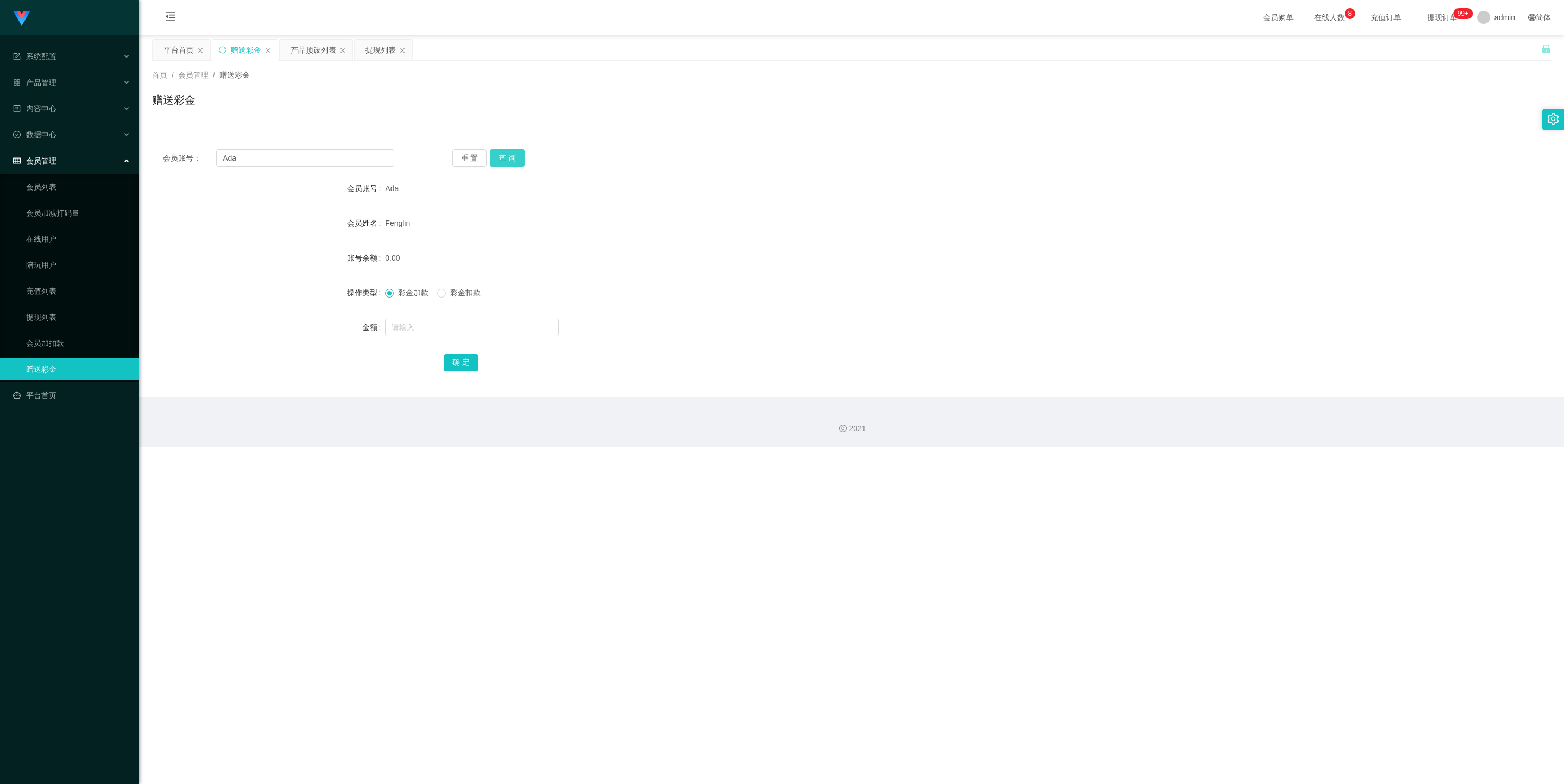
click at [505, 163] on button "查 询" at bounding box center [506, 158] width 35 height 18
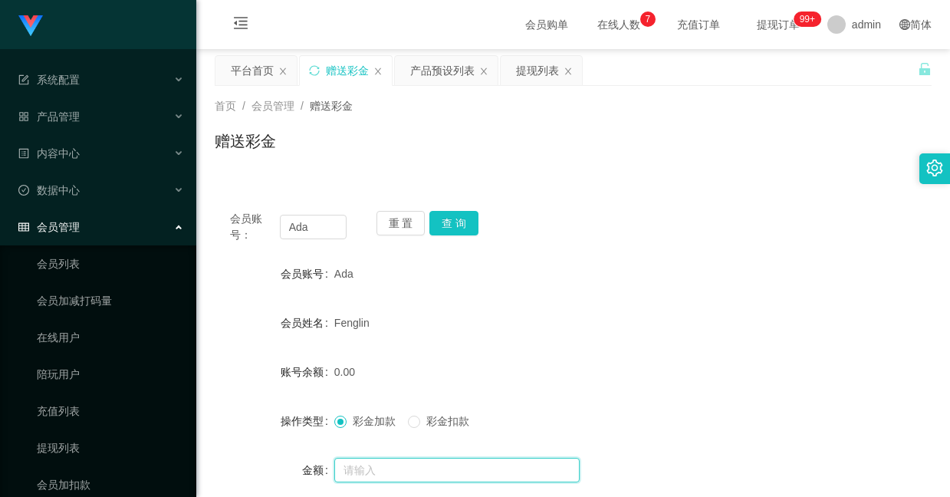
click at [419, 471] on input "text" at bounding box center [456, 470] width 245 height 25
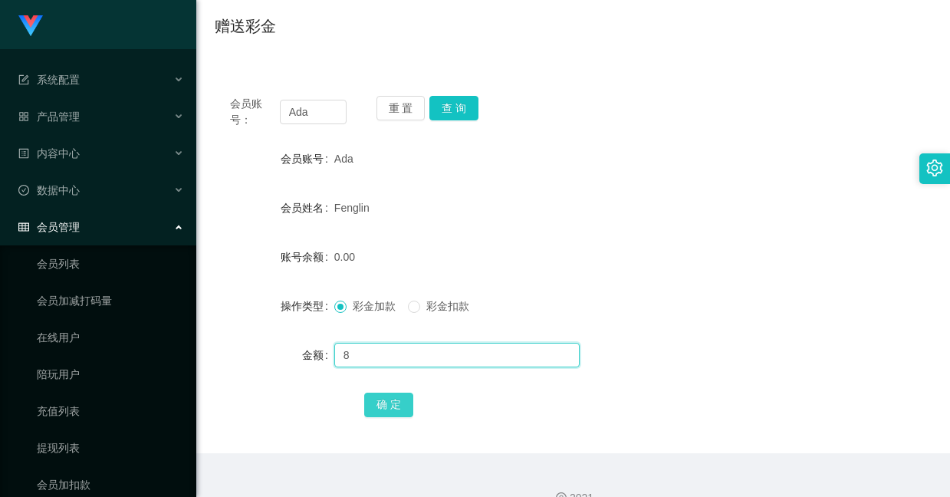
type input "8"
click at [385, 401] on button "确 定" at bounding box center [388, 404] width 49 height 25
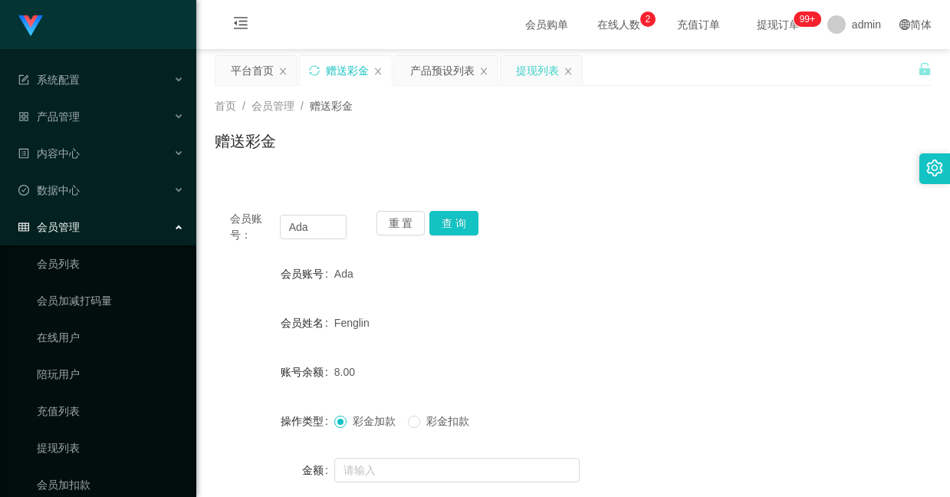
click at [525, 74] on div "提现列表" at bounding box center [537, 70] width 43 height 29
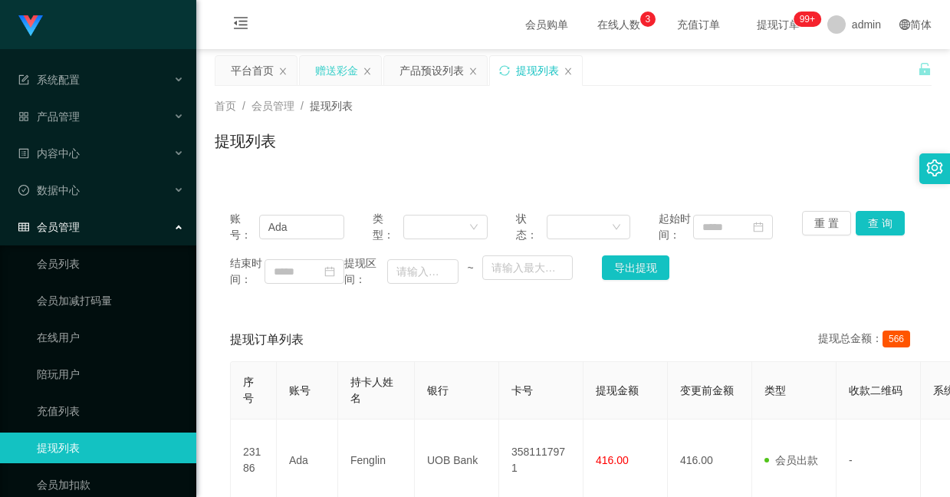
click at [338, 69] on div "赠送彩金" at bounding box center [336, 70] width 43 height 29
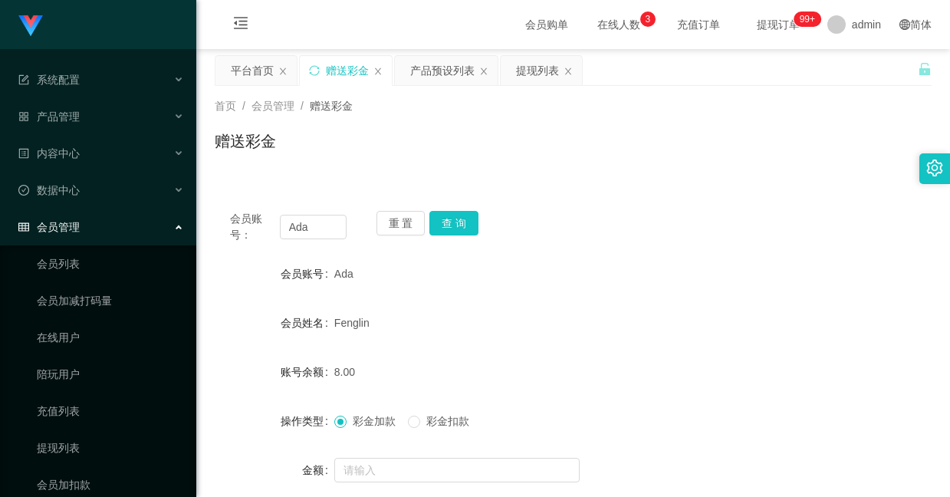
scroll to position [115, 0]
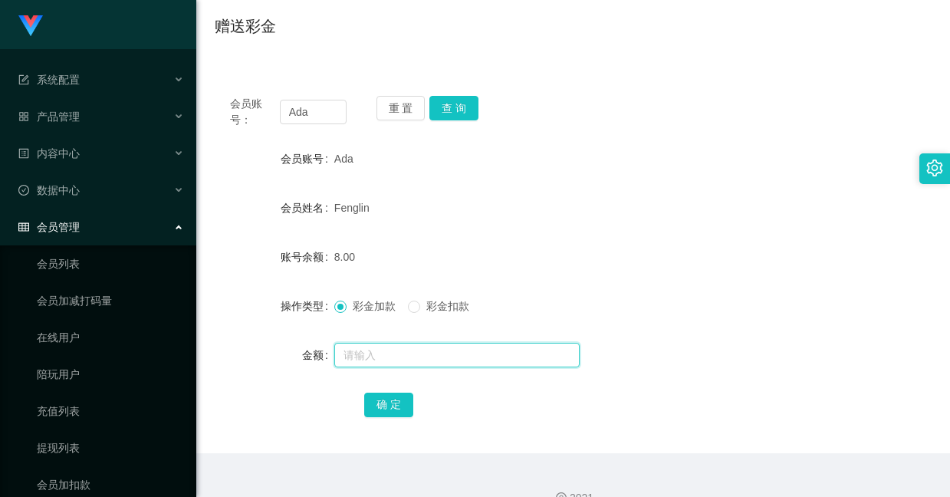
click at [385, 360] on input "text" at bounding box center [456, 355] width 245 height 25
type input "38"
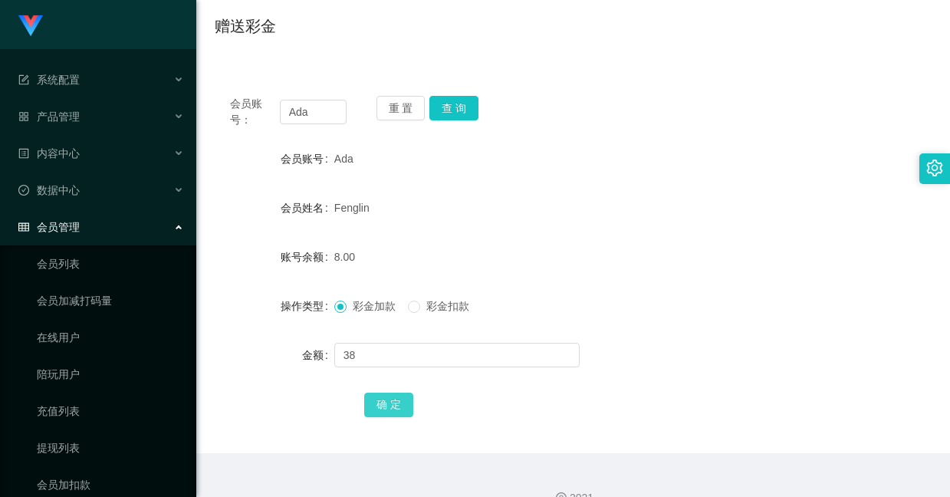
click at [394, 412] on button "确 定" at bounding box center [388, 404] width 49 height 25
click at [612, 143] on div "Ada" at bounding box center [543, 158] width 418 height 31
click at [458, 115] on button "查 询" at bounding box center [453, 108] width 49 height 25
click at [534, 201] on div "Fenglin" at bounding box center [543, 207] width 418 height 31
click at [456, 100] on button "查 询" at bounding box center [453, 108] width 49 height 25
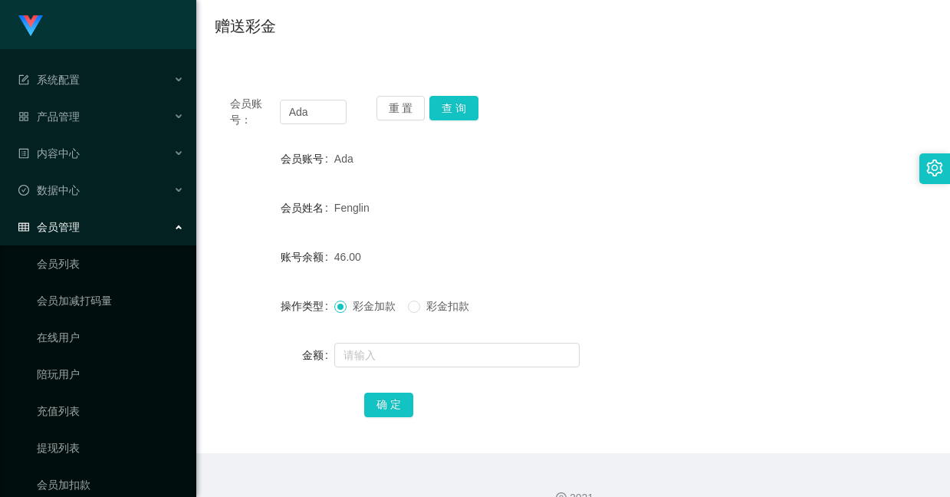
click at [471, 185] on form "会员账号 Ada 会员姓名 [PERSON_NAME] 账号余额 46.00 操作类型 彩金加款 彩金扣款 金额 确 定" at bounding box center [573, 281] width 717 height 276
click at [571, 288] on form "会员账号 Ada 会员姓名 [PERSON_NAME] 账号余额 46.00 操作类型 彩金加款 彩金扣款 金额 确 定" at bounding box center [573, 281] width 717 height 276
click at [672, 65] on div "会员账号： [PERSON_NAME] 重 置 查 询 会员账号 Ada 会员姓名 [PERSON_NAME] 账号余额 46.00 操作类型 彩金加款 彩金…" at bounding box center [573, 257] width 717 height 391
click at [629, 71] on div "会员账号： [PERSON_NAME] 重 置 查 询 会员账号 Ada 会员姓名 [PERSON_NAME] 账号余额 46.00 操作类型 彩金加款 彩金…" at bounding box center [573, 257] width 717 height 391
click at [461, 108] on button "查 询" at bounding box center [453, 108] width 49 height 25
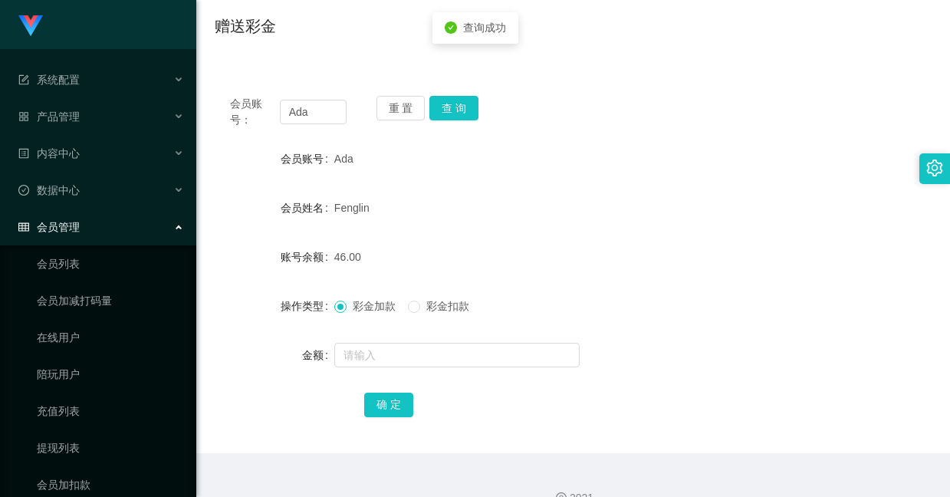
click at [509, 166] on div "Ada" at bounding box center [543, 158] width 418 height 31
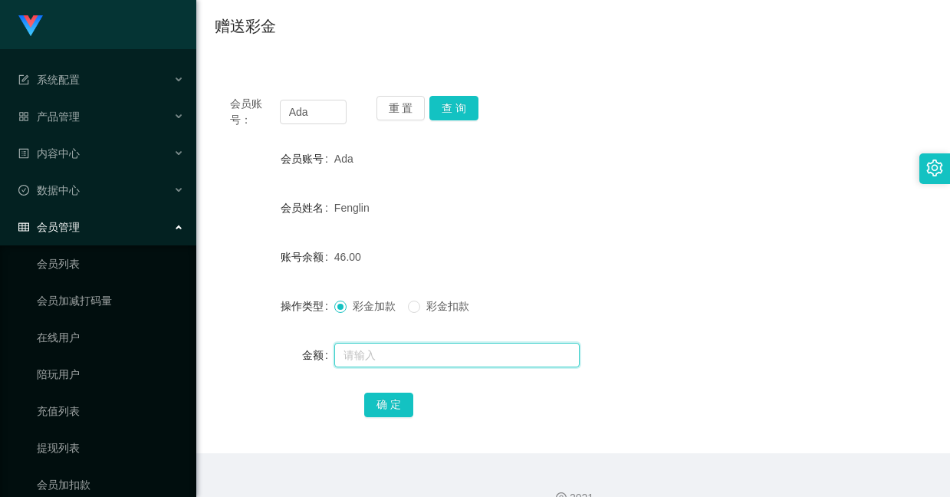
click at [405, 355] on input "text" at bounding box center [456, 355] width 245 height 25
type input "8"
click at [394, 402] on button "确 定" at bounding box center [388, 404] width 49 height 25
click at [409, 360] on input "text" at bounding box center [456, 355] width 245 height 25
type input "8"
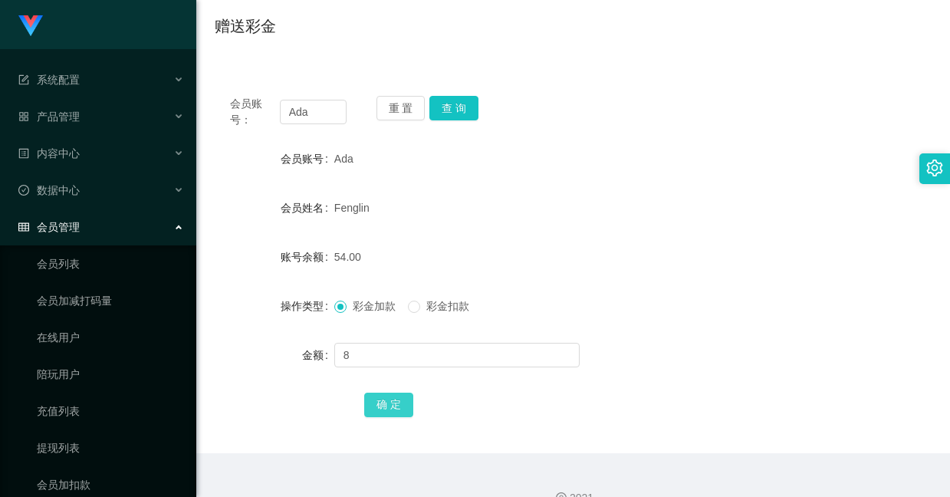
click at [378, 412] on button "确 定" at bounding box center [388, 404] width 49 height 25
click at [431, 350] on input "text" at bounding box center [456, 355] width 245 height 25
type input "8"
click at [392, 406] on button "确 定" at bounding box center [388, 404] width 49 height 25
click at [445, 117] on button "查 询" at bounding box center [453, 108] width 49 height 25
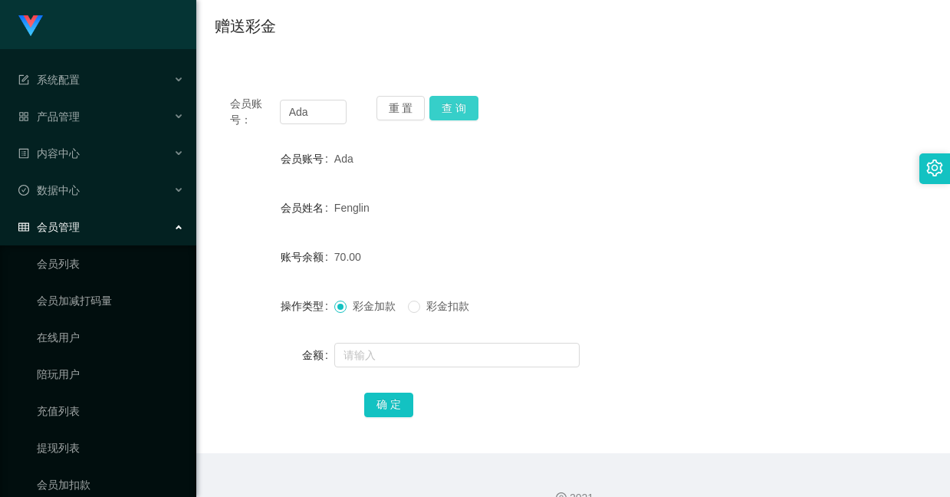
click at [465, 106] on button "查 询" at bounding box center [453, 108] width 49 height 25
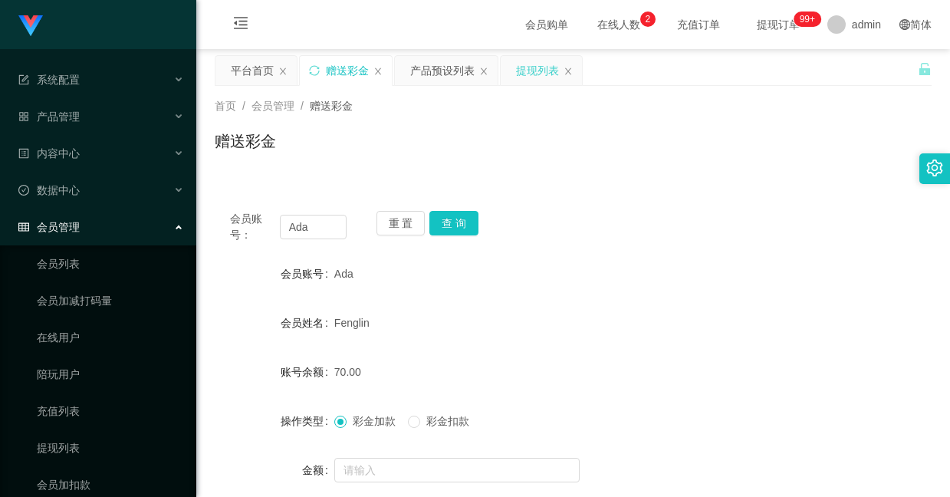
click at [518, 69] on div "提现列表" at bounding box center [537, 70] width 43 height 29
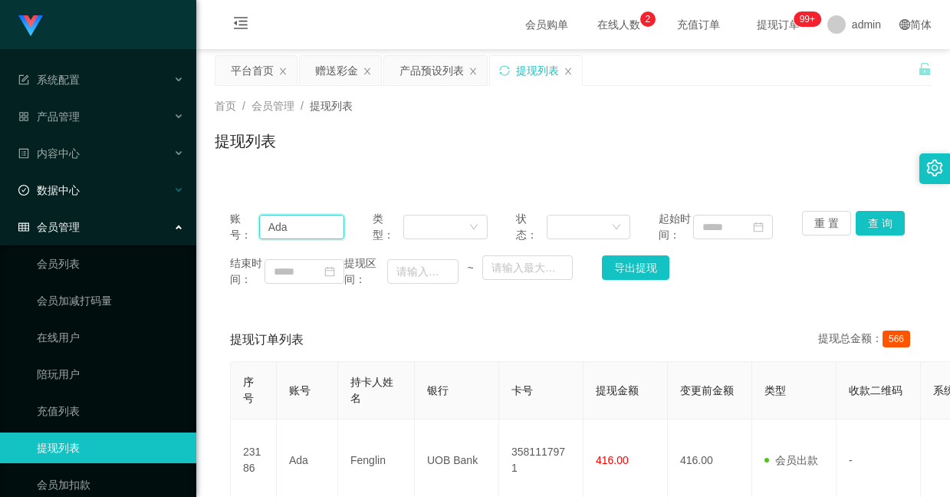
drag, startPoint x: 327, startPoint y: 233, endPoint x: 145, endPoint y: 187, distance: 188.2
click at [145, 187] on section "系统配置 产品管理 产品列表 产品预设列表 开奖记录 注单管理 即时注单 内容中心 站内信 公告列表 活动列表 数据中心 会员管理 会员列表 会员加减打码量 …" at bounding box center [475, 352] width 950 height 704
paste input "Dadidadu"
type input "Dadidadu"
click at [879, 221] on button "查 询" at bounding box center [880, 223] width 49 height 25
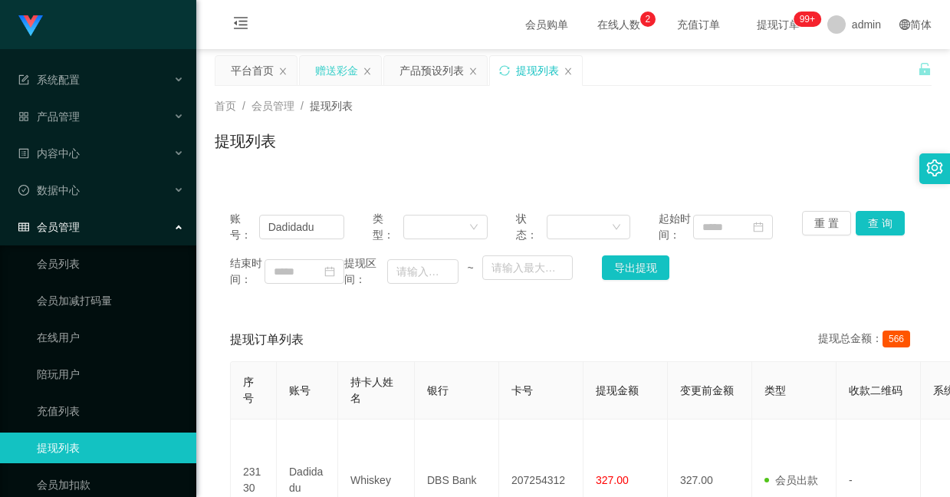
click at [332, 65] on div "赠送彩金" at bounding box center [336, 70] width 43 height 29
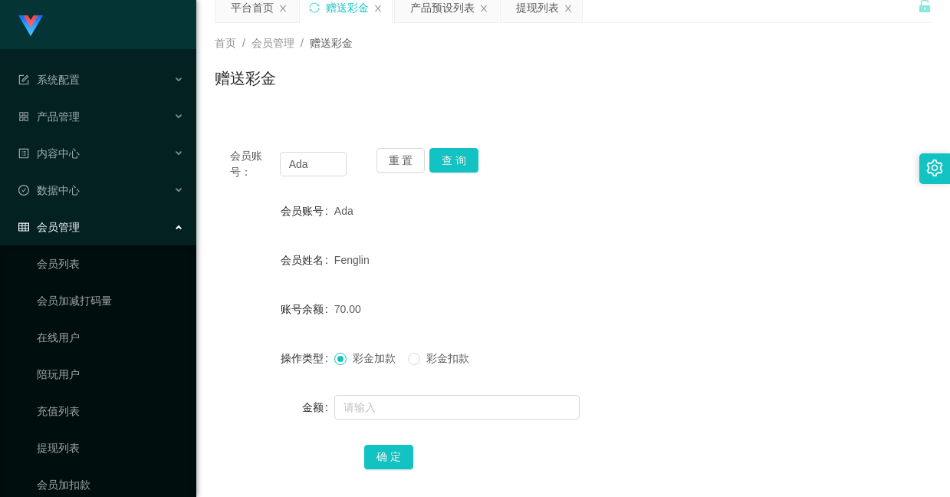
scroll to position [115, 0]
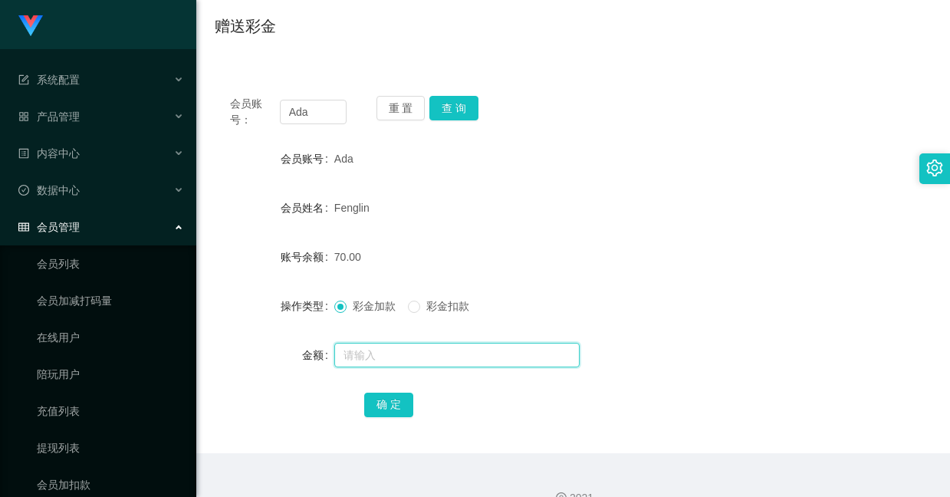
click at [371, 353] on input "text" at bounding box center [456, 355] width 245 height 25
type input "8"
click at [386, 403] on button "确 定" at bounding box center [388, 404] width 49 height 25
click at [455, 111] on button "查 询" at bounding box center [453, 108] width 49 height 25
click at [455, 106] on button "查 询" at bounding box center [453, 108] width 49 height 25
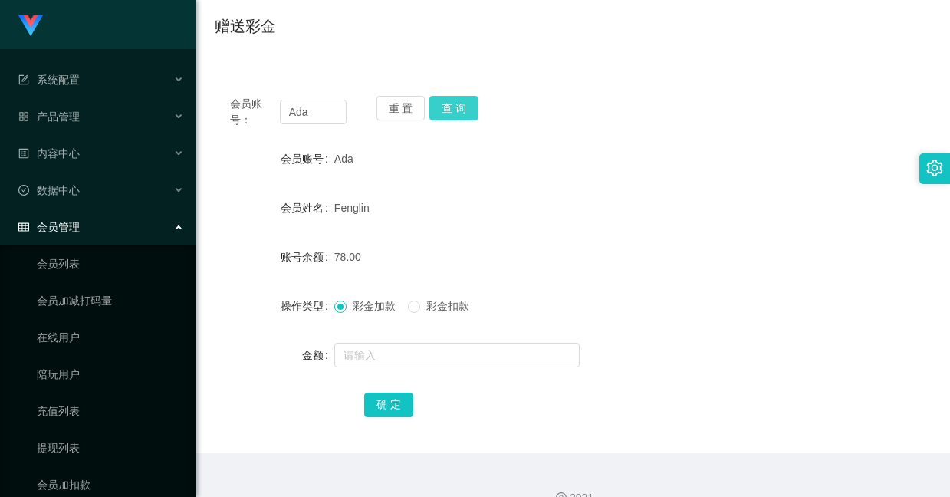
click at [454, 111] on button "查 询" at bounding box center [453, 108] width 49 height 25
click at [437, 111] on button "查 询" at bounding box center [453, 108] width 49 height 25
click at [446, 96] on button "查 询" at bounding box center [453, 108] width 49 height 25
click at [430, 348] on input "text" at bounding box center [456, 355] width 245 height 25
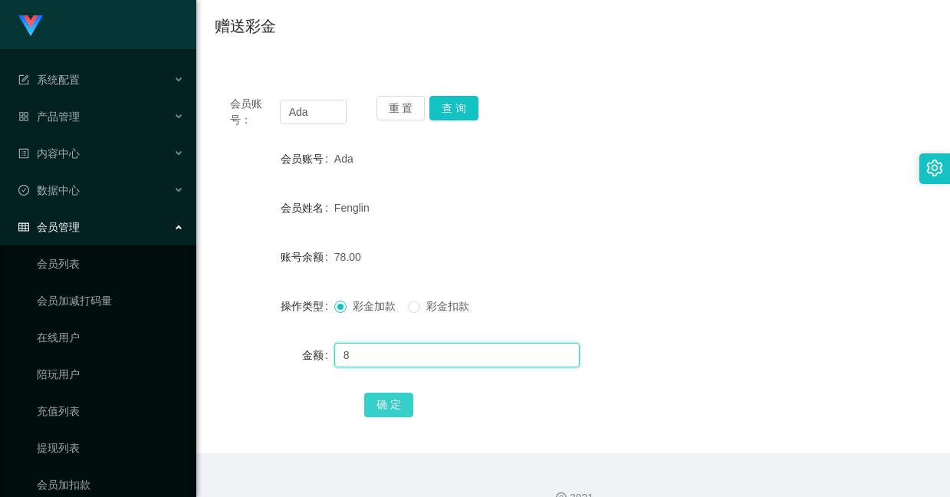
type input "8"
click at [383, 410] on button "确 定" at bounding box center [388, 404] width 49 height 25
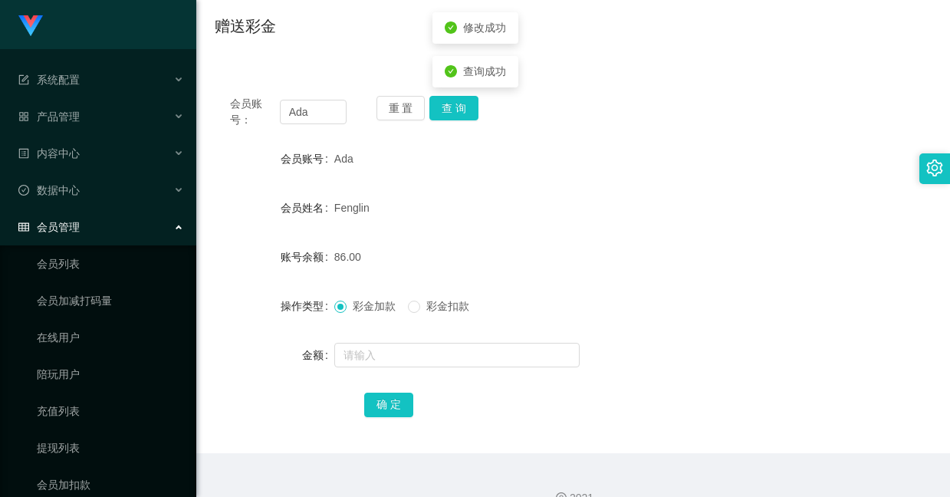
click at [455, 212] on div "Fenglin" at bounding box center [543, 207] width 418 height 31
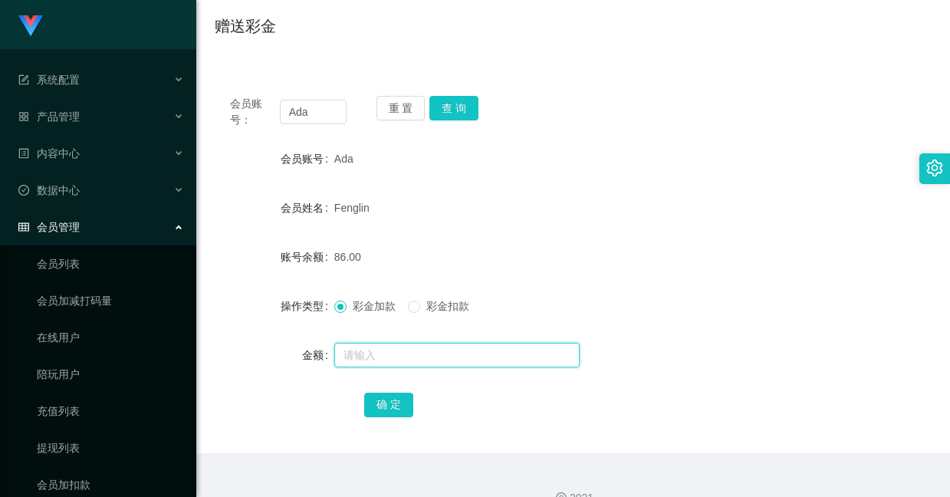
click at [401, 343] on input "text" at bounding box center [456, 355] width 245 height 25
type input "8"
click at [382, 399] on button "确 定" at bounding box center [388, 404] width 49 height 25
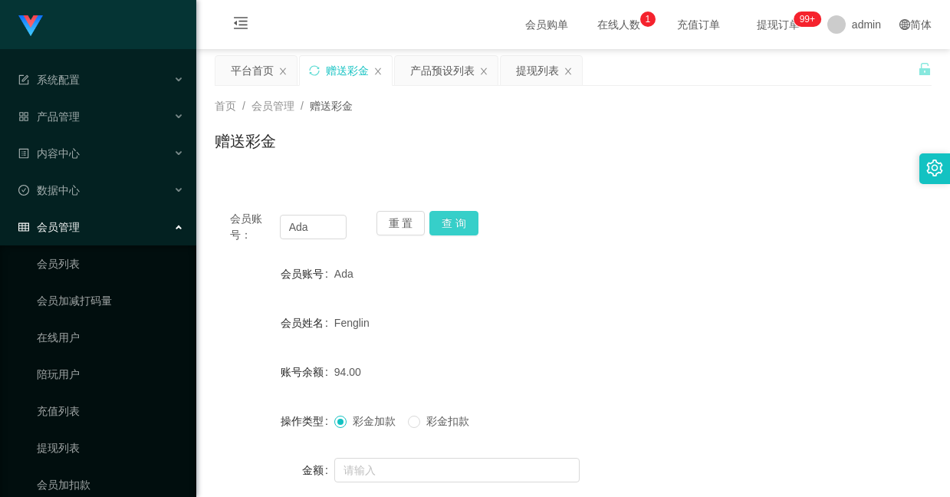
click at [445, 224] on button "查 询" at bounding box center [453, 223] width 49 height 25
click at [462, 217] on button "查 询" at bounding box center [453, 223] width 49 height 25
click at [468, 225] on button "查 询" at bounding box center [453, 223] width 49 height 25
click at [460, 216] on button "查 询" at bounding box center [453, 223] width 49 height 25
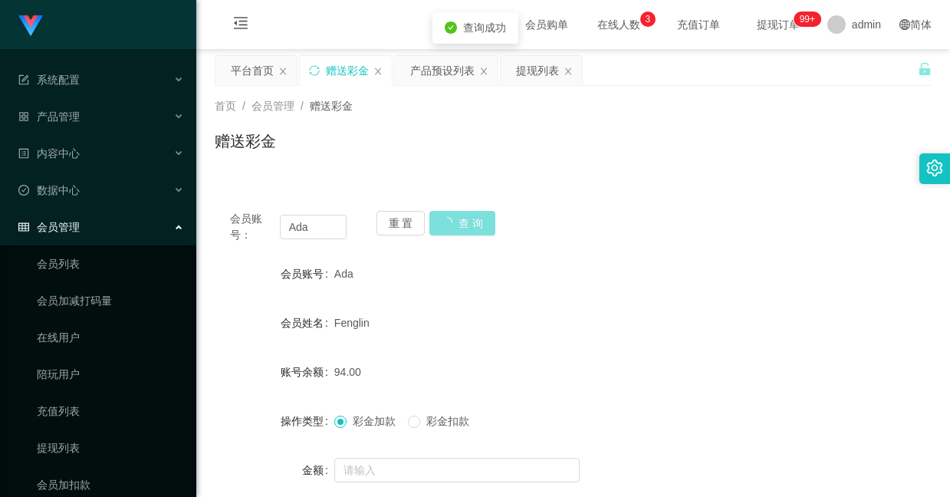
click at [460, 216] on button "查 询" at bounding box center [462, 223] width 66 height 25
click at [460, 216] on div "重 置 查 询" at bounding box center [434, 227] width 117 height 32
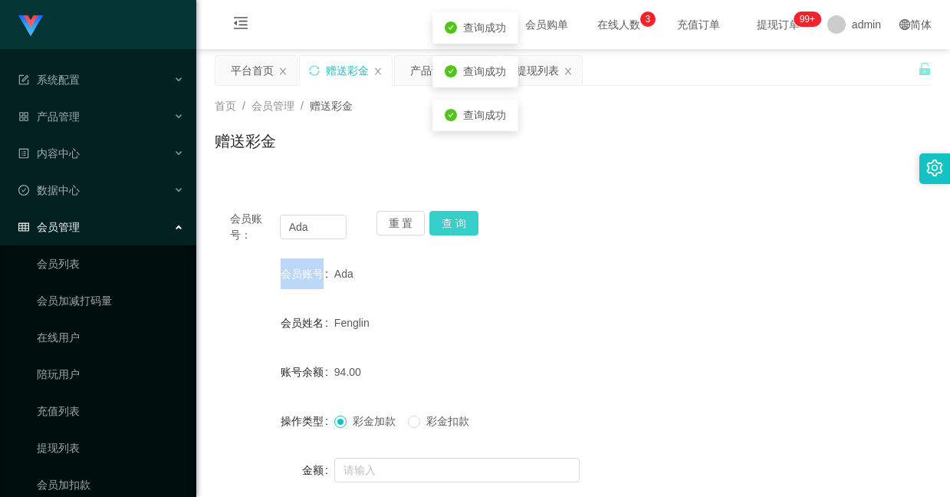
click at [460, 216] on button "查 询" at bounding box center [453, 223] width 49 height 25
click at [460, 216] on div "重 置 查 询" at bounding box center [434, 227] width 117 height 32
click at [460, 216] on button "查 询" at bounding box center [453, 223] width 49 height 25
click at [308, 268] on label "会员账号" at bounding box center [308, 274] width 54 height 12
click at [453, 217] on button "查 询" at bounding box center [453, 223] width 49 height 25
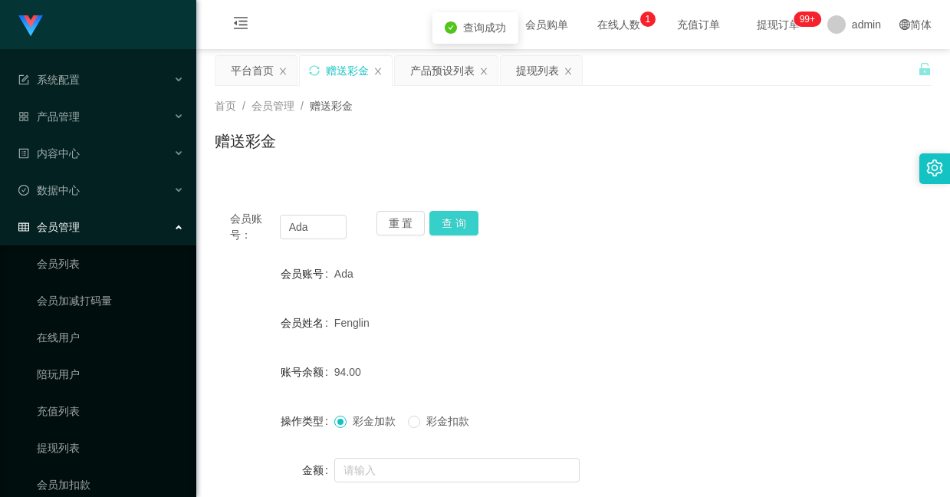
click at [453, 217] on button "查 询" at bounding box center [453, 223] width 49 height 25
click at [442, 226] on button "查 询" at bounding box center [453, 223] width 49 height 25
click at [445, 218] on button "查 询" at bounding box center [453, 223] width 49 height 25
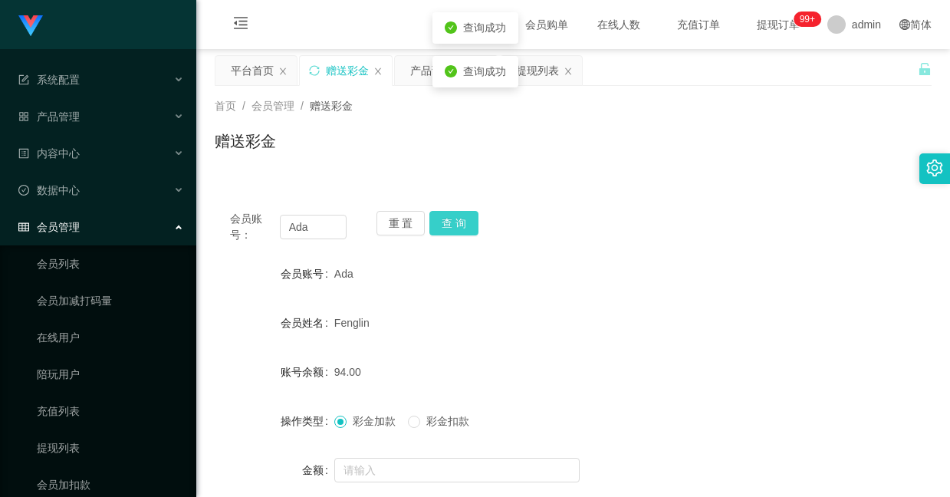
click at [445, 218] on button "查 询" at bounding box center [453, 223] width 49 height 25
click at [456, 225] on button "查 询" at bounding box center [453, 223] width 49 height 25
click at [463, 212] on button "查 询" at bounding box center [453, 223] width 49 height 25
drag, startPoint x: 456, startPoint y: 217, endPoint x: 433, endPoint y: 217, distance: 23.0
click at [455, 217] on button "查 询" at bounding box center [453, 223] width 49 height 25
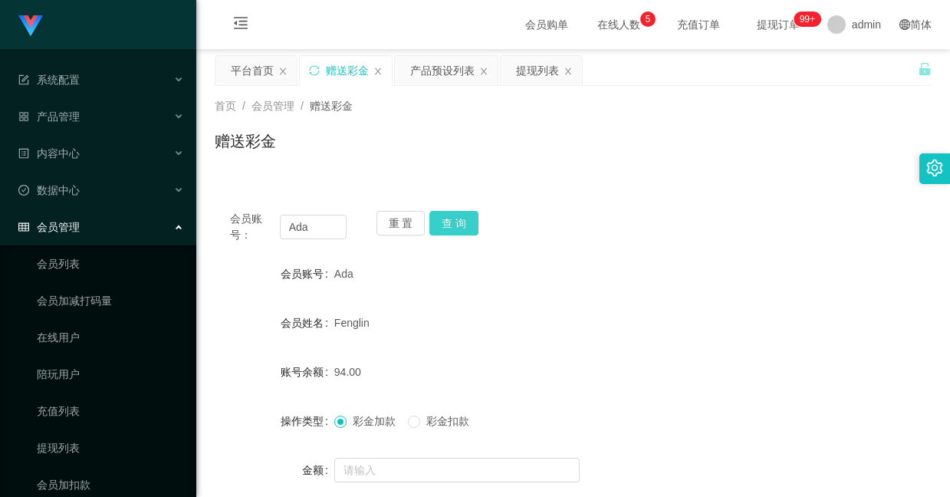
click at [455, 217] on button "查 询" at bounding box center [453, 223] width 49 height 25
click at [458, 223] on button "查 询" at bounding box center [453, 223] width 49 height 25
click at [445, 221] on button "查 询" at bounding box center [453, 223] width 49 height 25
click at [444, 228] on button "查 询" at bounding box center [453, 223] width 49 height 25
drag, startPoint x: 332, startPoint y: 228, endPoint x: 281, endPoint y: 215, distance: 52.2
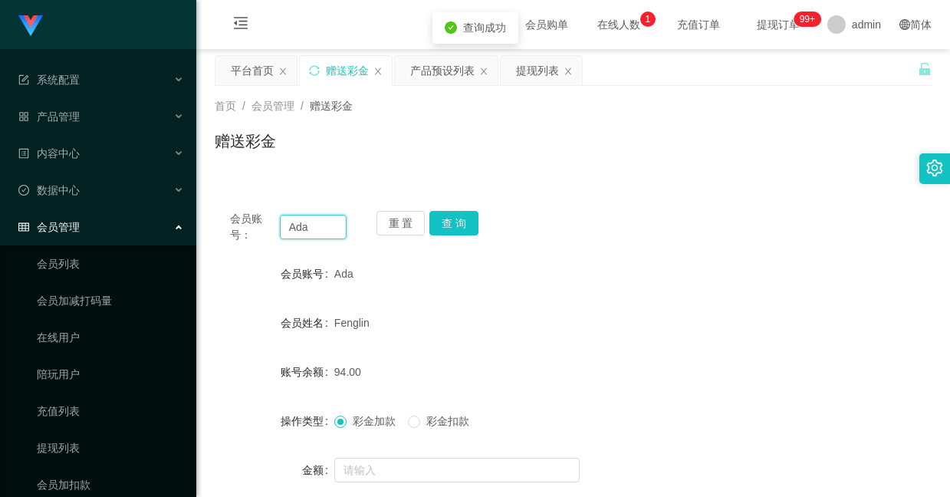
click at [281, 215] on input "Ada" at bounding box center [313, 227] width 67 height 25
click at [74, 254] on link "会员列表" at bounding box center [110, 263] width 147 height 31
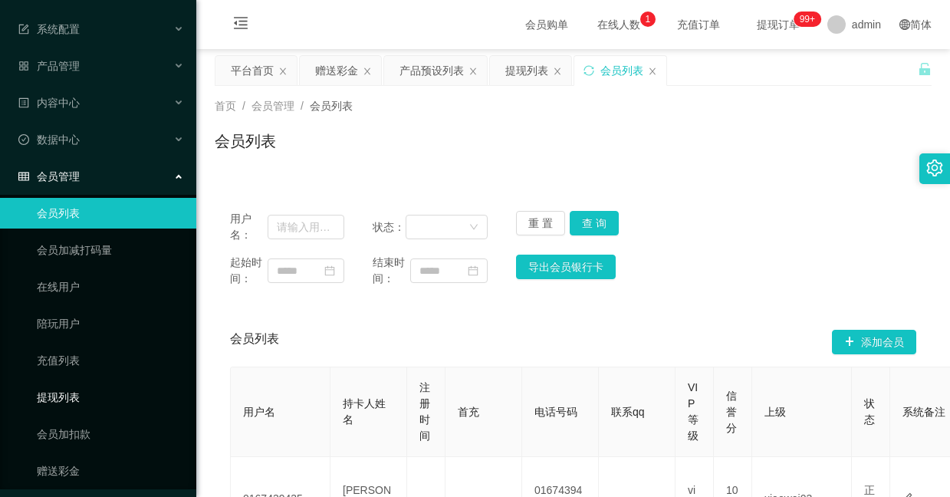
scroll to position [79, 0]
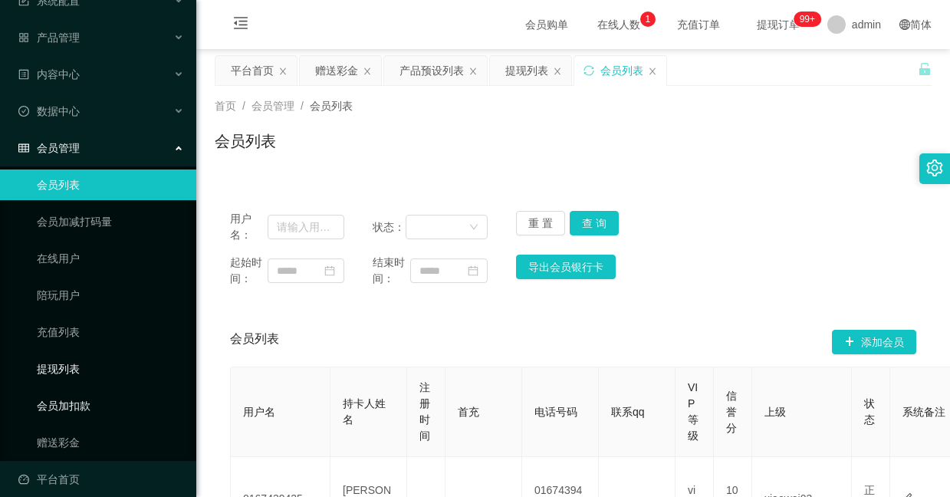
drag, startPoint x: 71, startPoint y: 396, endPoint x: 126, endPoint y: 340, distance: 78.6
click at [71, 396] on link "会员加扣款" at bounding box center [110, 405] width 147 height 31
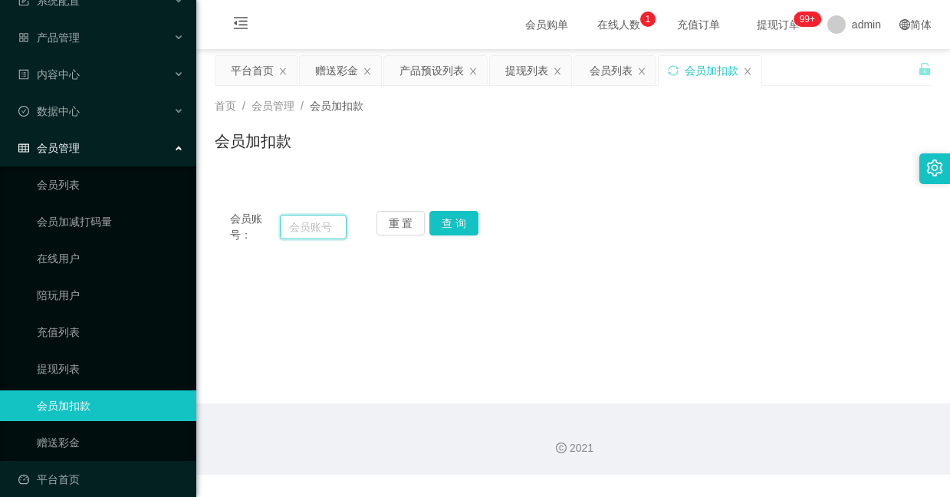
click at [317, 224] on input "text" at bounding box center [313, 227] width 67 height 25
paste input "Ada"
type input "Ada"
click at [446, 216] on button "查 询" at bounding box center [453, 223] width 49 height 25
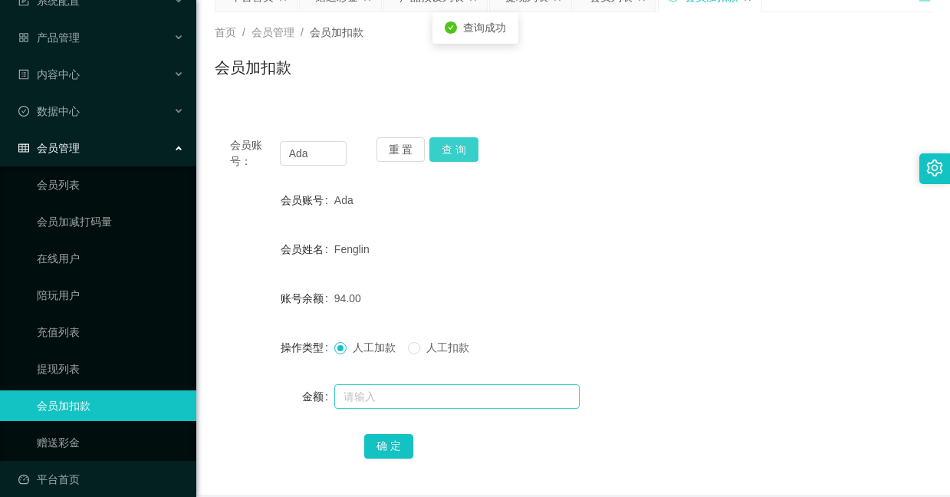
scroll to position [115, 0]
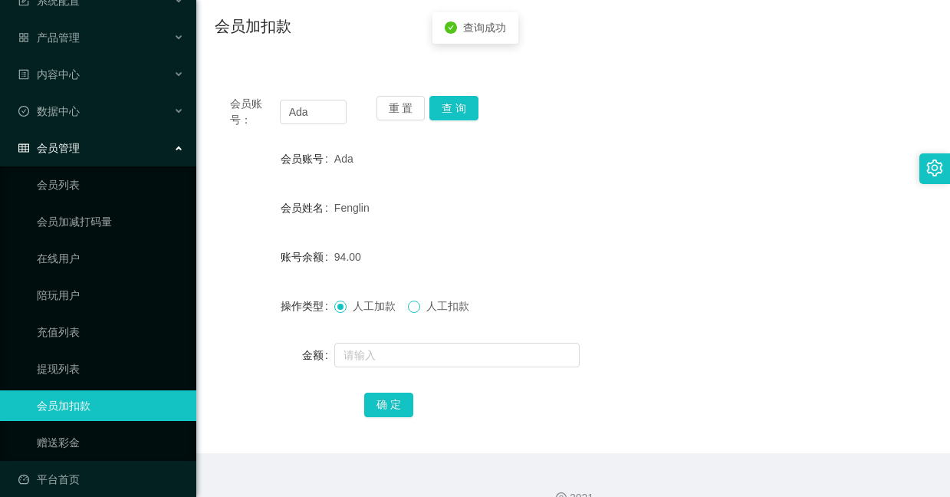
click at [421, 309] on label "人工扣款" at bounding box center [441, 306] width 67 height 16
click at [414, 348] on input "text" at bounding box center [456, 355] width 245 height 25
click at [416, 313] on span at bounding box center [414, 307] width 12 height 12
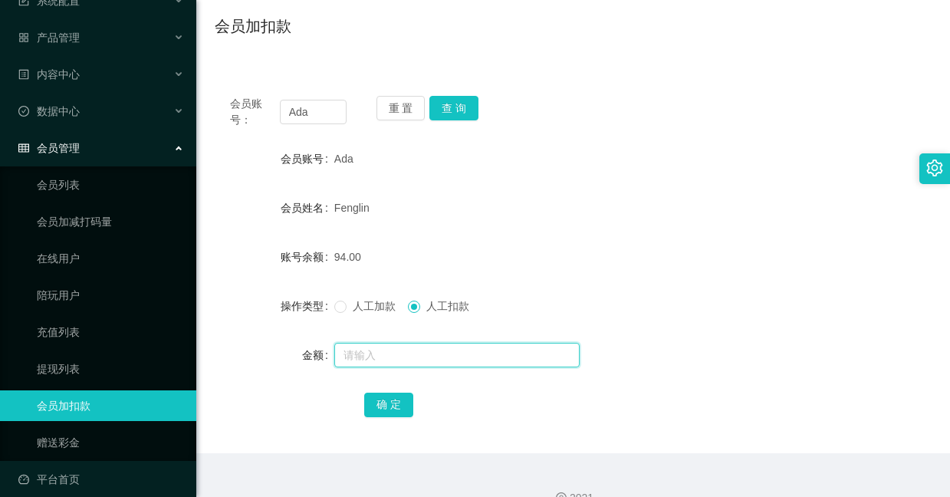
click at [421, 354] on input "text" at bounding box center [456, 355] width 245 height 25
type input "94"
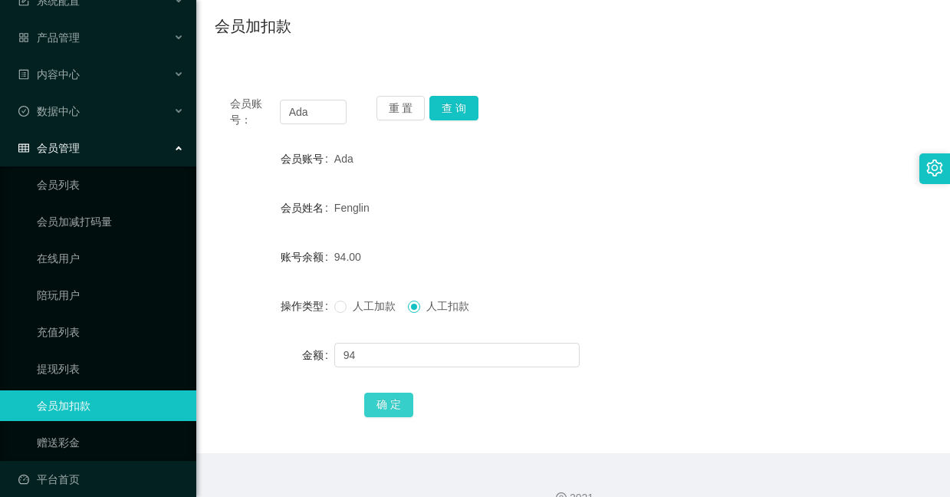
click at [392, 396] on button "确 定" at bounding box center [388, 404] width 49 height 25
click at [458, 116] on button "查 询" at bounding box center [453, 108] width 49 height 25
click at [444, 120] on button "查 询" at bounding box center [453, 108] width 49 height 25
click at [445, 115] on button "查 询" at bounding box center [453, 108] width 49 height 25
click at [447, 106] on button "查 询" at bounding box center [453, 108] width 49 height 25
